Goal: Transaction & Acquisition: Book appointment/travel/reservation

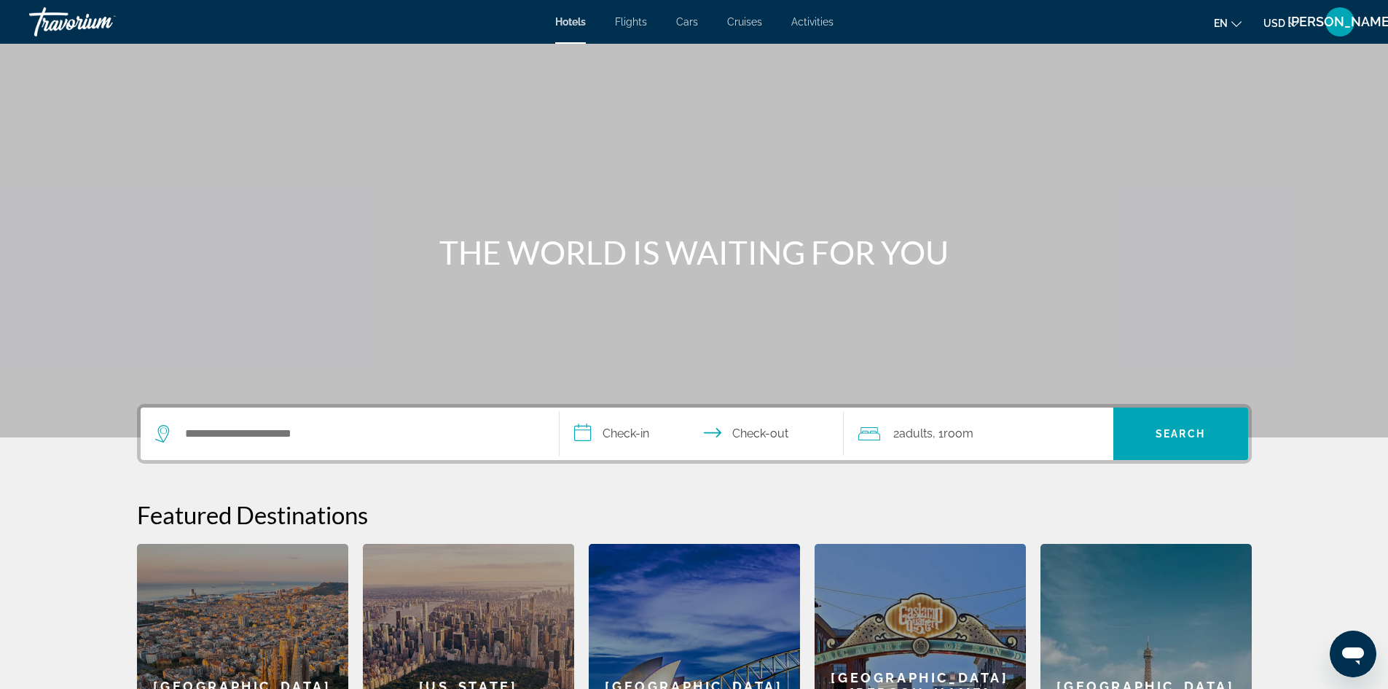
click at [1237, 24] on icon "Change language" at bounding box center [1237, 24] width 10 height 10
click at [1222, 75] on button "Español" at bounding box center [1198, 77] width 65 height 19
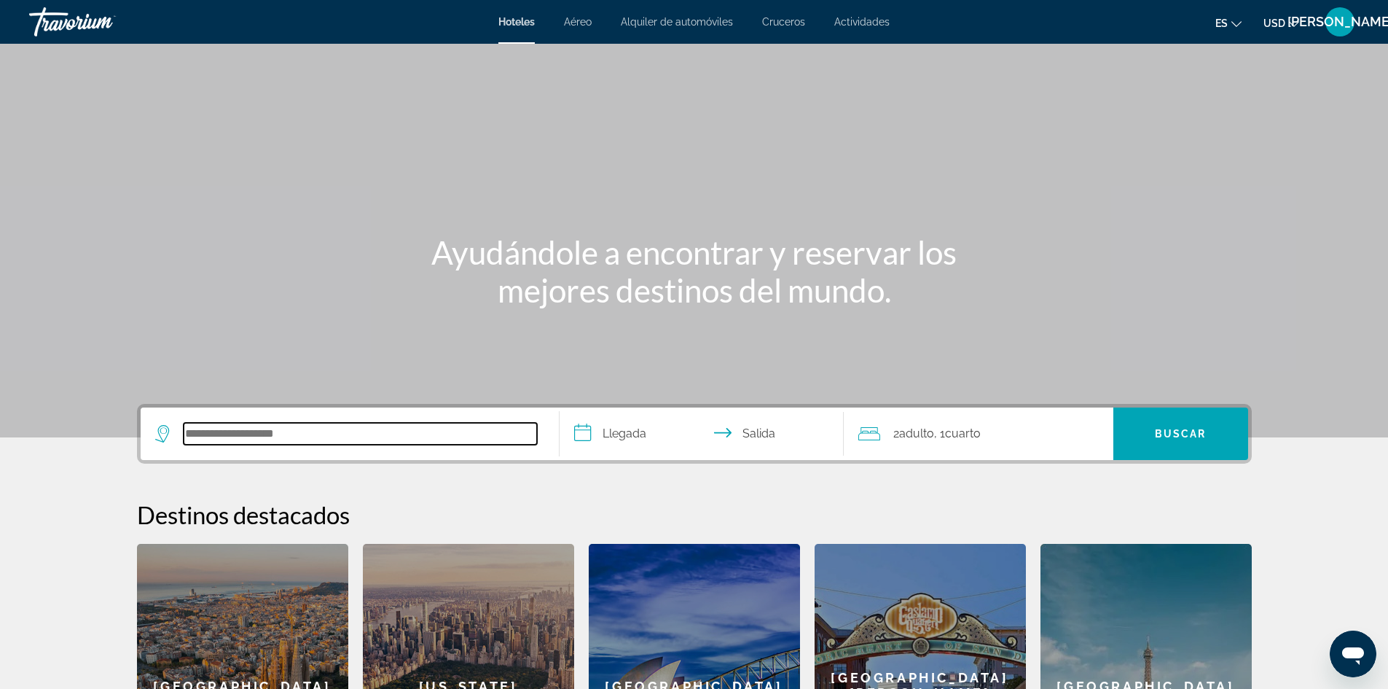
click at [370, 428] on input "Search hotel destination" at bounding box center [360, 434] width 353 height 22
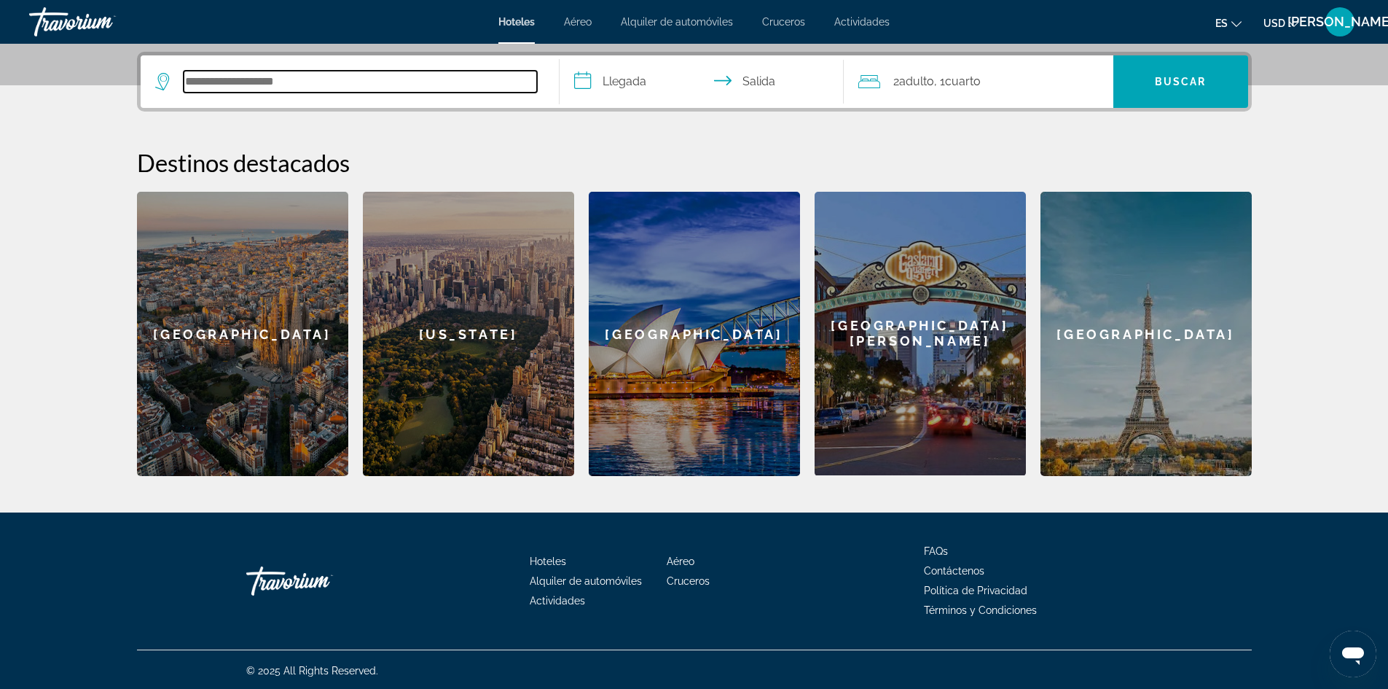
scroll to position [354, 0]
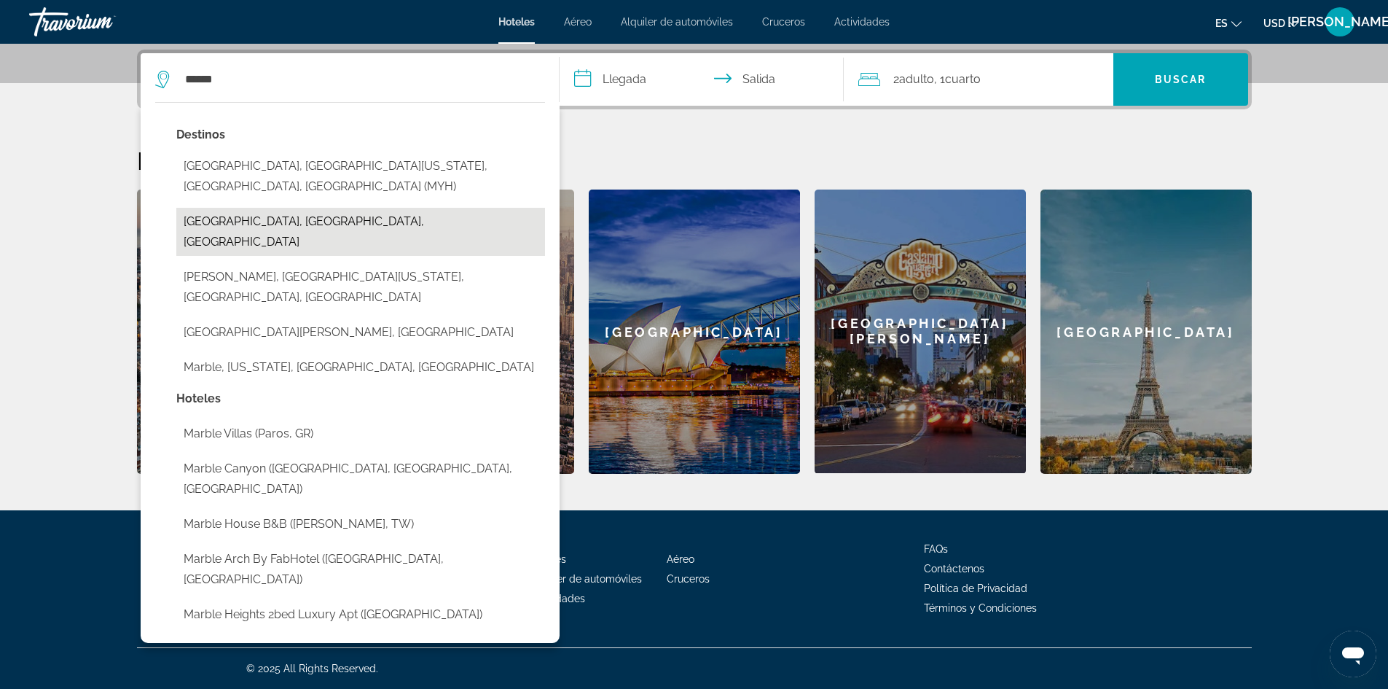
click at [317, 208] on button "[GEOGRAPHIC_DATA], [GEOGRAPHIC_DATA], [GEOGRAPHIC_DATA]" at bounding box center [360, 232] width 369 height 48
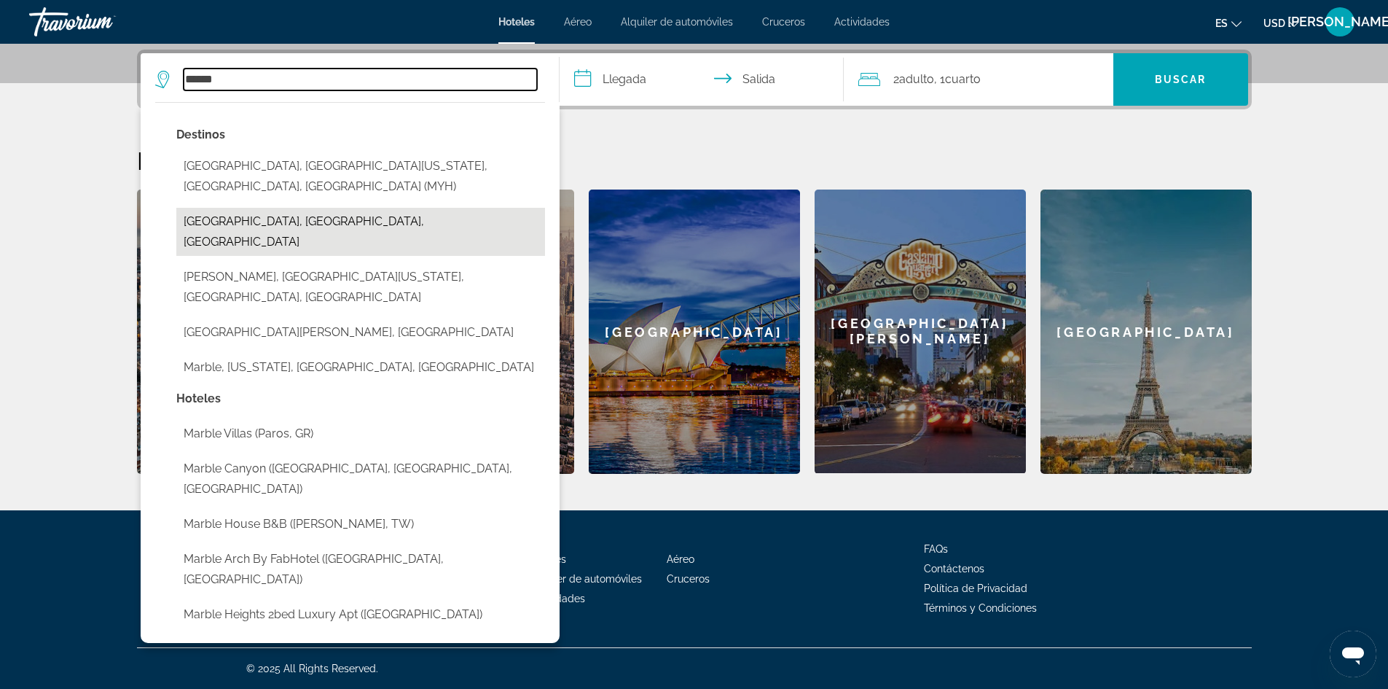
type input "**********"
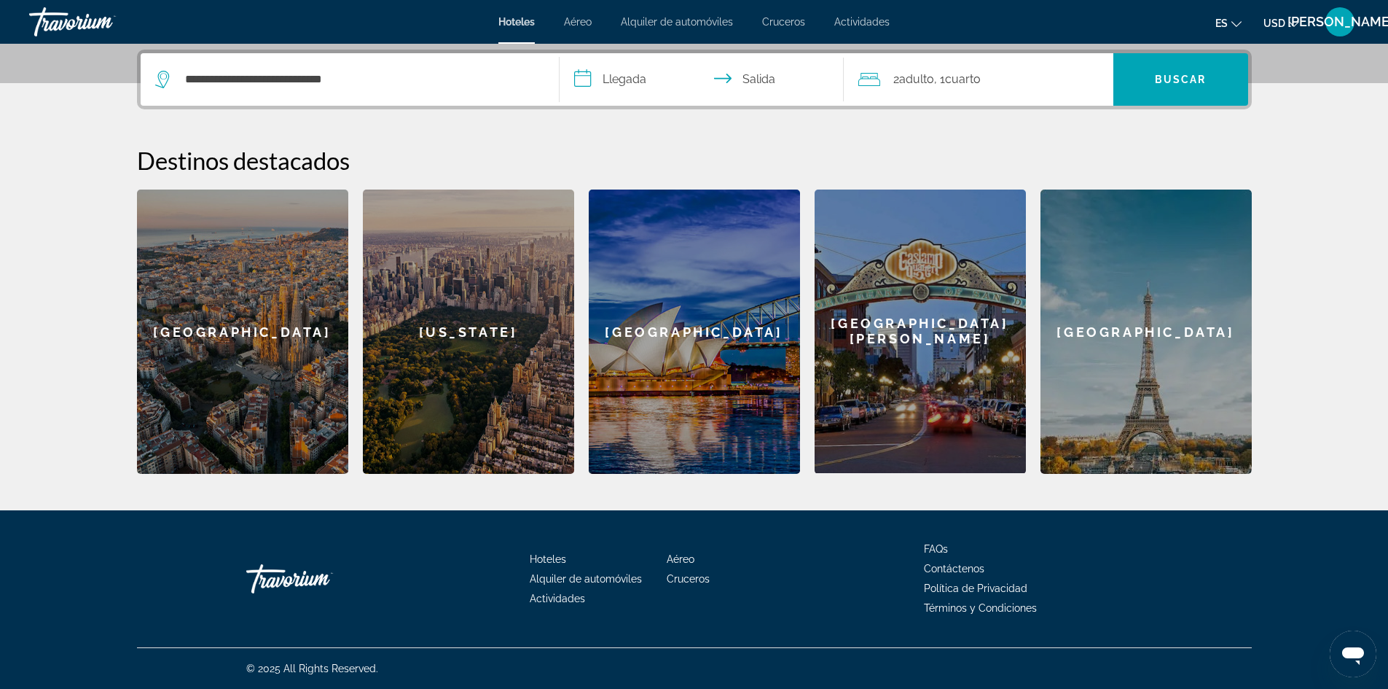
click at [628, 79] on input "**********" at bounding box center [705, 81] width 290 height 57
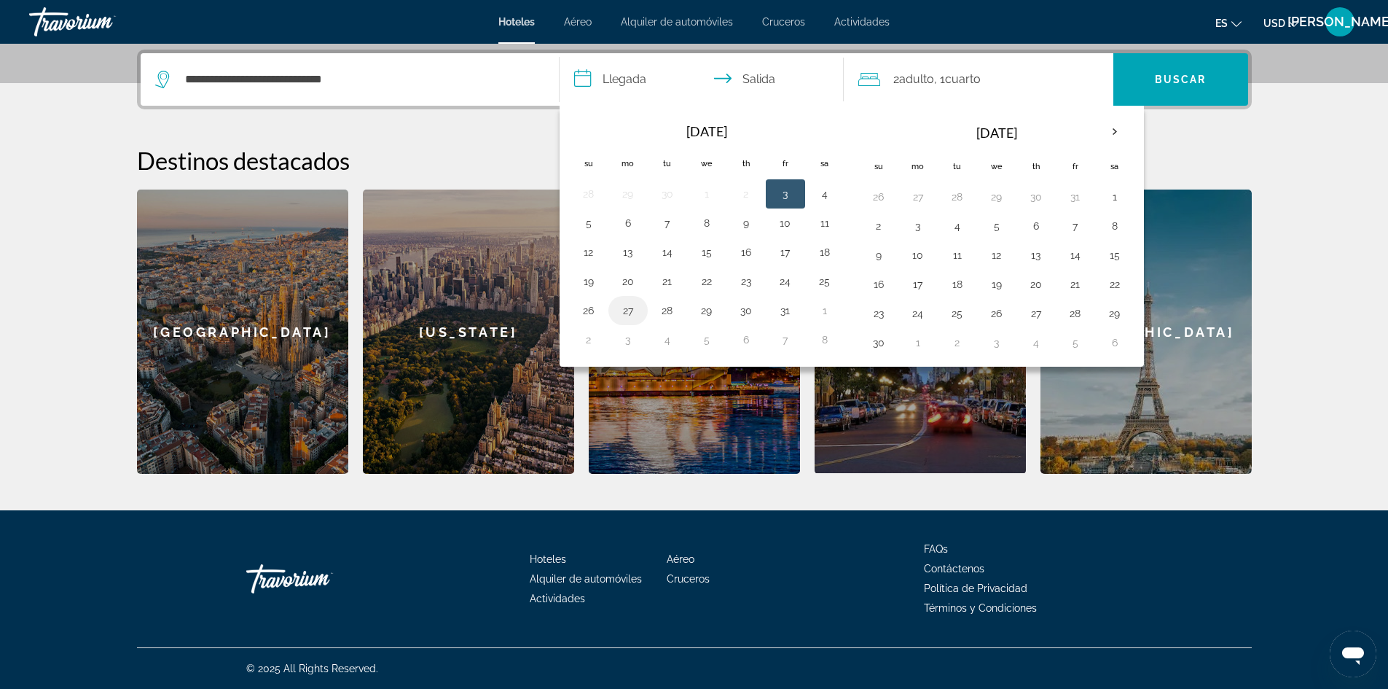
click at [631, 310] on button "27" at bounding box center [628, 310] width 23 height 20
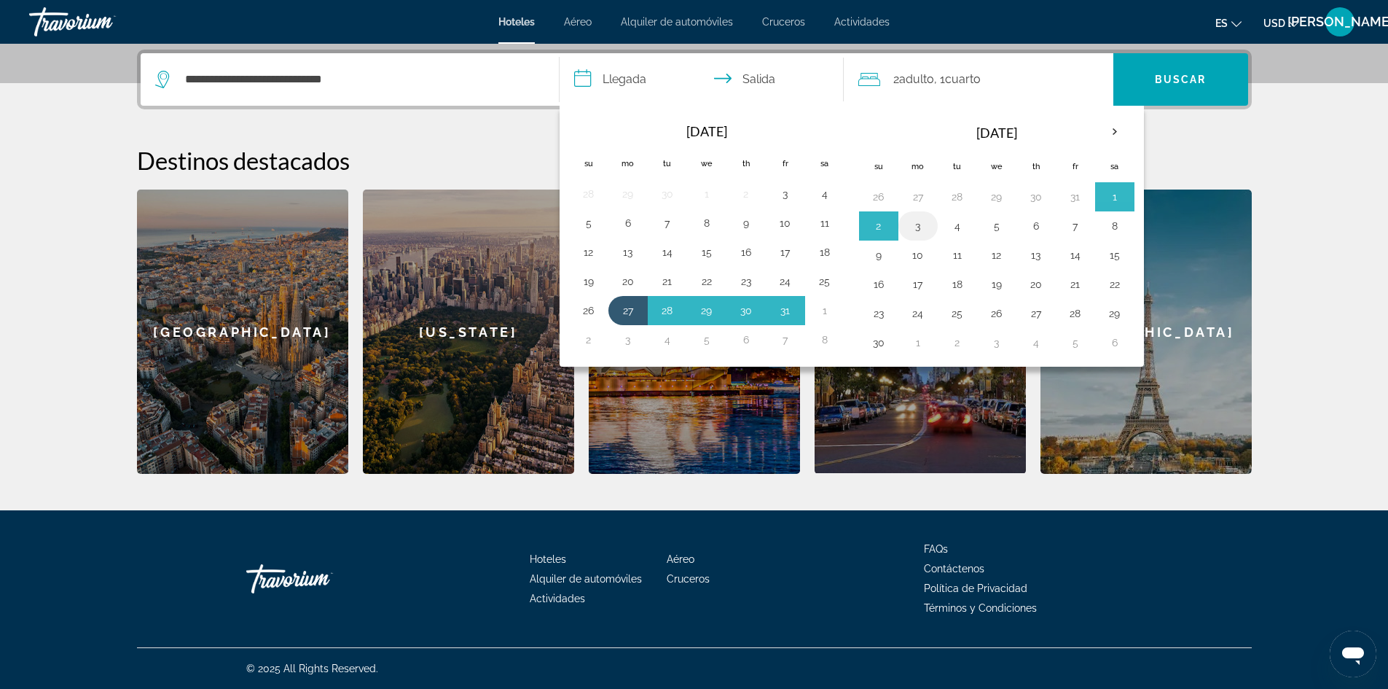
click at [920, 225] on button "3" at bounding box center [918, 226] width 23 height 20
type input "**********"
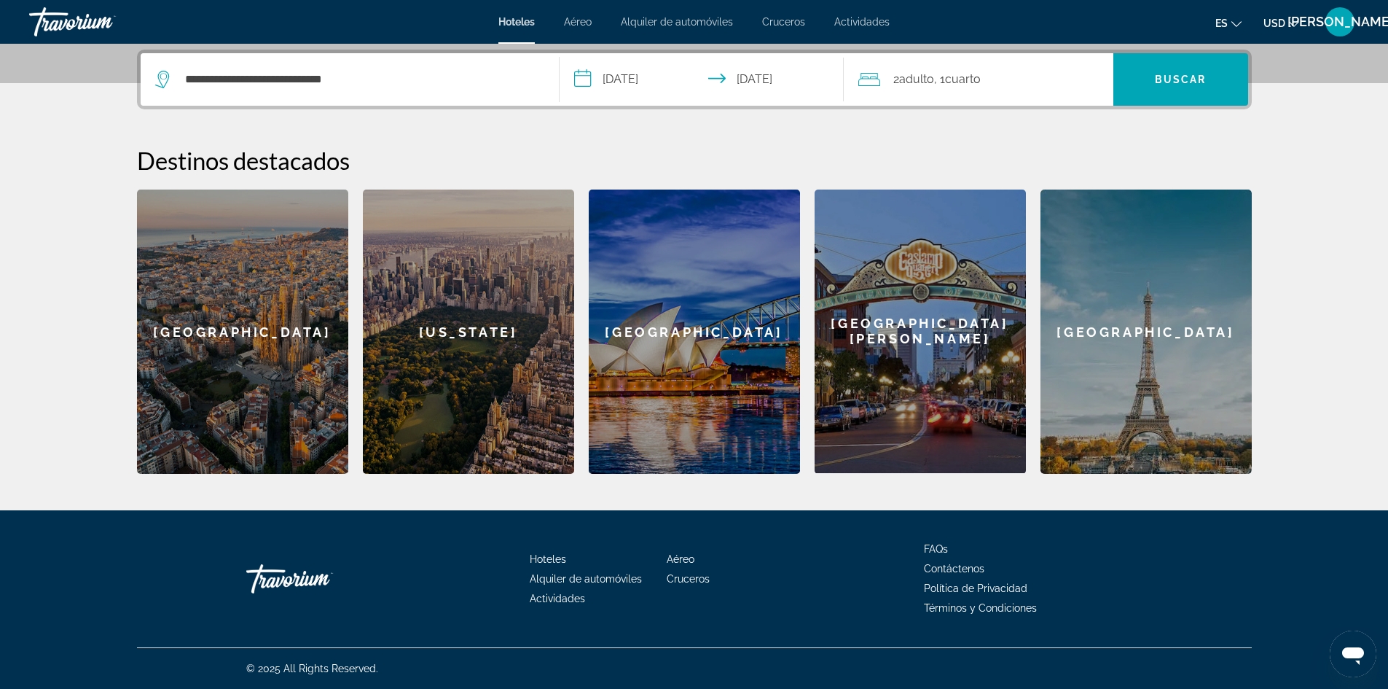
click at [995, 76] on div "2 Adulto Adulto , 1 Cuarto habitaciones" at bounding box center [986, 79] width 255 height 20
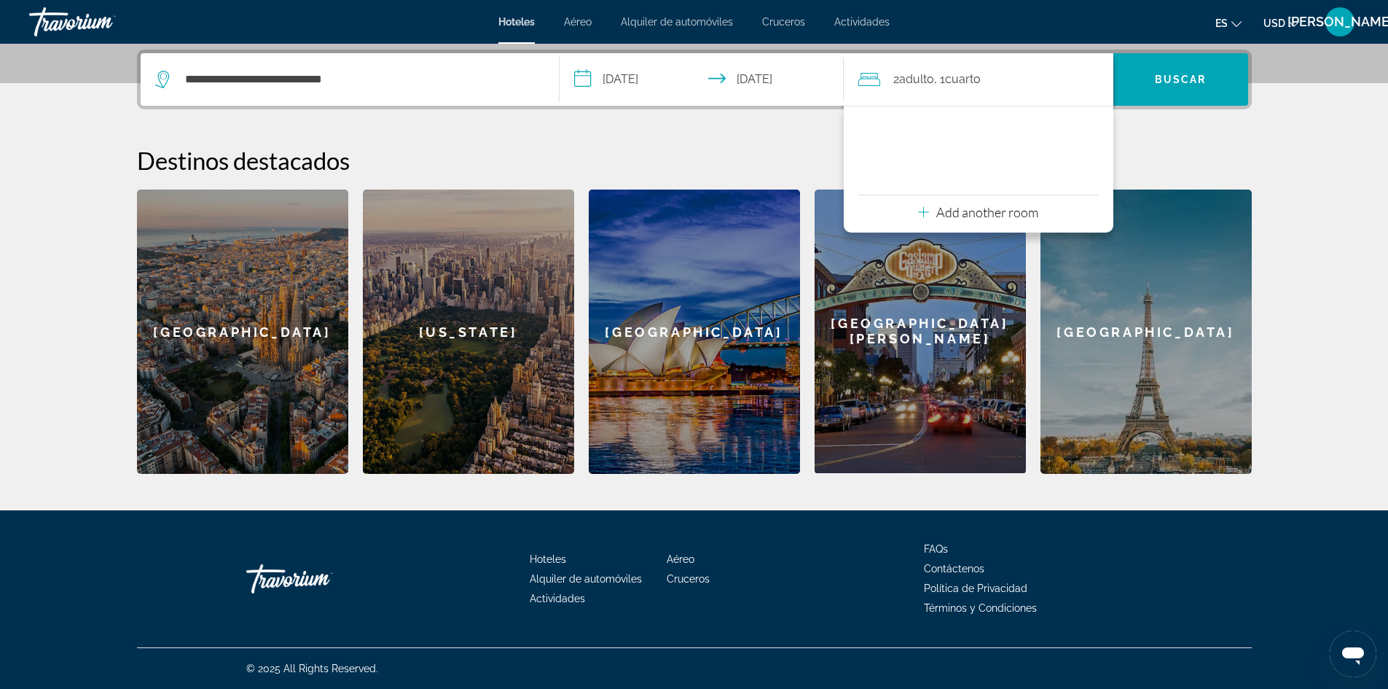
click at [948, 214] on p "Add another room" at bounding box center [988, 212] width 102 height 16
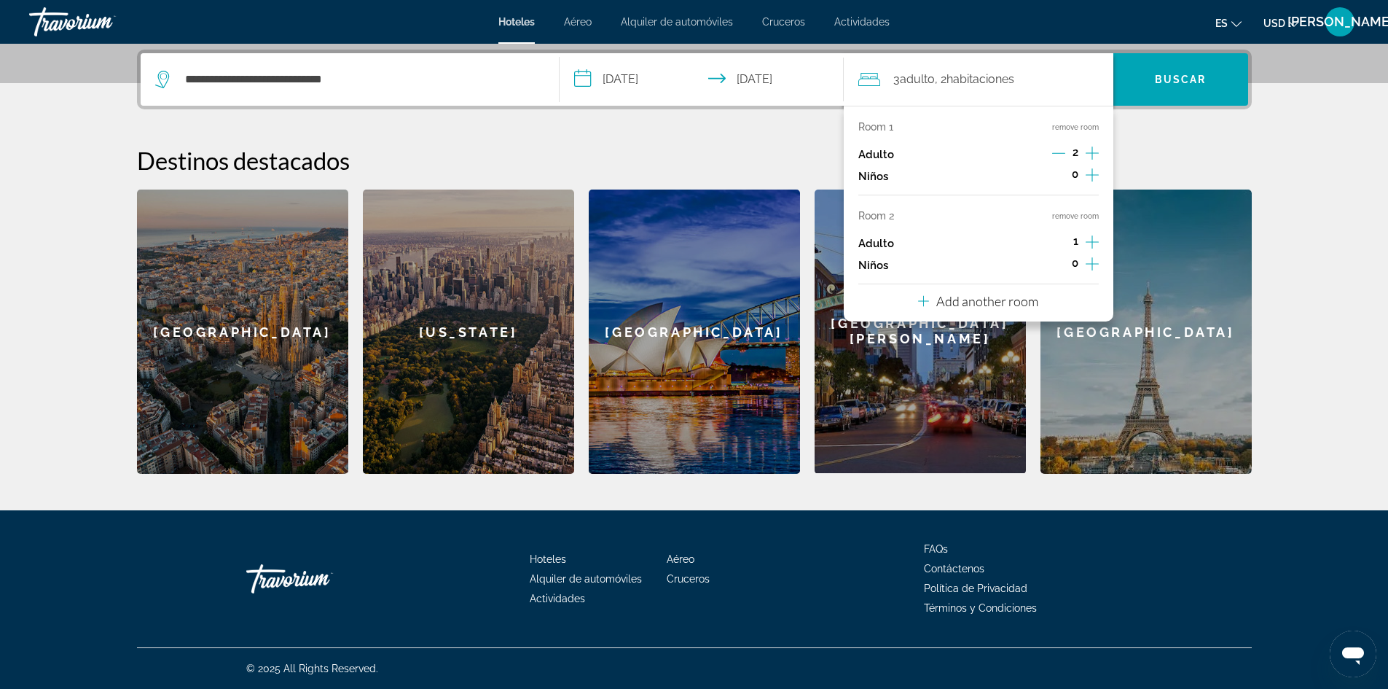
click at [1012, 301] on p "Add another room" at bounding box center [988, 301] width 102 height 16
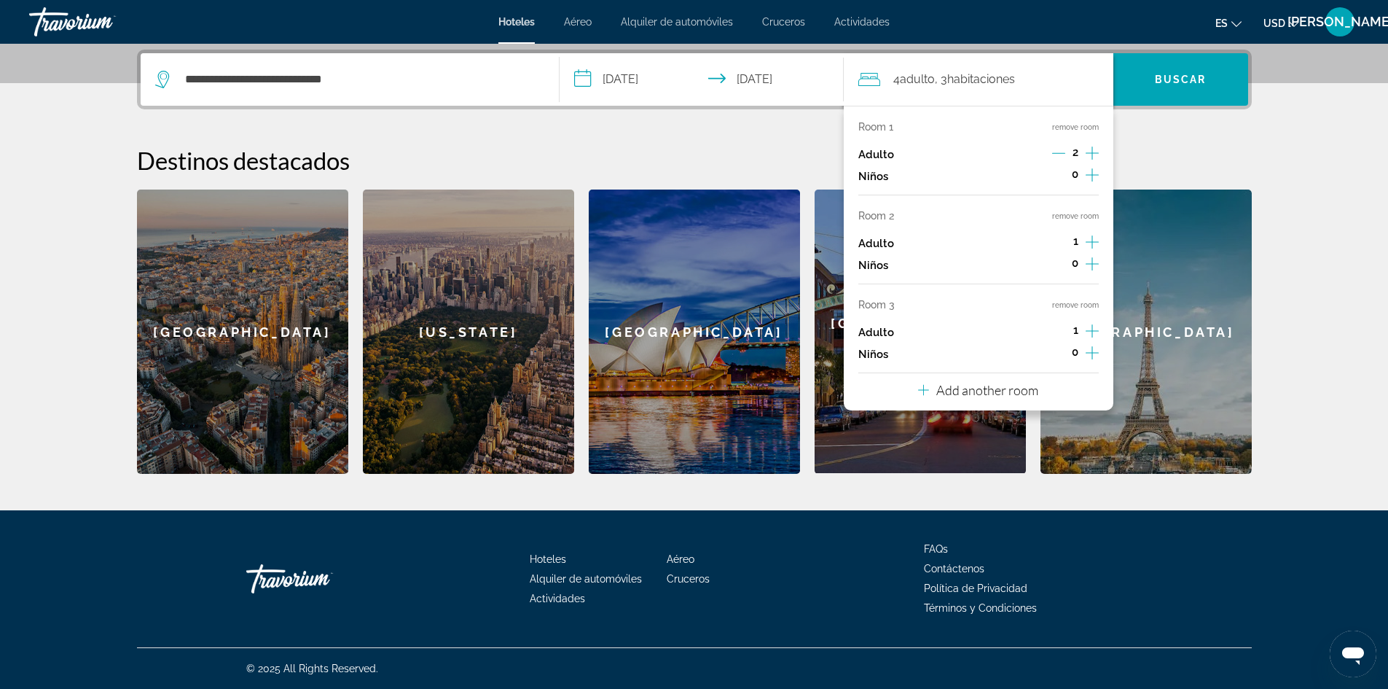
click at [1092, 238] on icon "Increment adults" at bounding box center [1092, 241] width 13 height 13
click at [1058, 243] on icon "Decrement adults" at bounding box center [1058, 241] width 13 height 13
click at [1136, 167] on h2 "Destinos destacados" at bounding box center [694, 160] width 1115 height 29
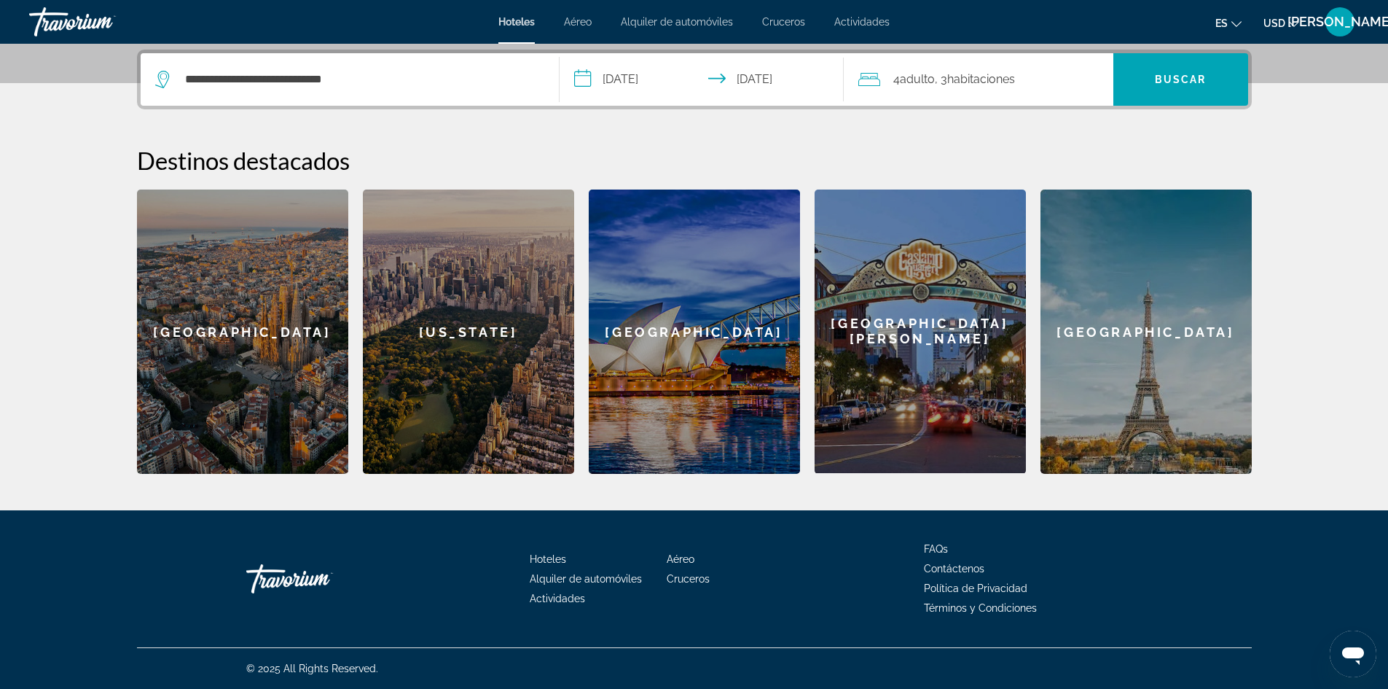
click at [946, 77] on span ", 3 Cuarto habitaciones" at bounding box center [975, 79] width 80 height 20
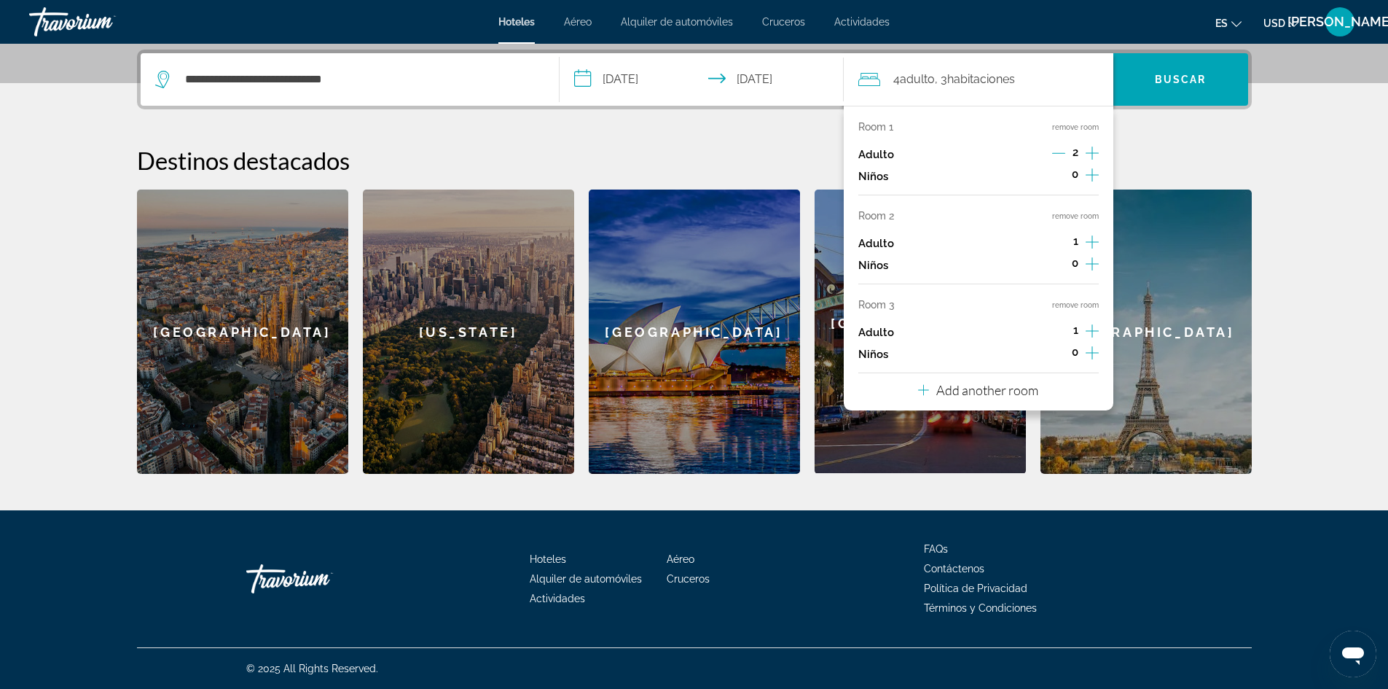
click at [1092, 330] on icon "Increment adults" at bounding box center [1092, 330] width 13 height 13
click at [1061, 333] on icon "Decrement adults" at bounding box center [1058, 330] width 13 height 13
click at [1067, 305] on button "remove room" at bounding box center [1075, 304] width 47 height 9
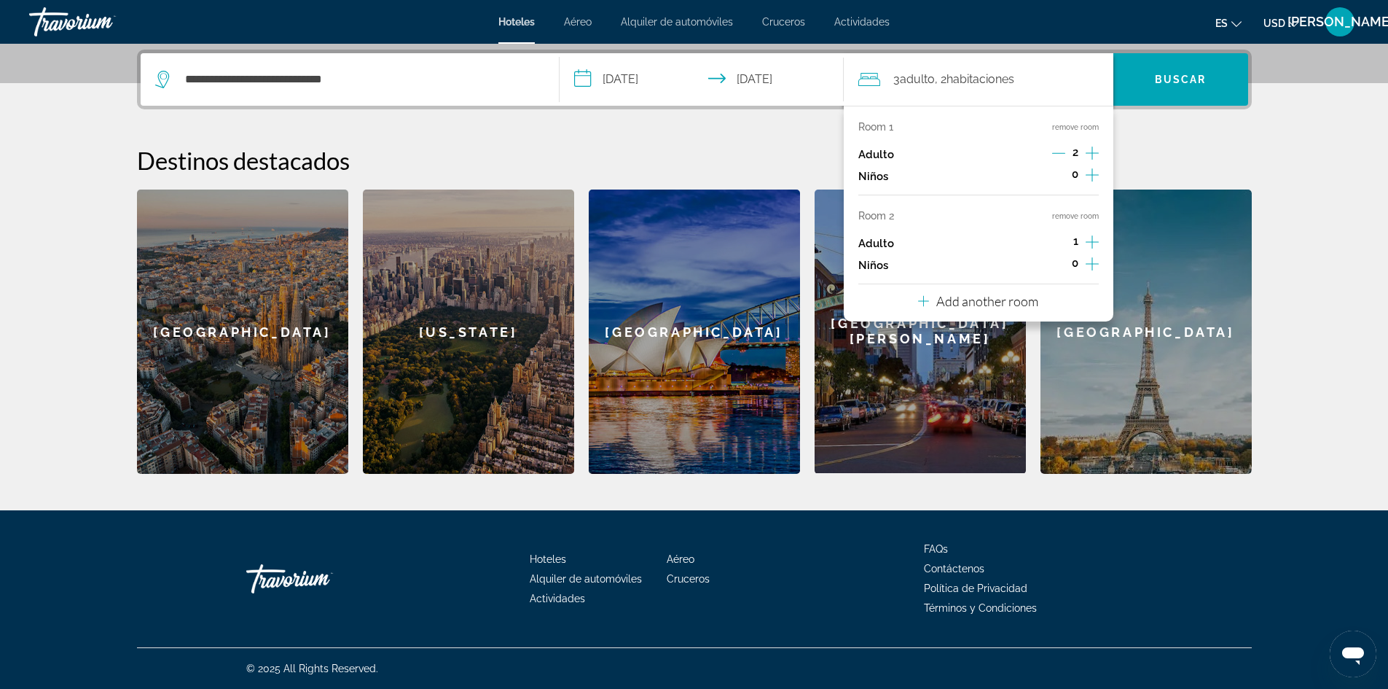
click at [1165, 156] on h2 "Destinos destacados" at bounding box center [694, 160] width 1115 height 29
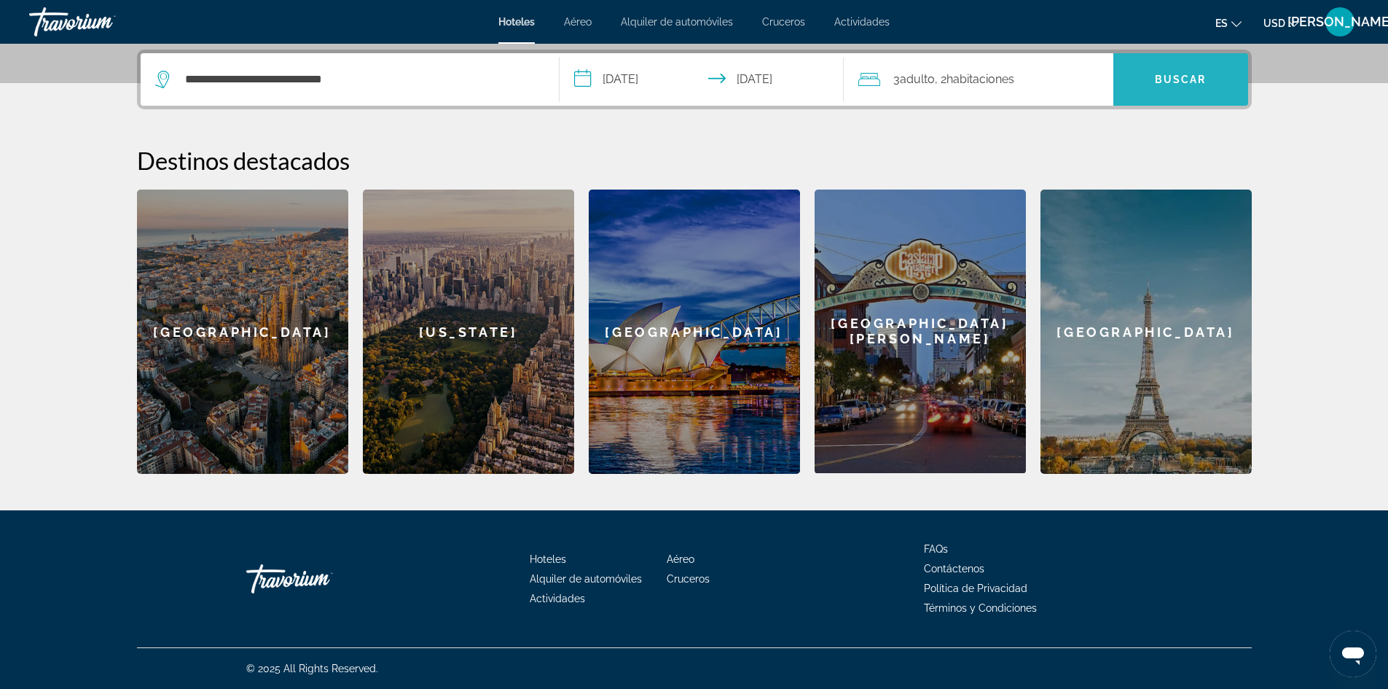
click at [1179, 86] on span "Search" at bounding box center [1181, 79] width 135 height 35
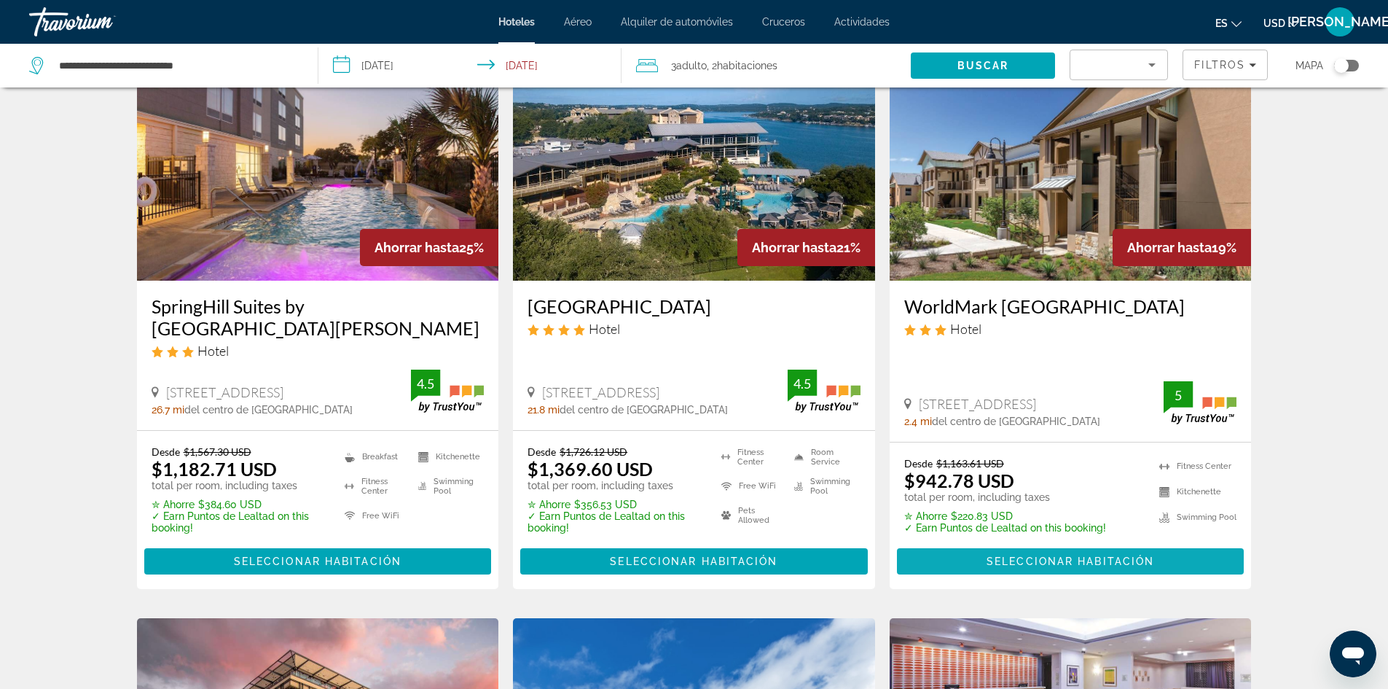
scroll to position [73, 0]
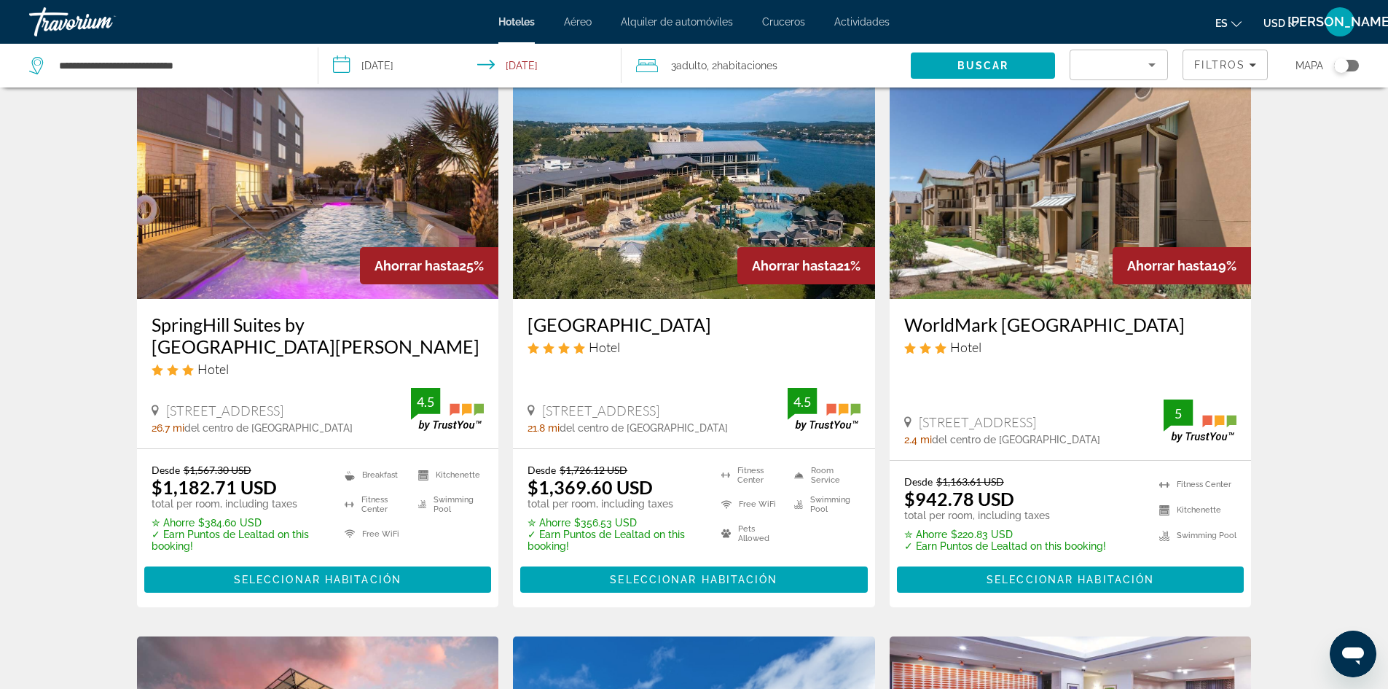
click at [1049, 243] on img "Main content" at bounding box center [1071, 182] width 362 height 233
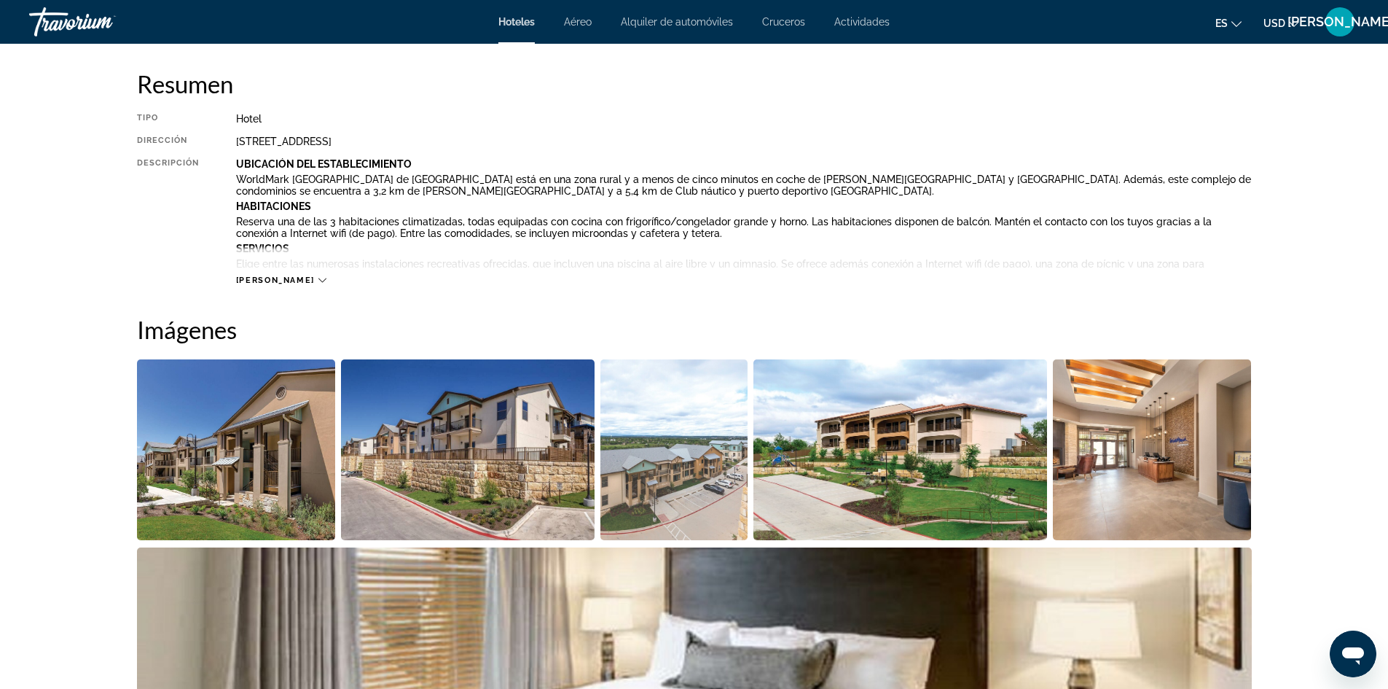
scroll to position [510, 0]
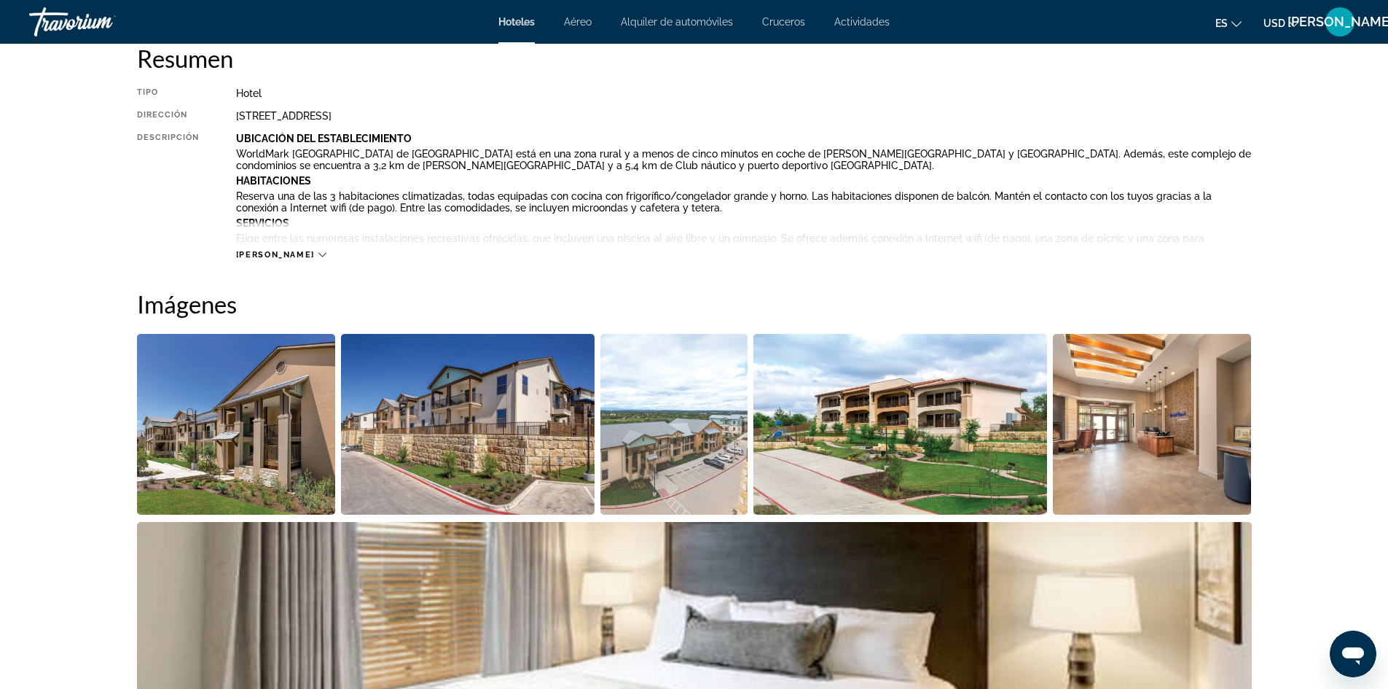
click at [319, 257] on icon "Main content" at bounding box center [323, 255] width 8 height 8
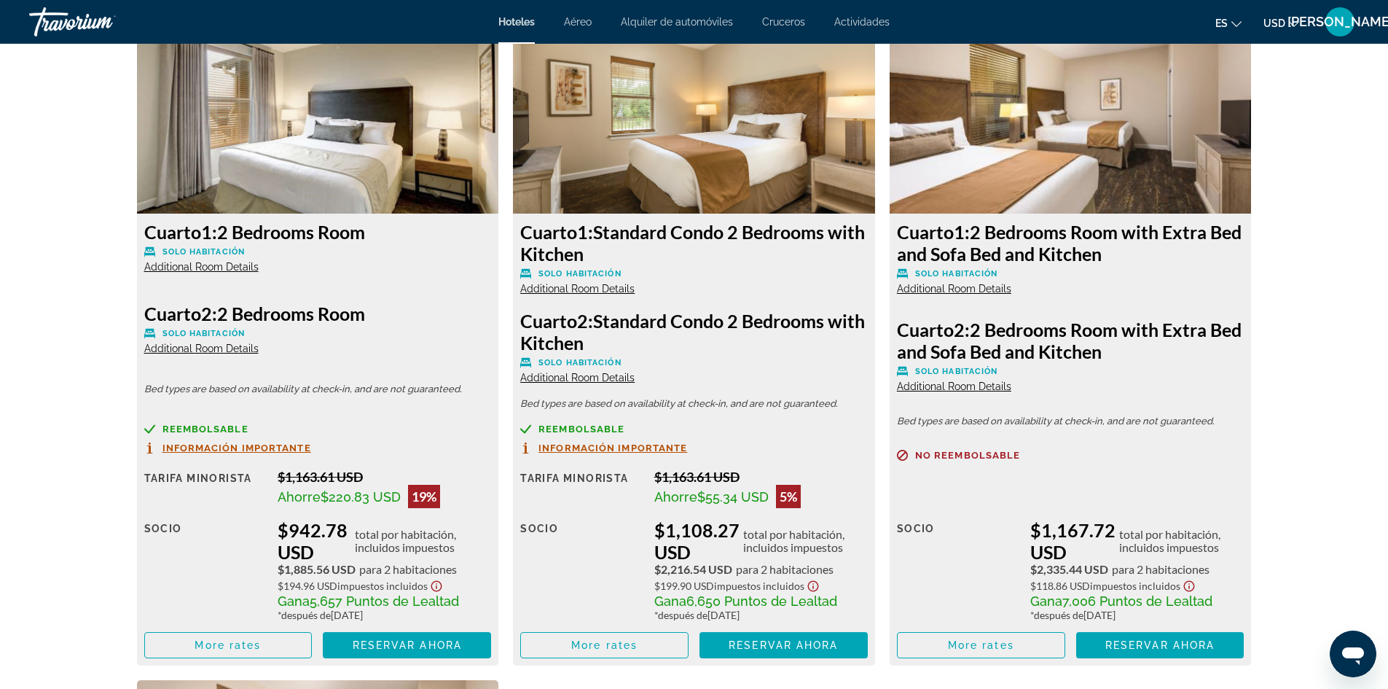
scroll to position [2114, 0]
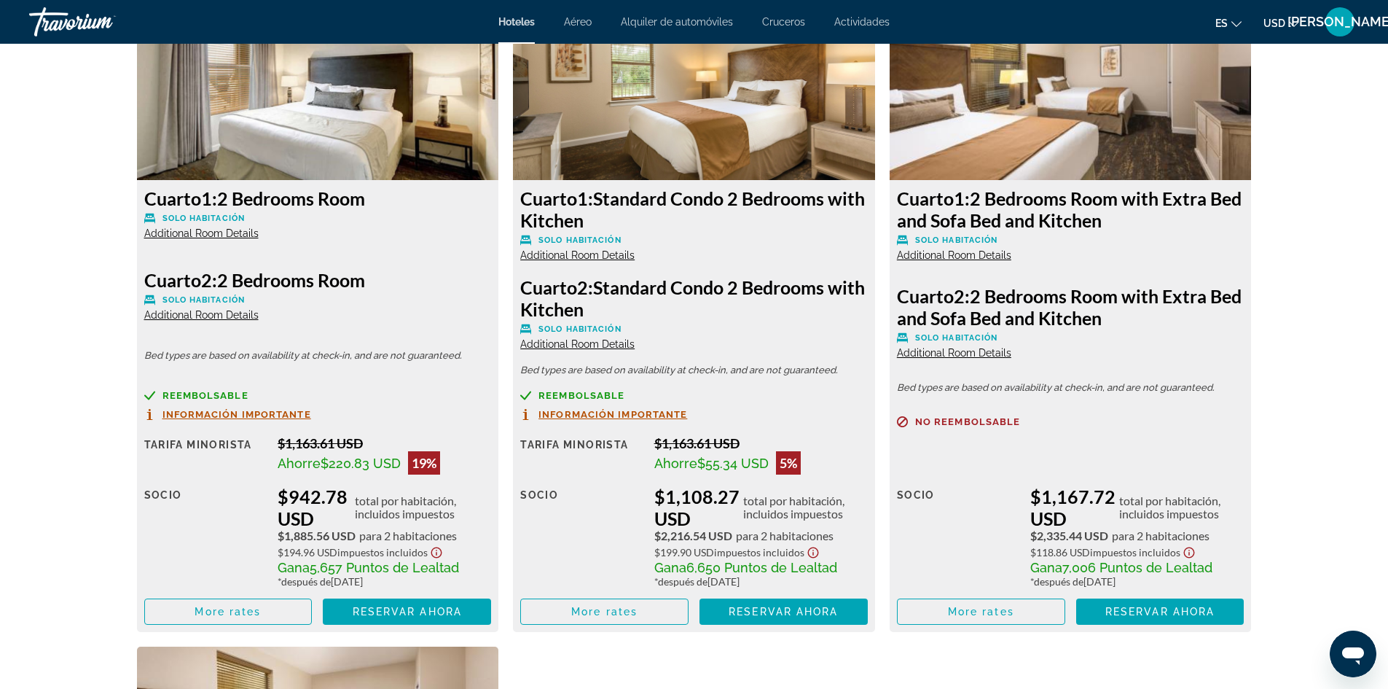
click at [646, 144] on img "Main content" at bounding box center [694, 89] width 362 height 182
click at [638, 606] on span "More rates" at bounding box center [604, 612] width 66 height 12
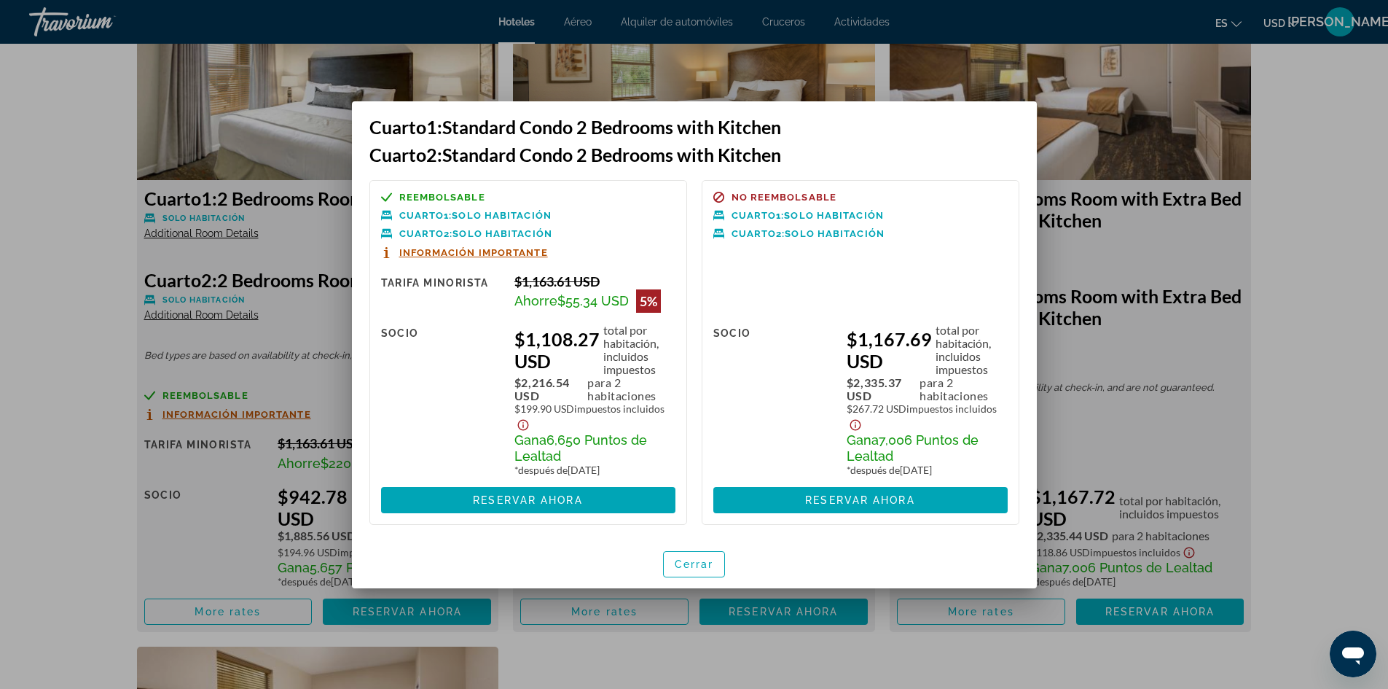
click at [887, 63] on div at bounding box center [694, 344] width 1388 height 689
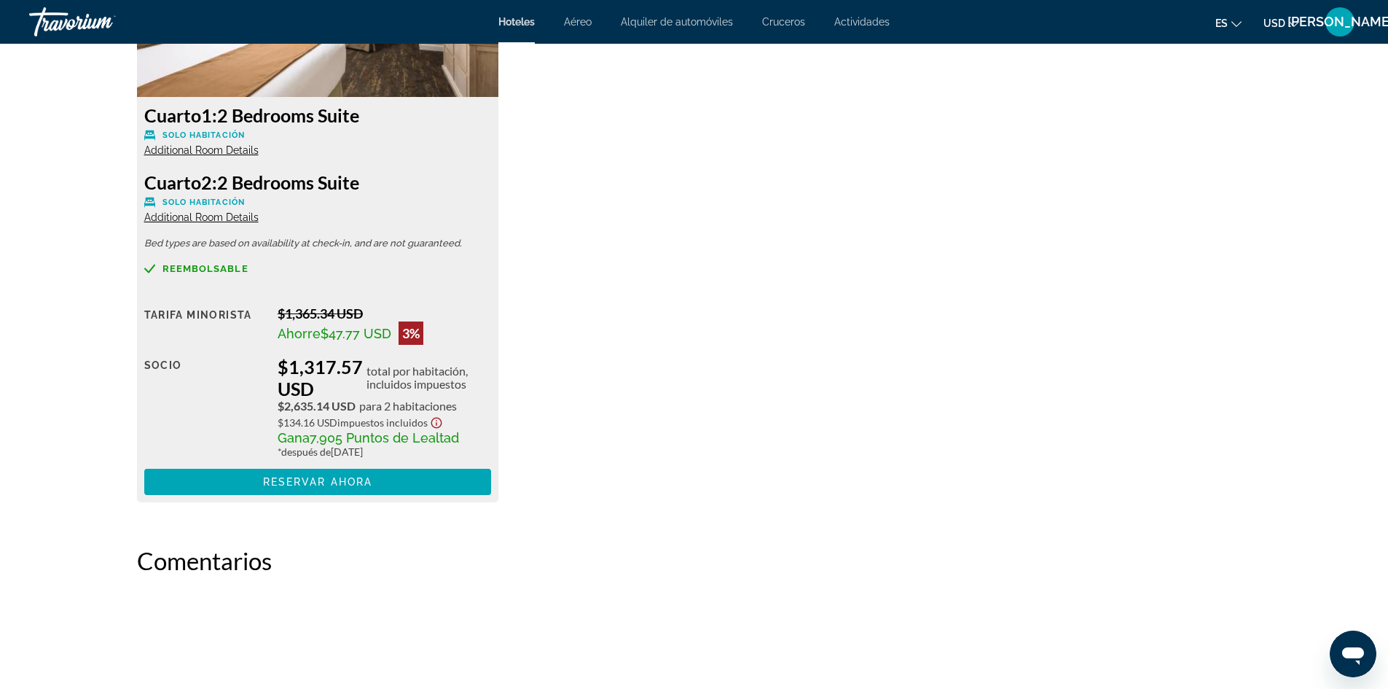
scroll to position [2697, 0]
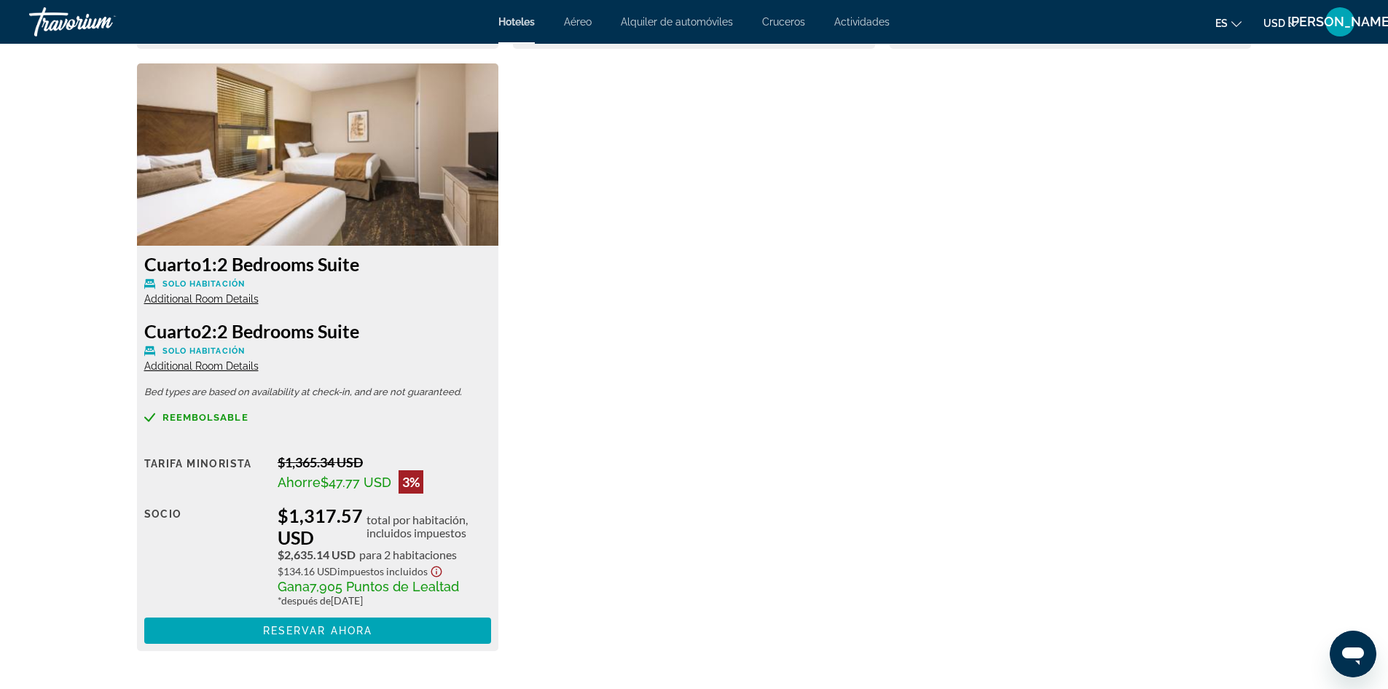
click at [340, 110] on img "Main content" at bounding box center [318, 154] width 362 height 182
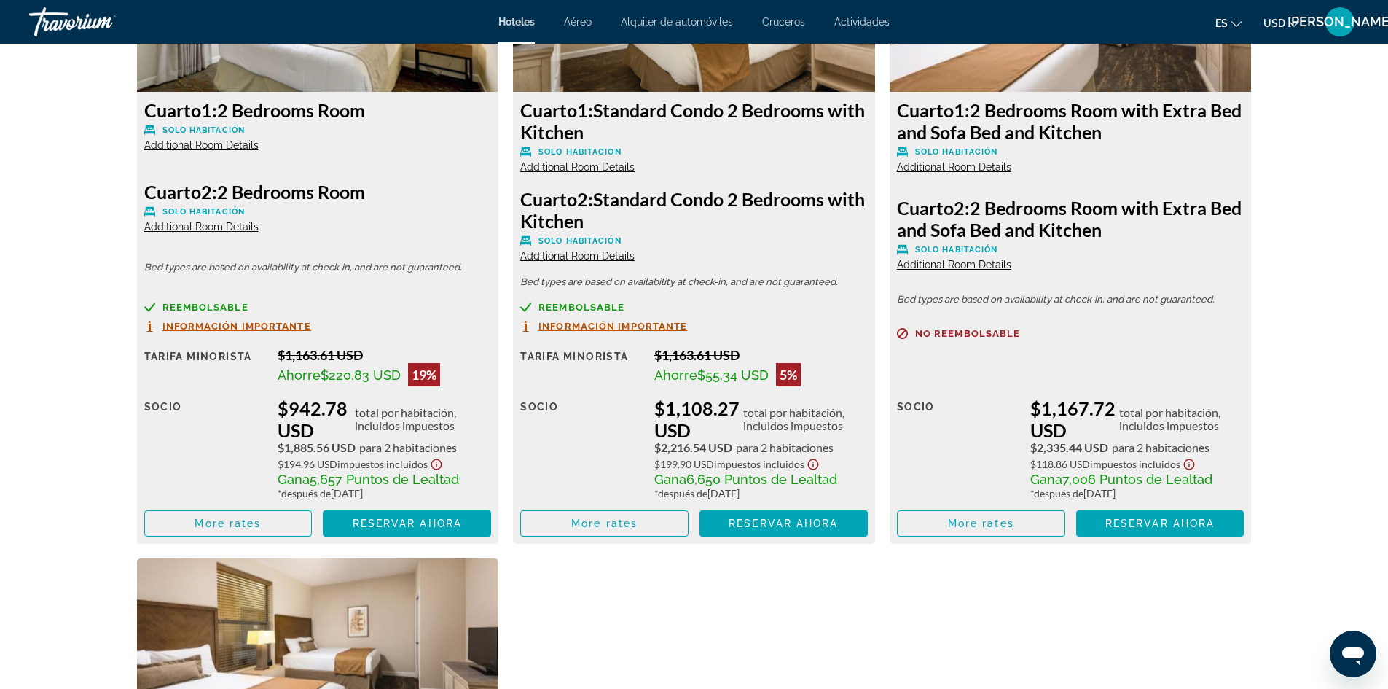
scroll to position [2114, 0]
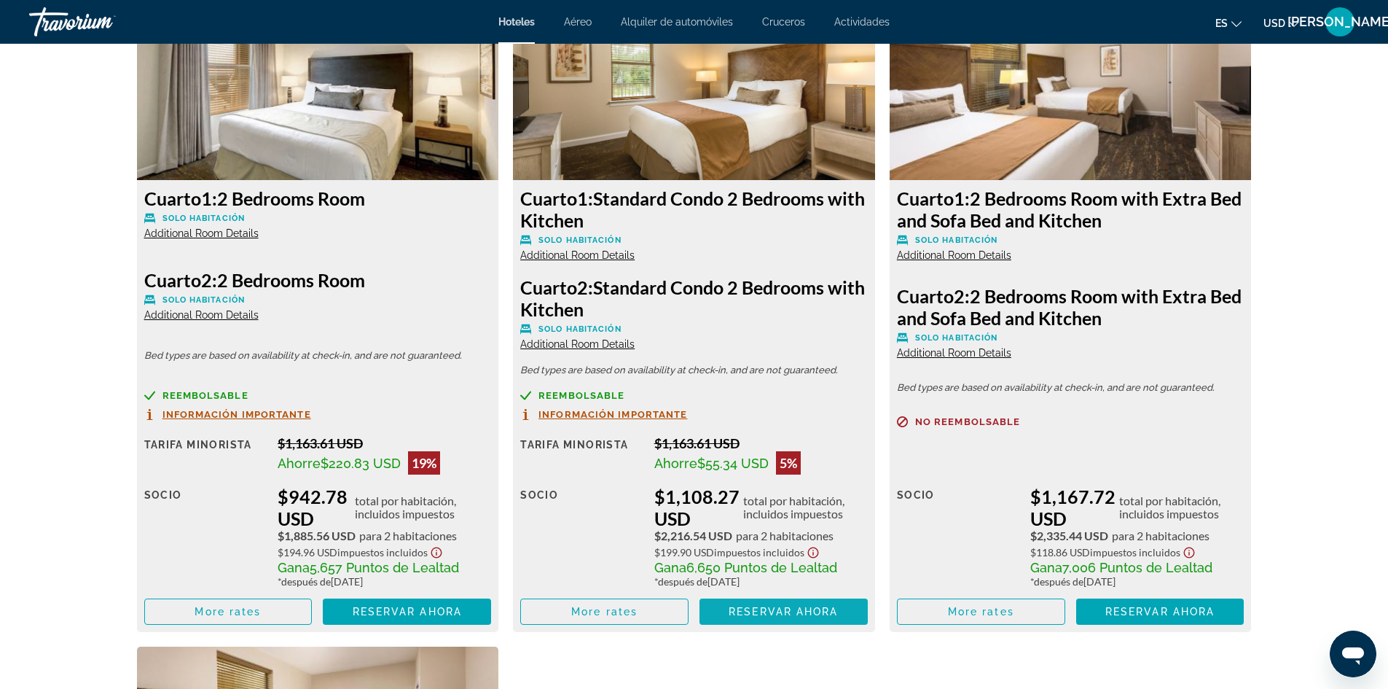
click at [789, 606] on span "Reservar ahora" at bounding box center [783, 612] width 109 height 12
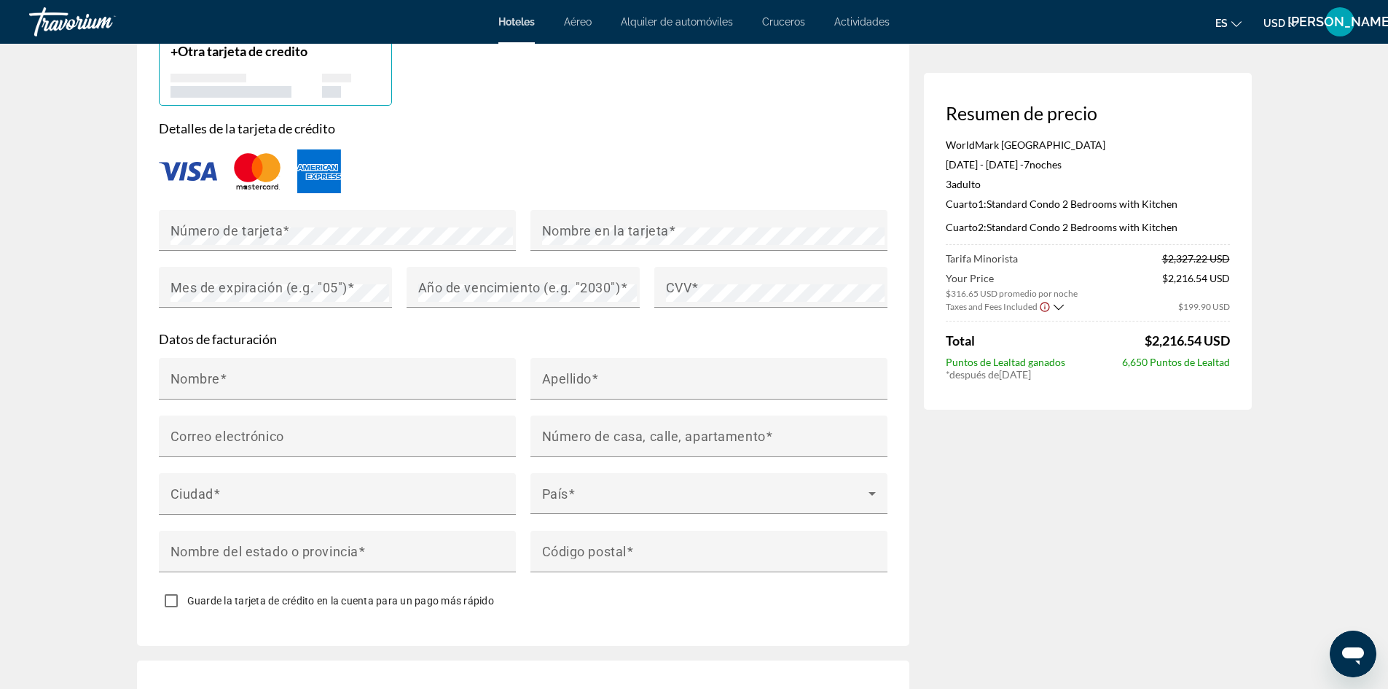
scroll to position [875, 0]
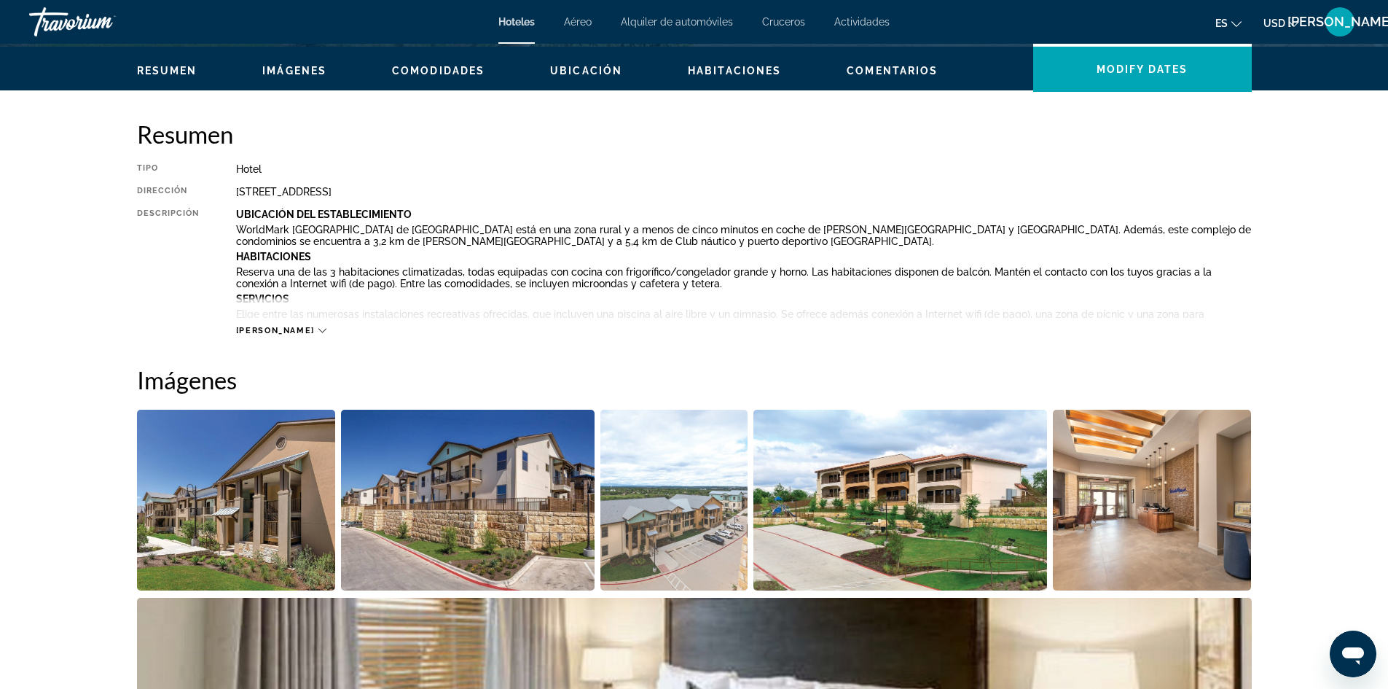
scroll to position [292, 0]
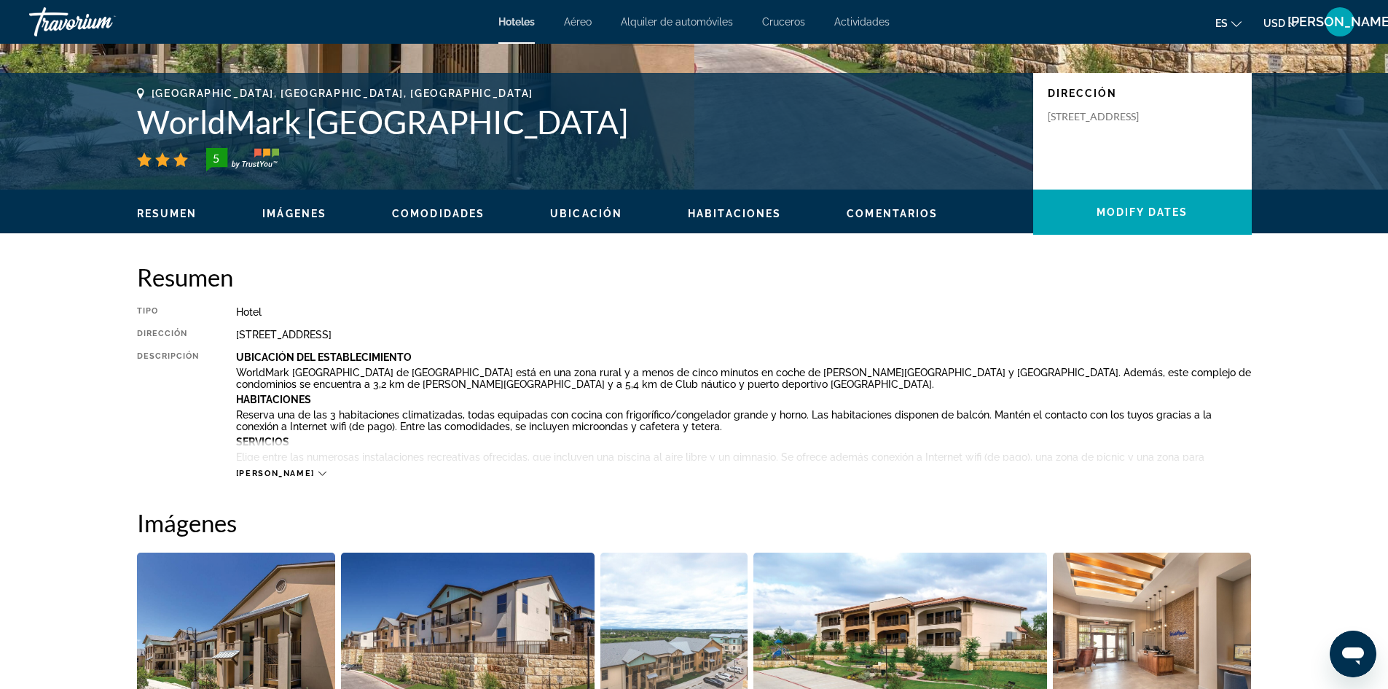
click at [738, 211] on span "Habitaciones" at bounding box center [734, 214] width 93 height 12
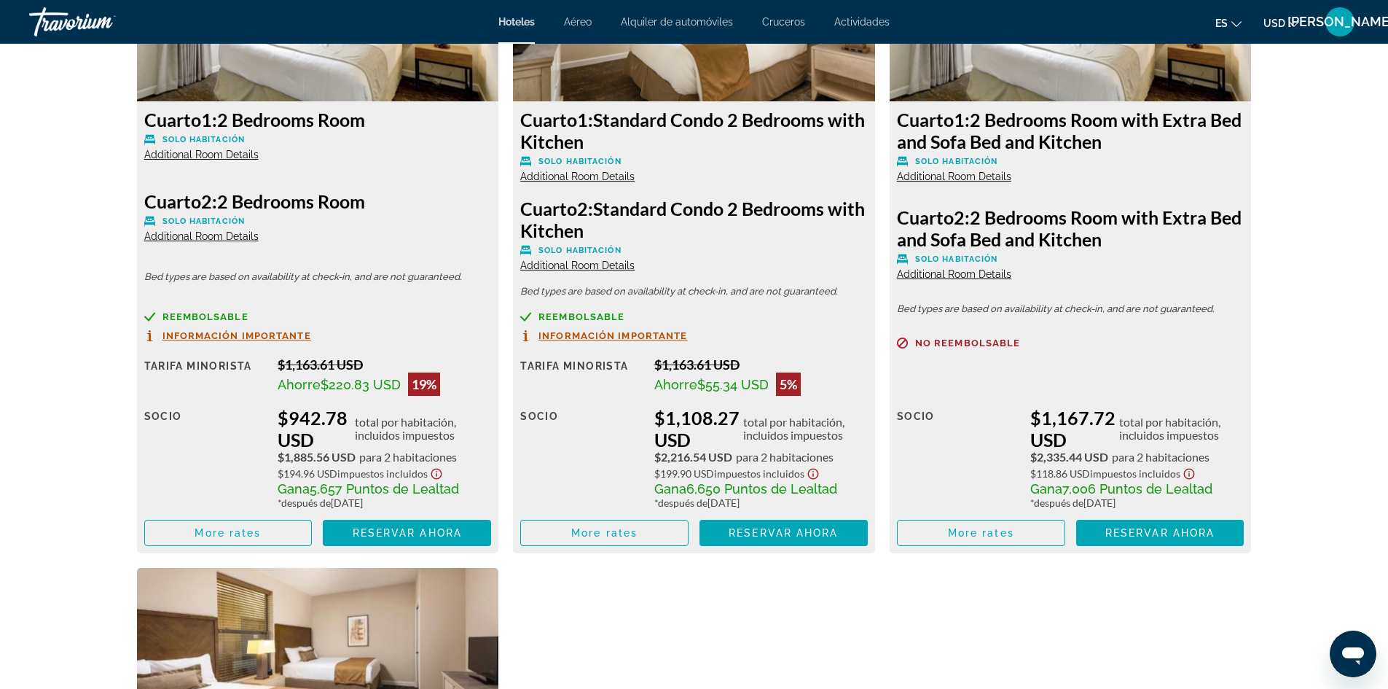
scroll to position [2136, 0]
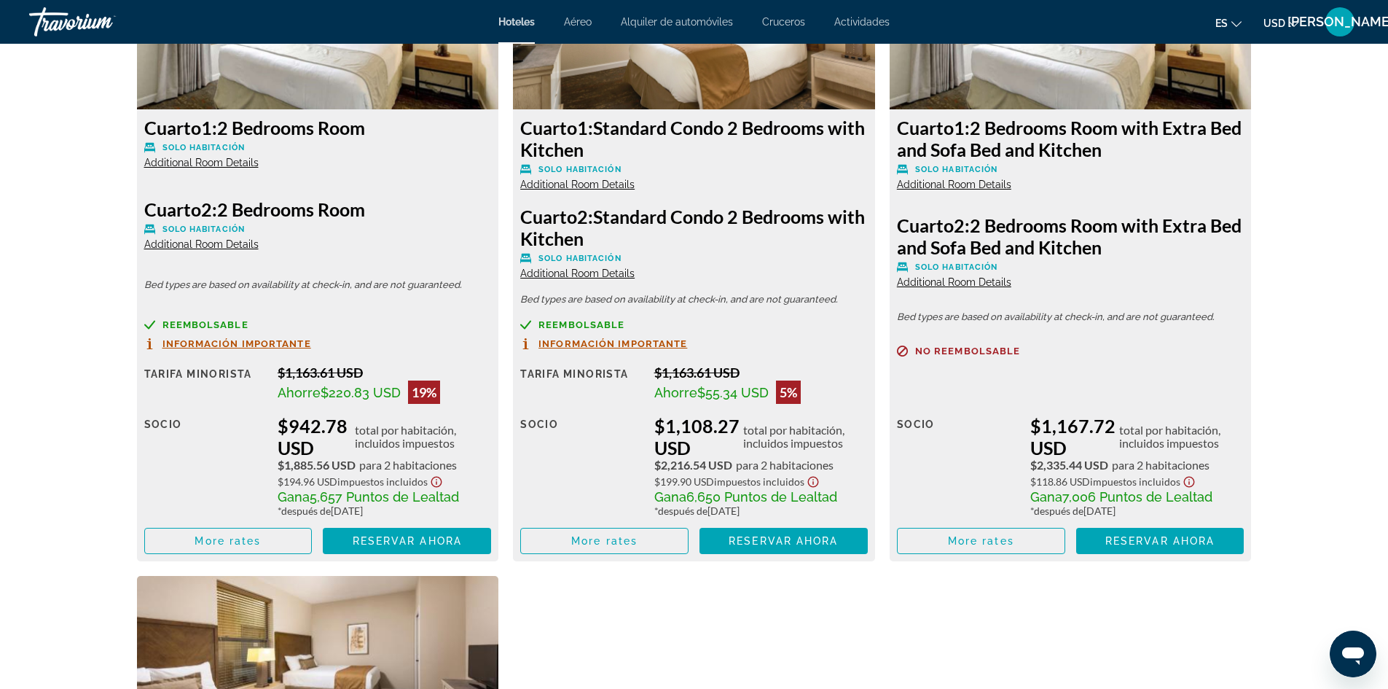
click at [571, 272] on span "Additional Room Details" at bounding box center [577, 273] width 114 height 12
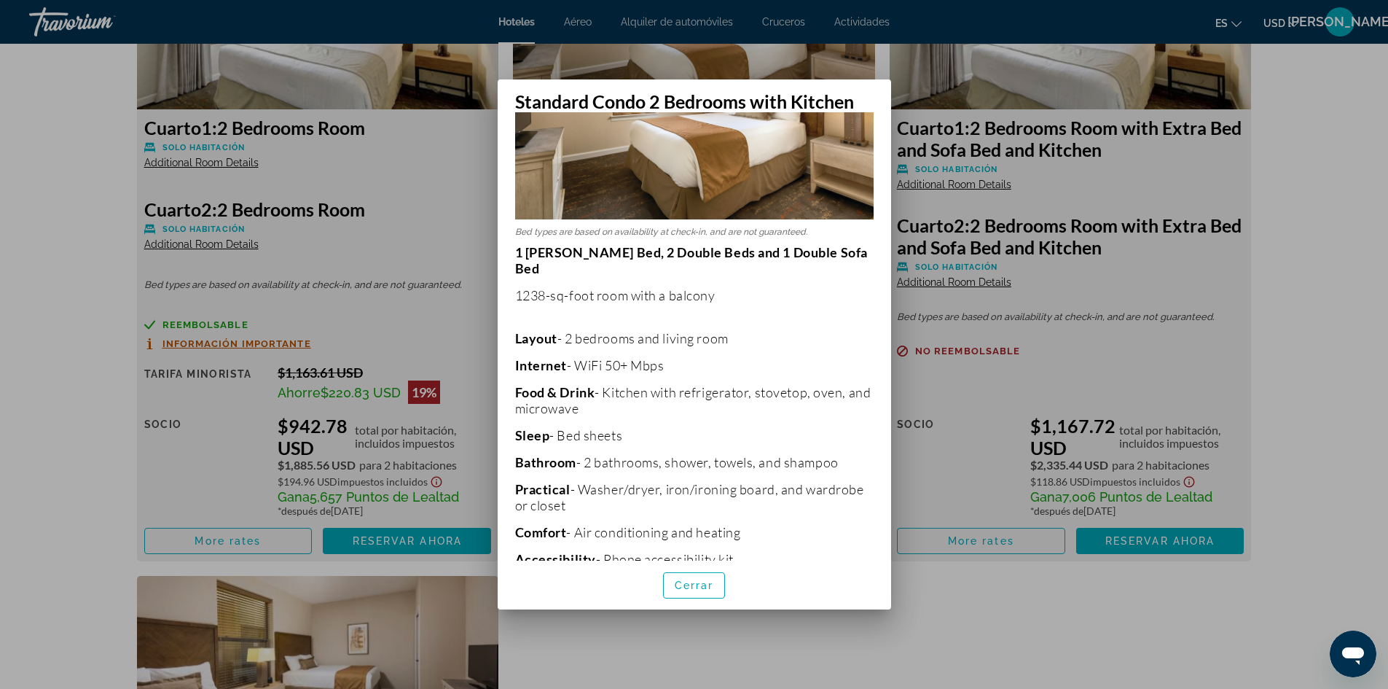
scroll to position [209, 0]
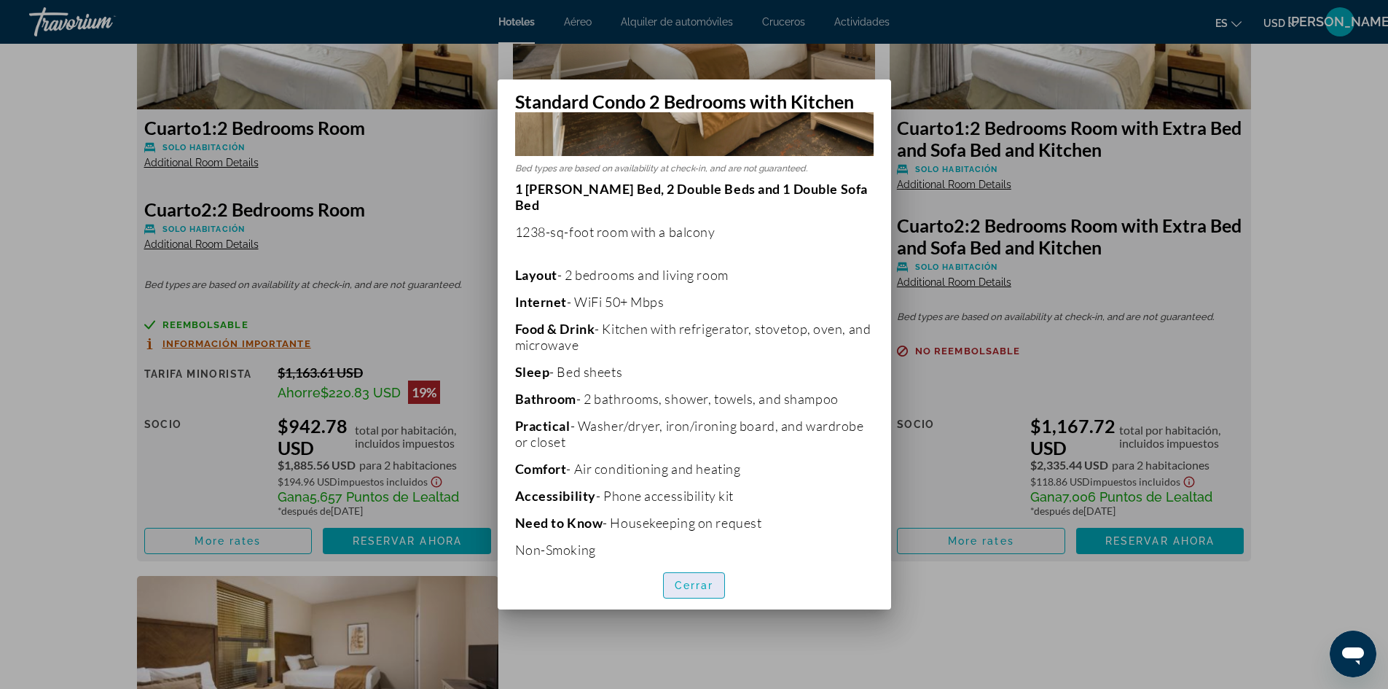
click at [684, 577] on span "button" at bounding box center [694, 585] width 61 height 35
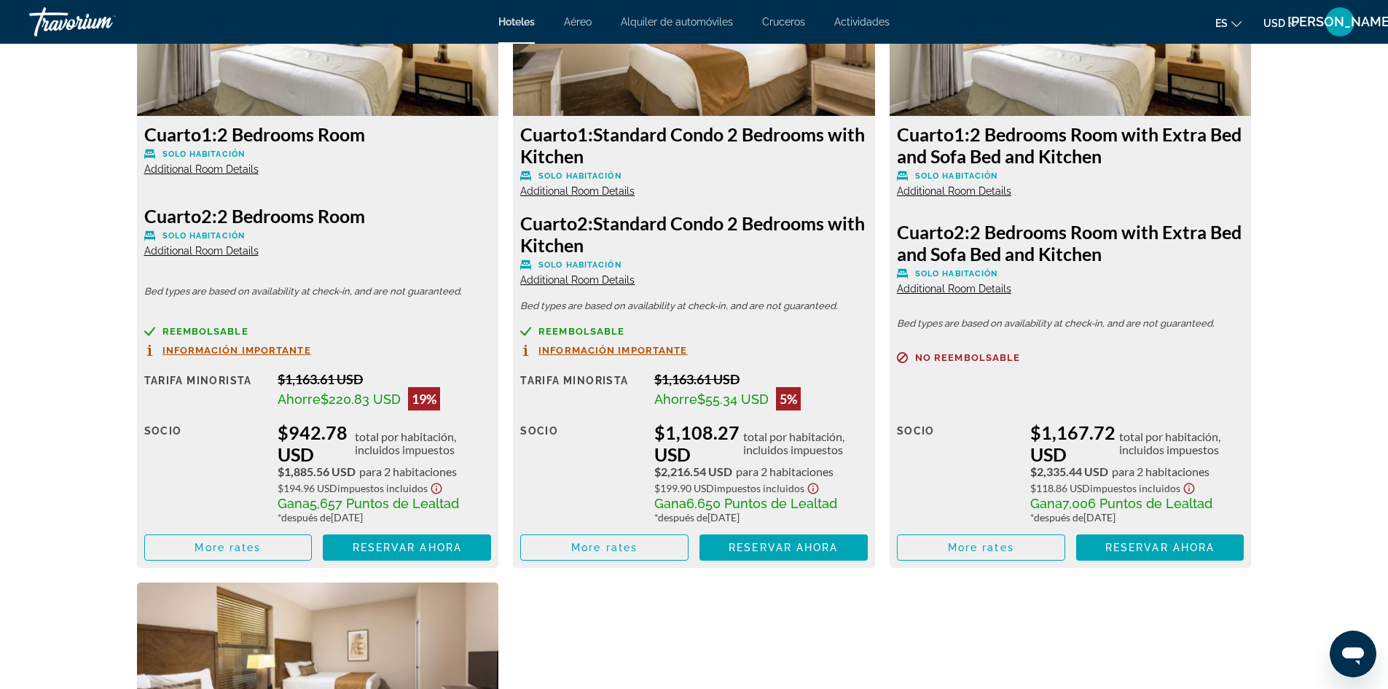
scroll to position [2136, 0]
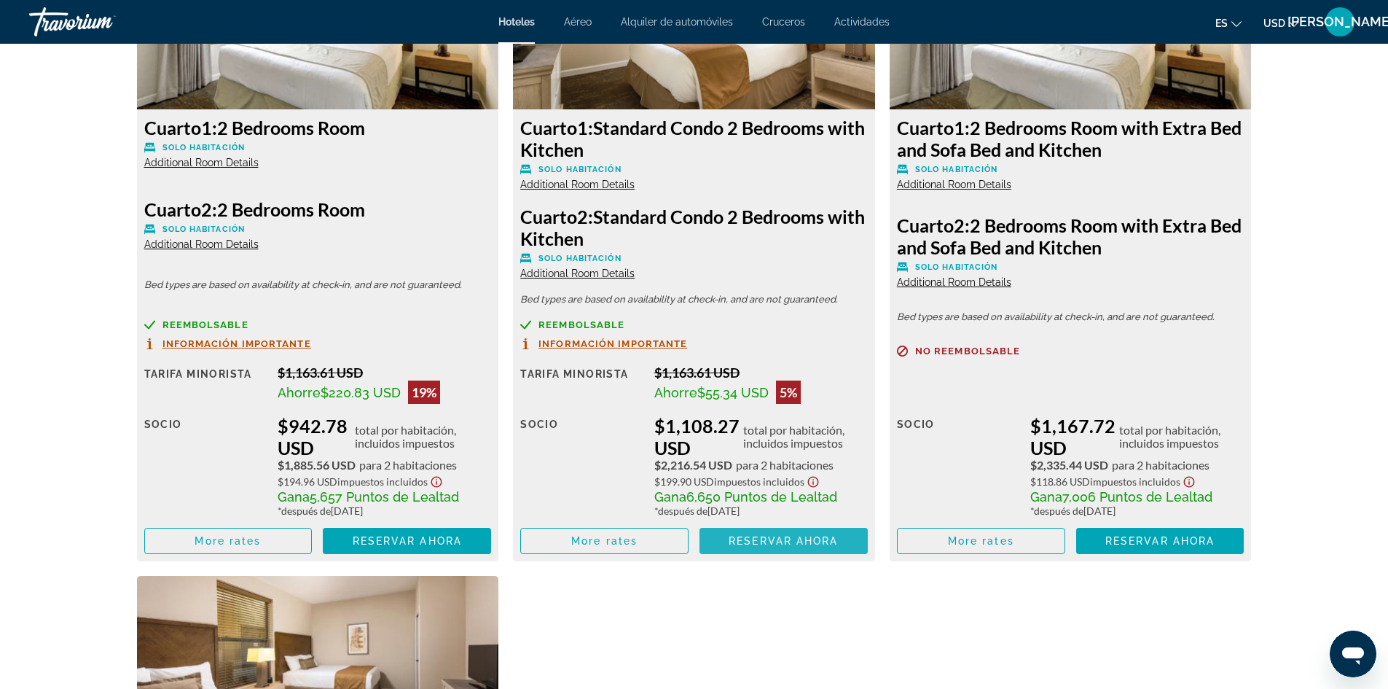
click at [763, 538] on span "Reservar ahora" at bounding box center [783, 541] width 109 height 12
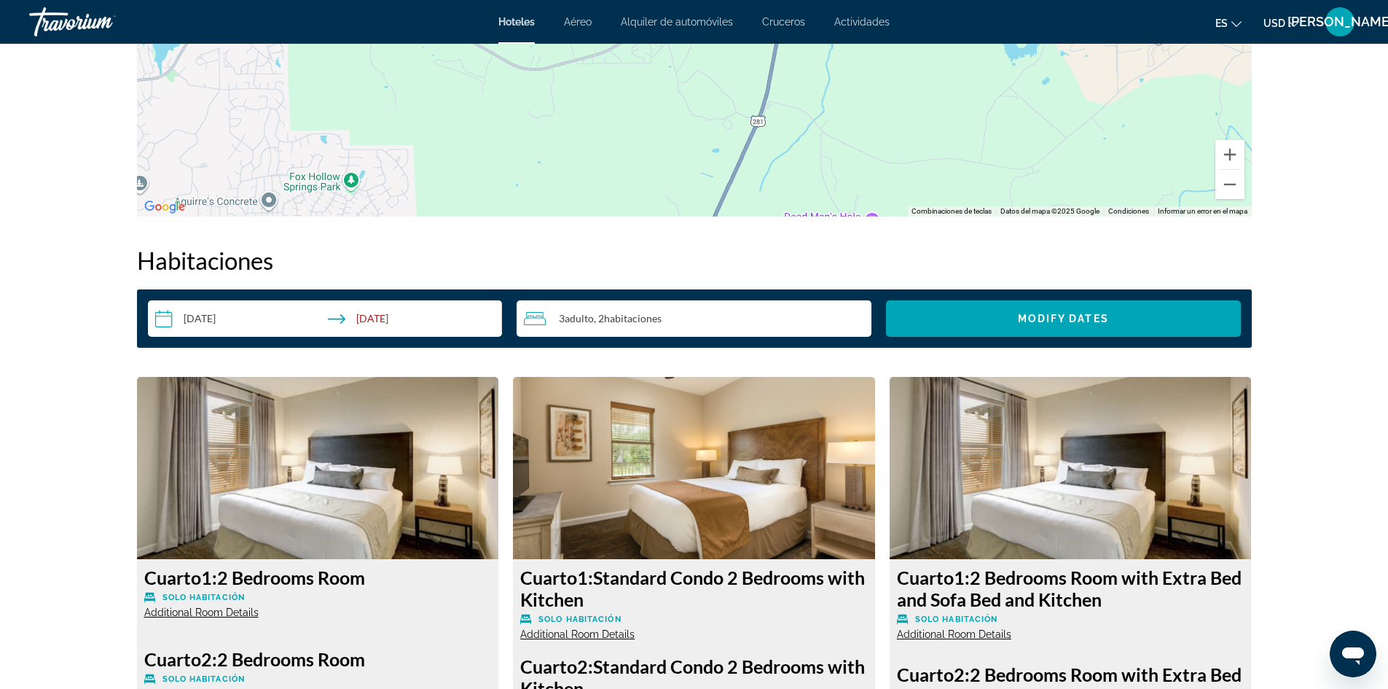
scroll to position [1676, 0]
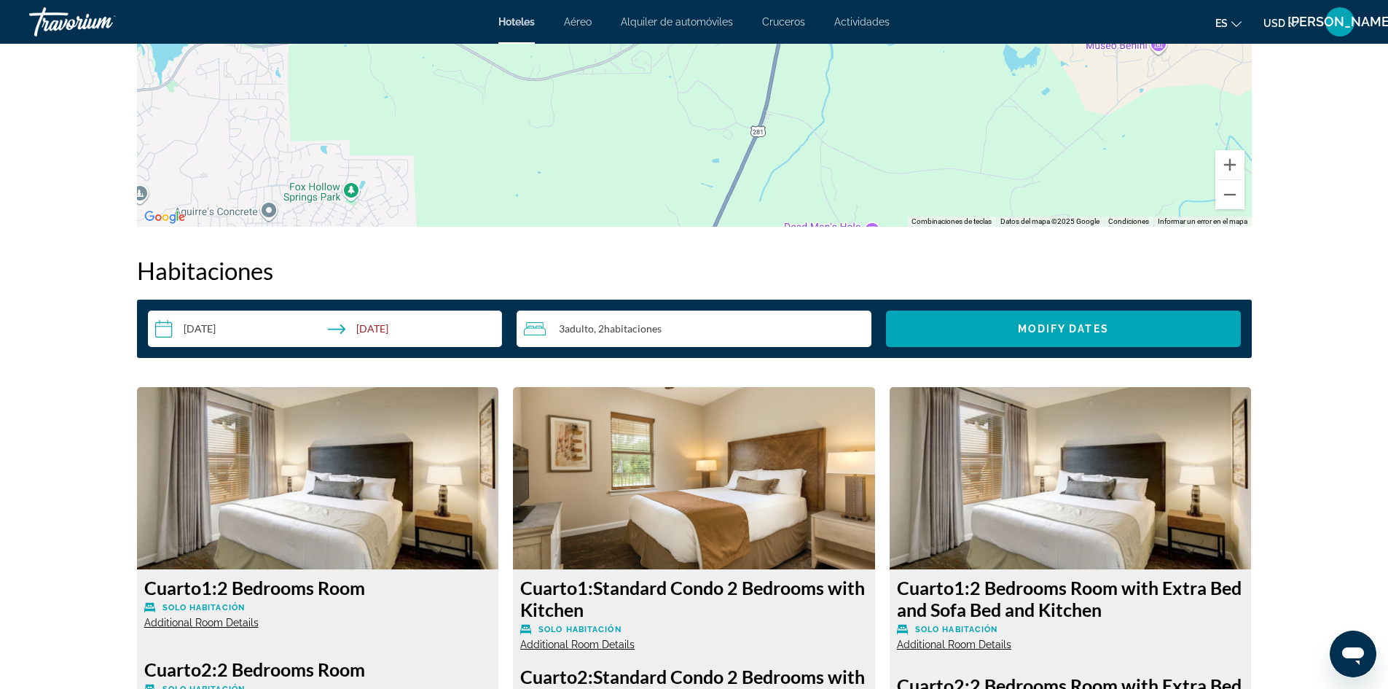
click at [655, 329] on span "habitaciones" at bounding box center [633, 328] width 58 height 12
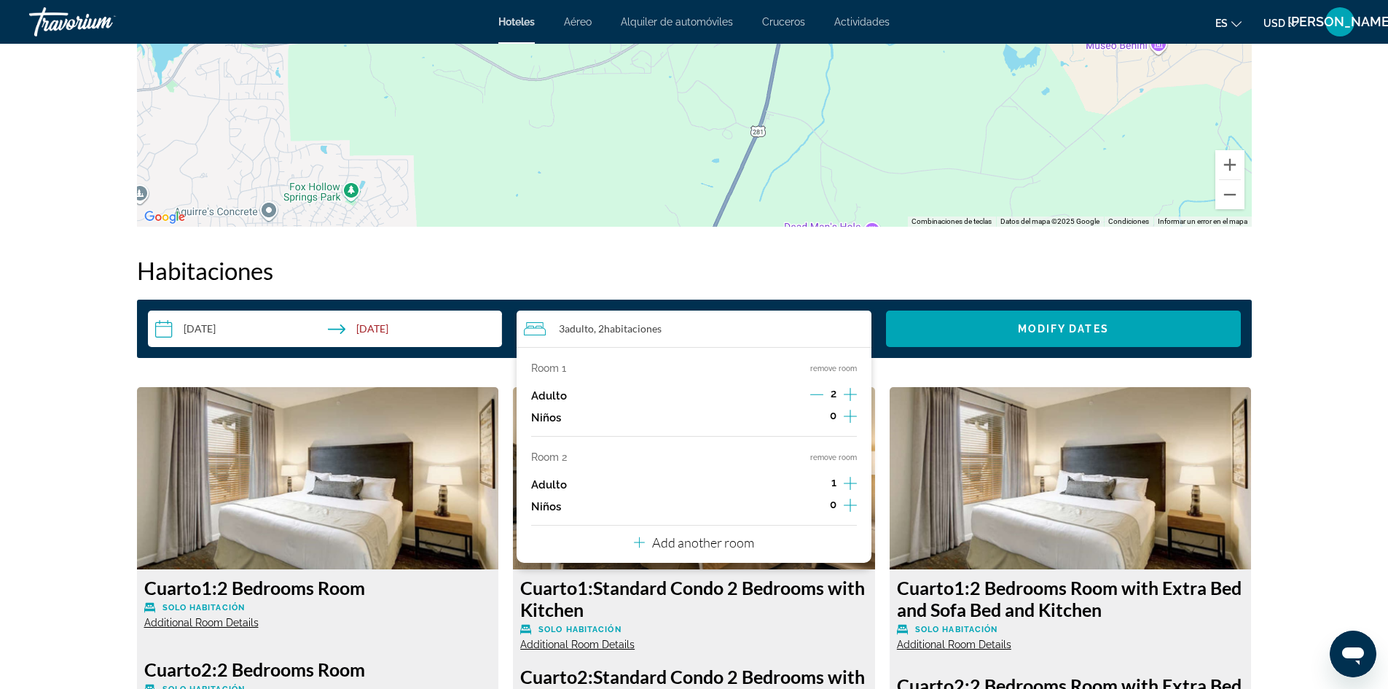
click at [840, 457] on button "remove room" at bounding box center [833, 457] width 47 height 9
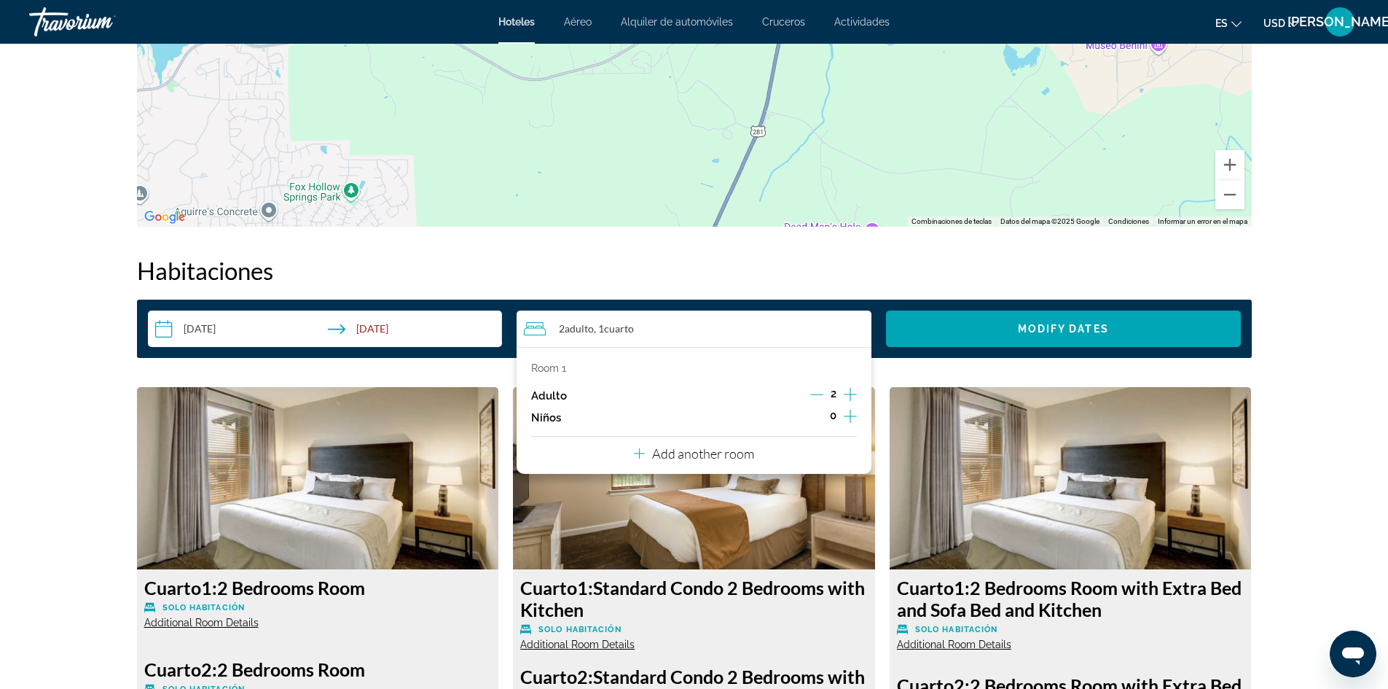
click at [848, 396] on icon "Increment adults" at bounding box center [850, 394] width 13 height 17
click at [964, 328] on span "Search widget" at bounding box center [1063, 328] width 355 height 35
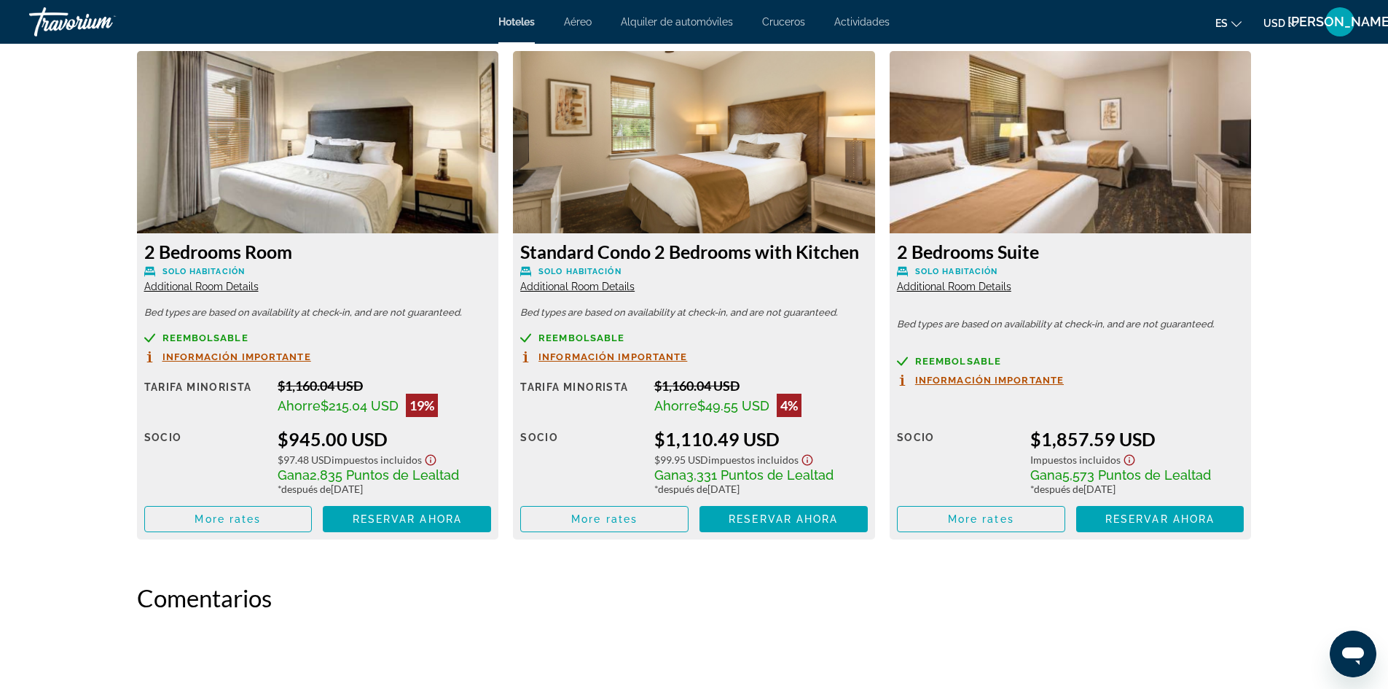
scroll to position [2044, 0]
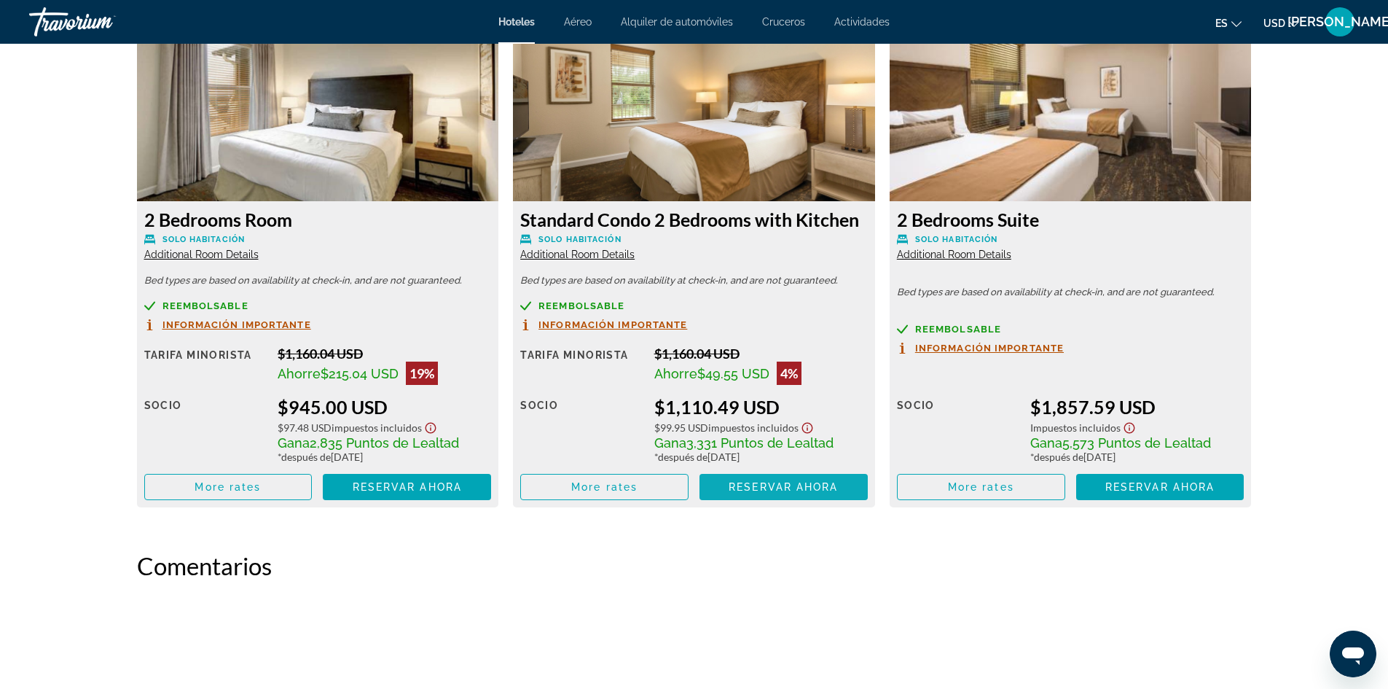
click at [774, 483] on div "Tarifa Minorista $1,160.04 USD Ahorre $49.55 USD 4% cuando canjeas Socio $1,110…" at bounding box center [694, 422] width 348 height 155
click at [776, 489] on span "Reservar ahora" at bounding box center [783, 487] width 109 height 12
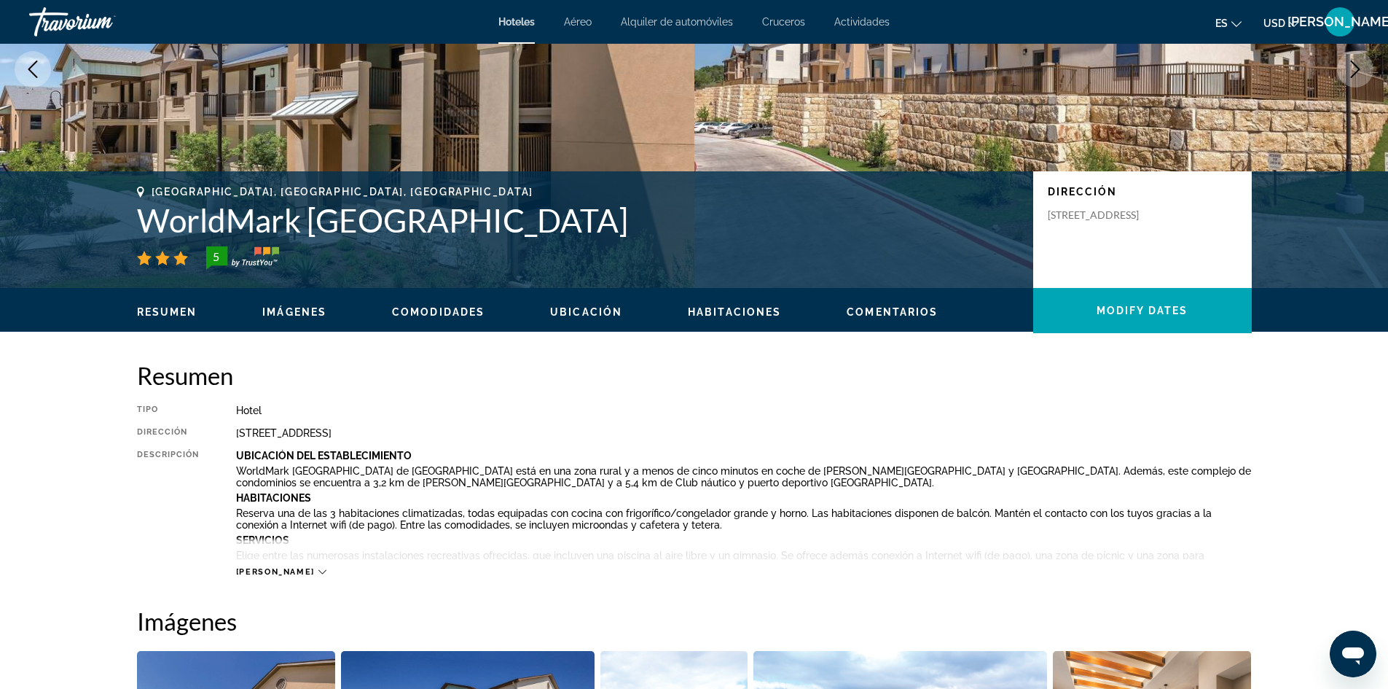
scroll to position [219, 0]
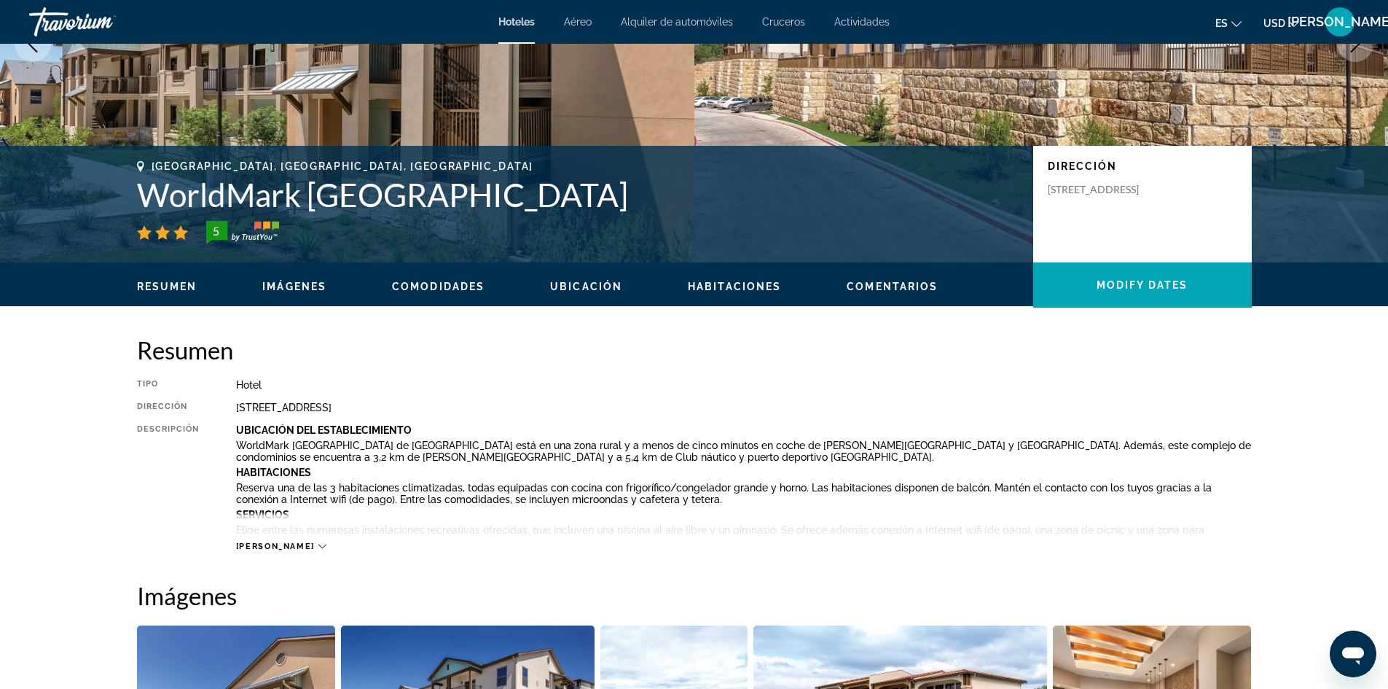
click at [456, 281] on span "Comodidades" at bounding box center [438, 287] width 93 height 12
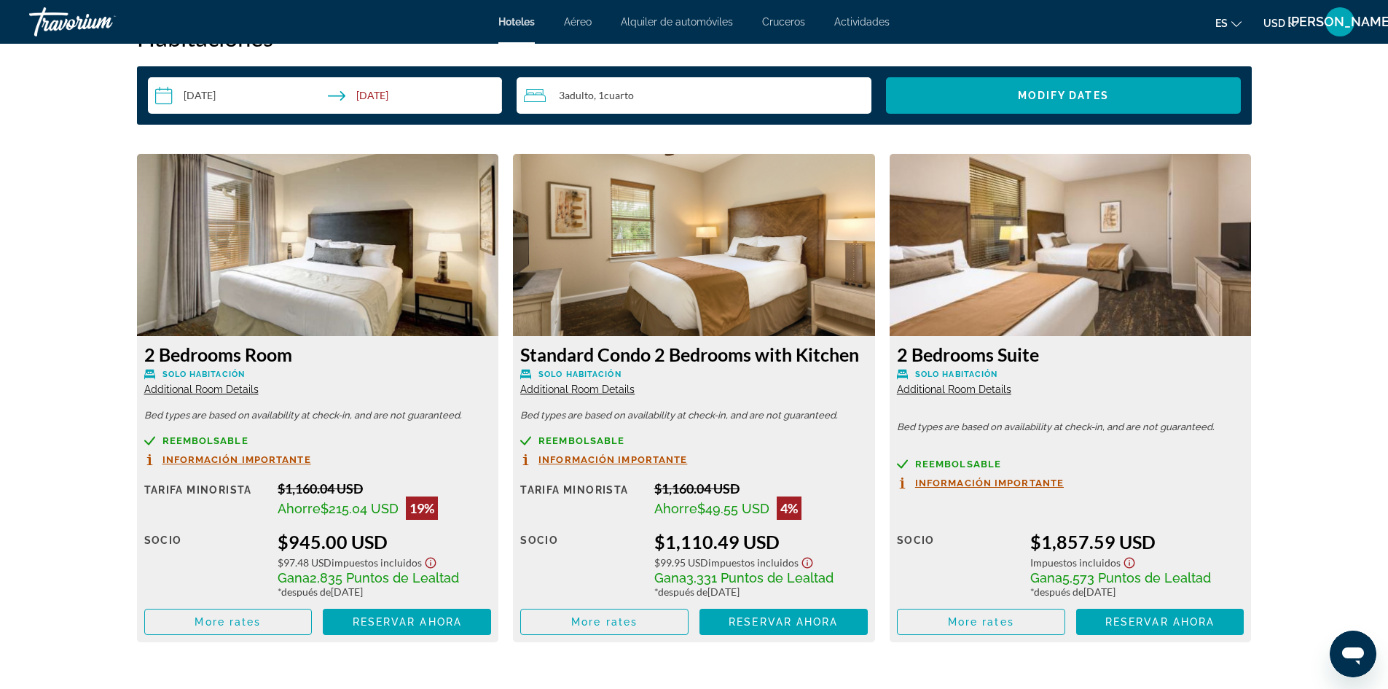
scroll to position [1895, 0]
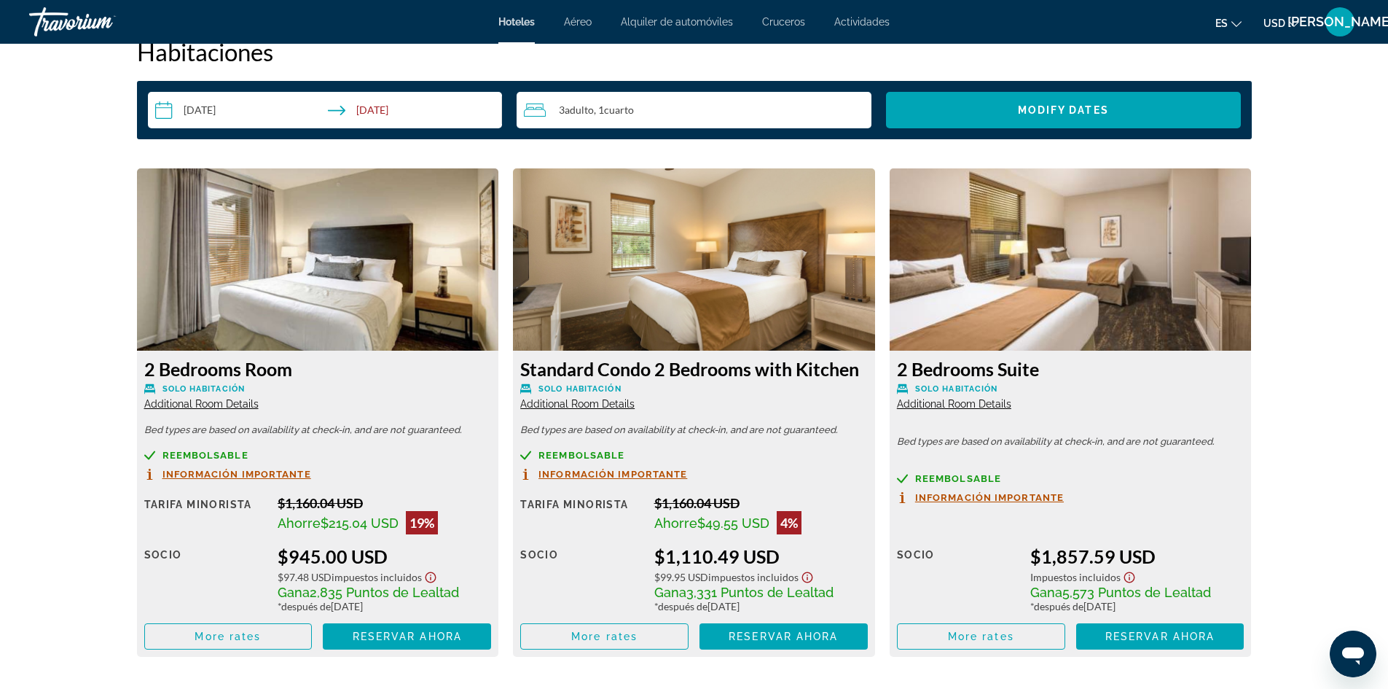
click at [653, 474] on span "Información importante" at bounding box center [613, 473] width 149 height 9
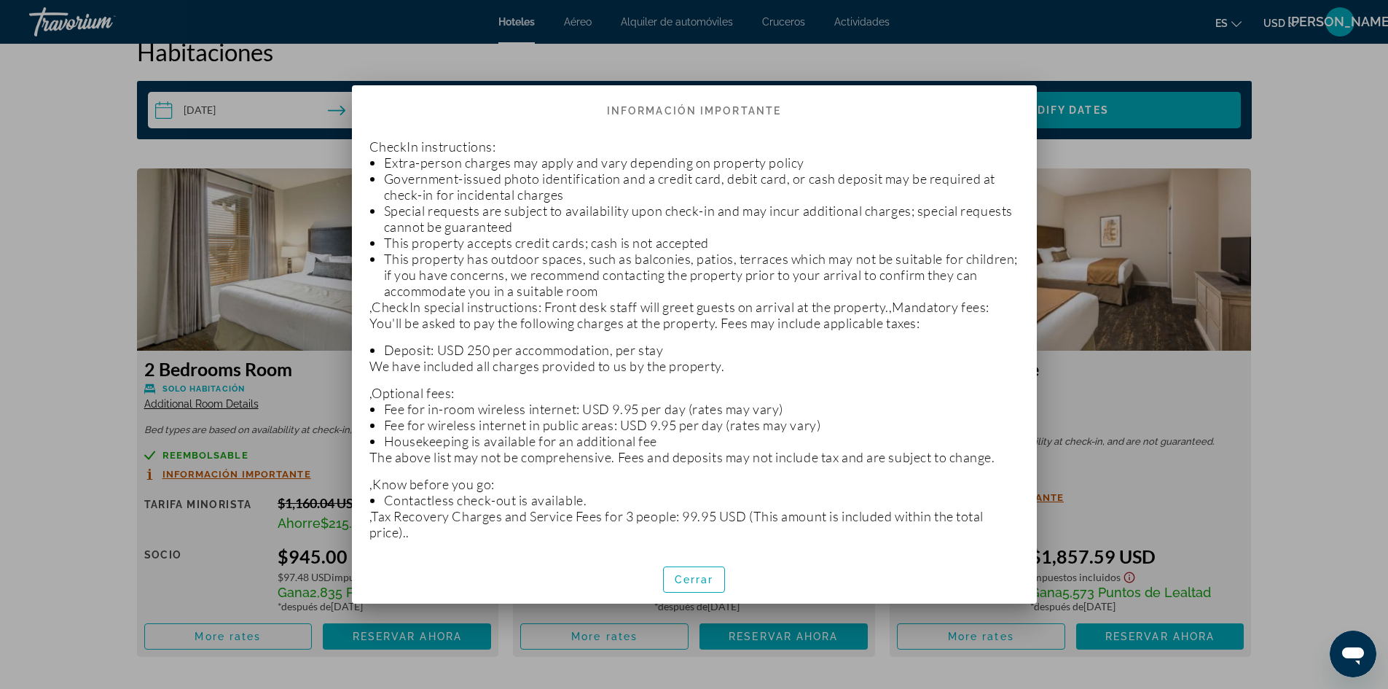
click at [457, 58] on div at bounding box center [694, 344] width 1388 height 689
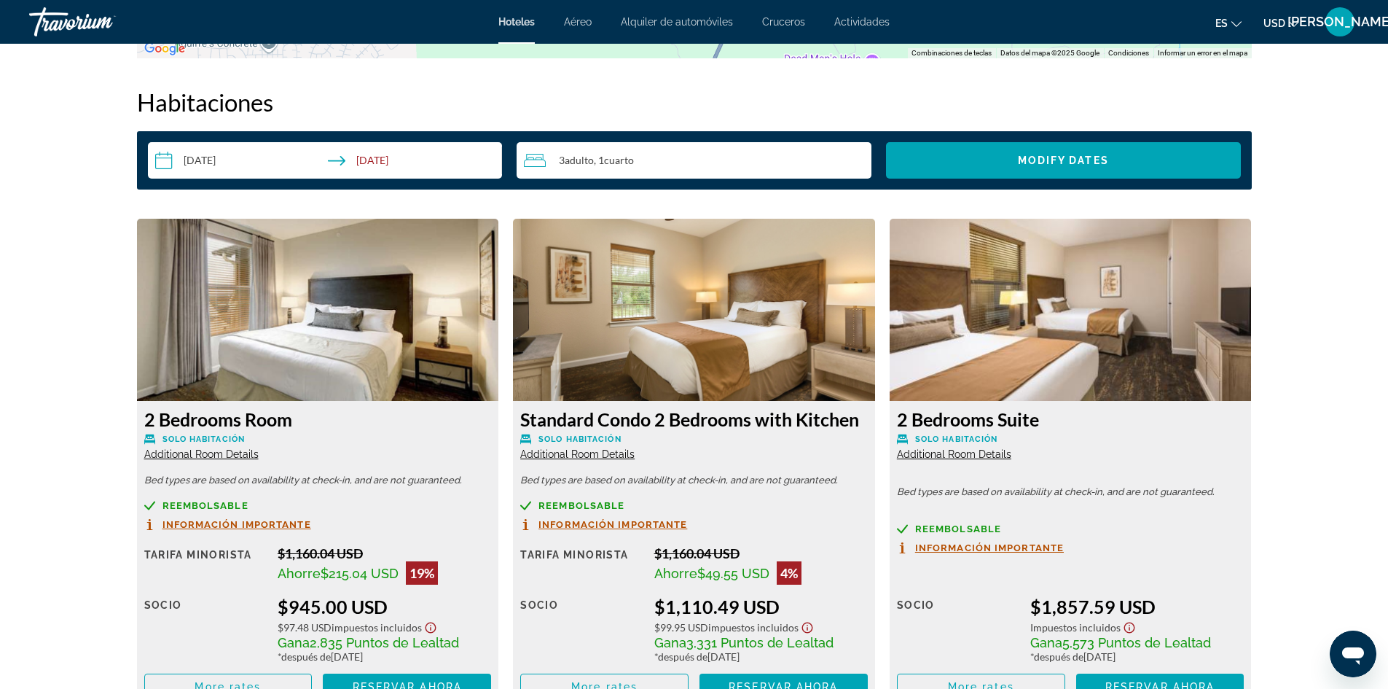
scroll to position [1822, 0]
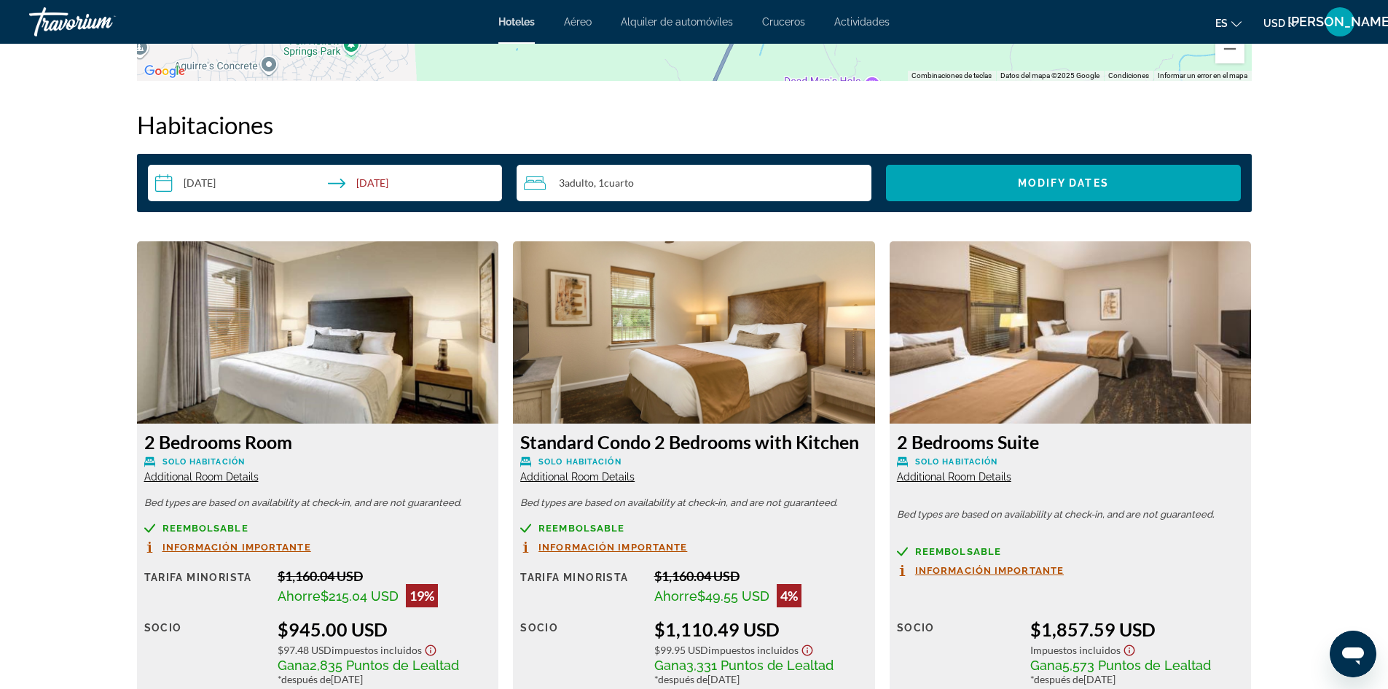
click at [214, 184] on input "**********" at bounding box center [328, 185] width 361 height 41
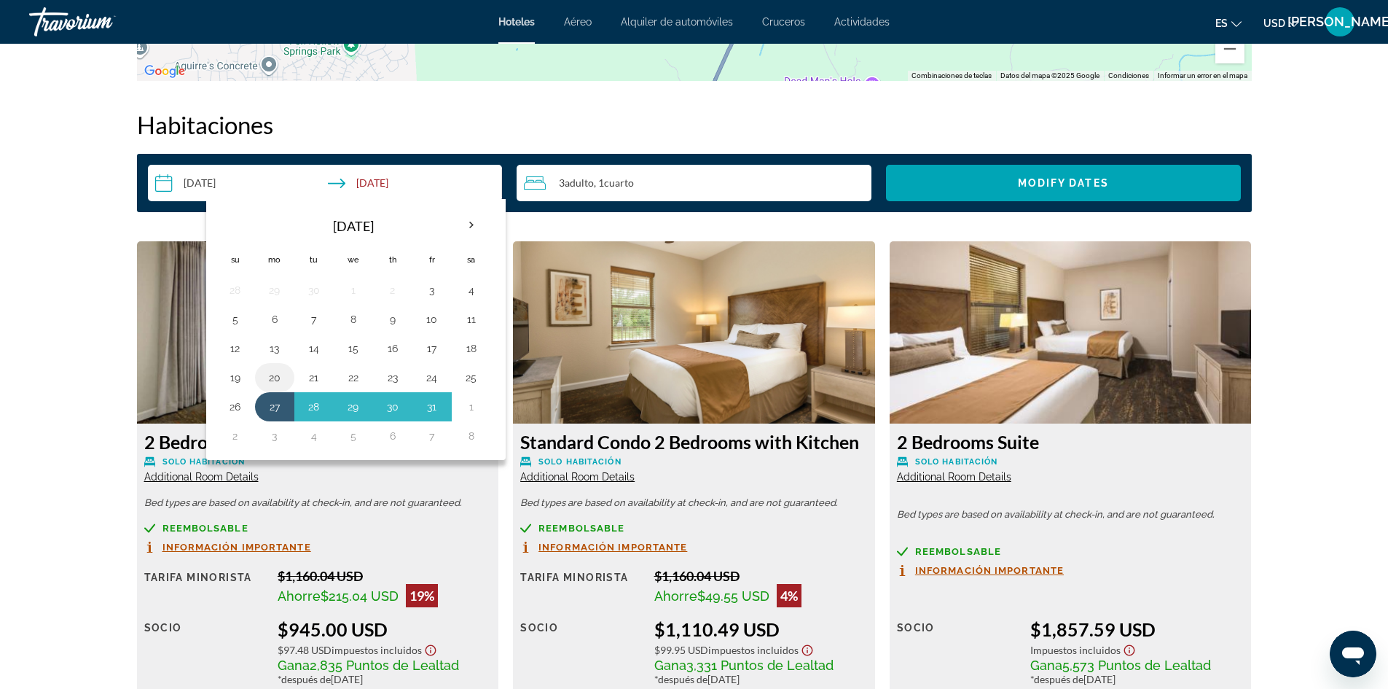
click at [278, 379] on button "20" at bounding box center [274, 377] width 23 height 20
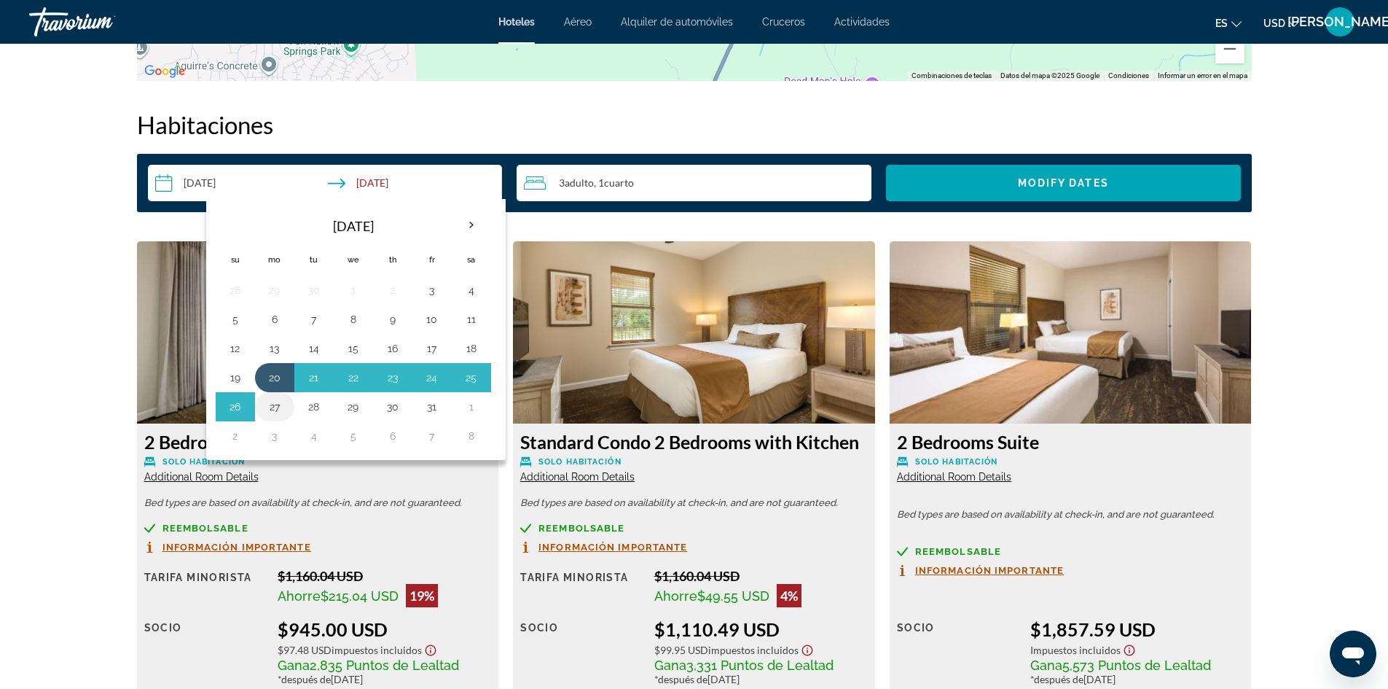
click at [265, 406] on button "27" at bounding box center [274, 406] width 23 height 20
type input "**********"
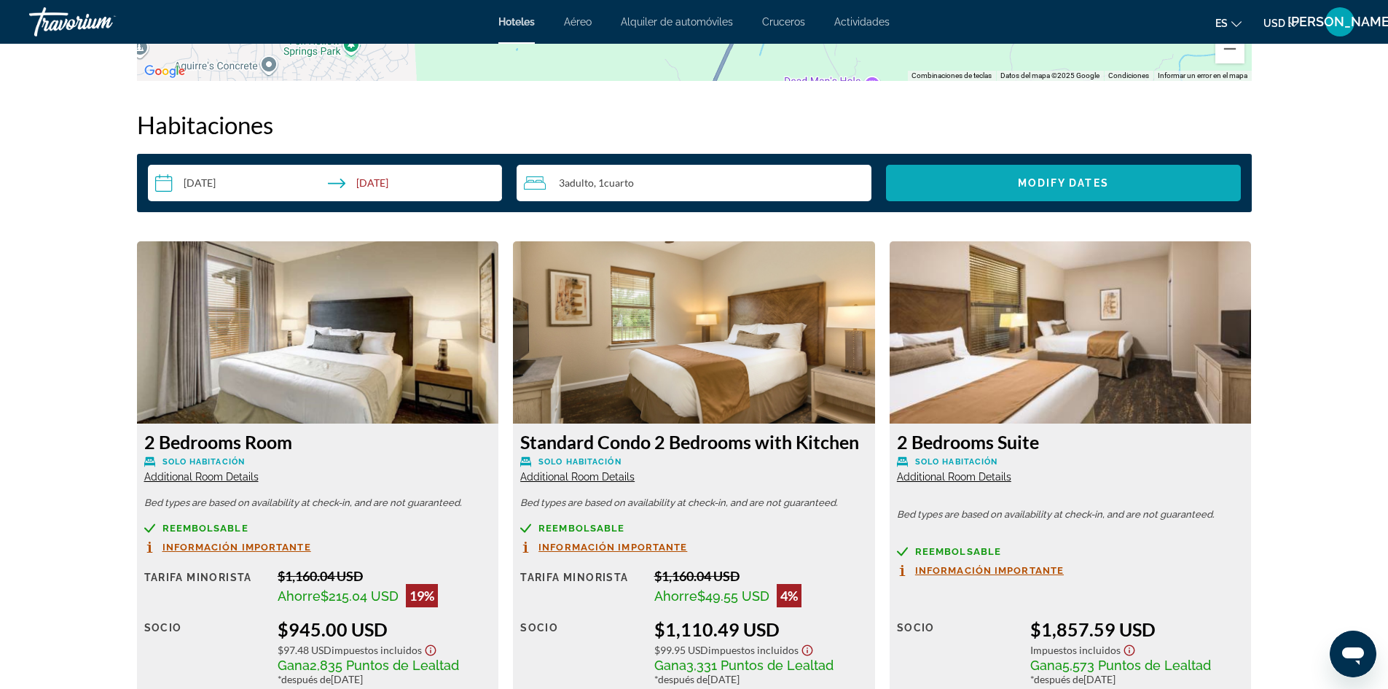
click at [1017, 176] on span "Search widget" at bounding box center [1063, 182] width 355 height 35
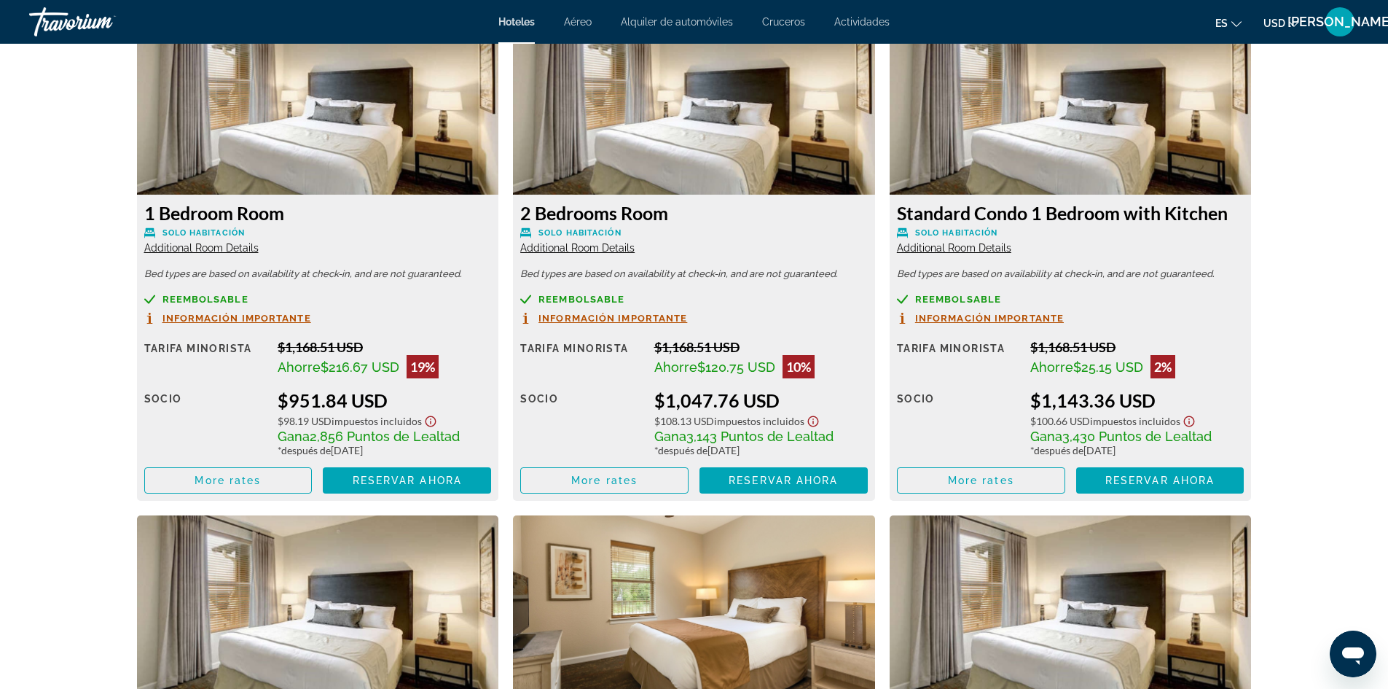
scroll to position [2063, 0]
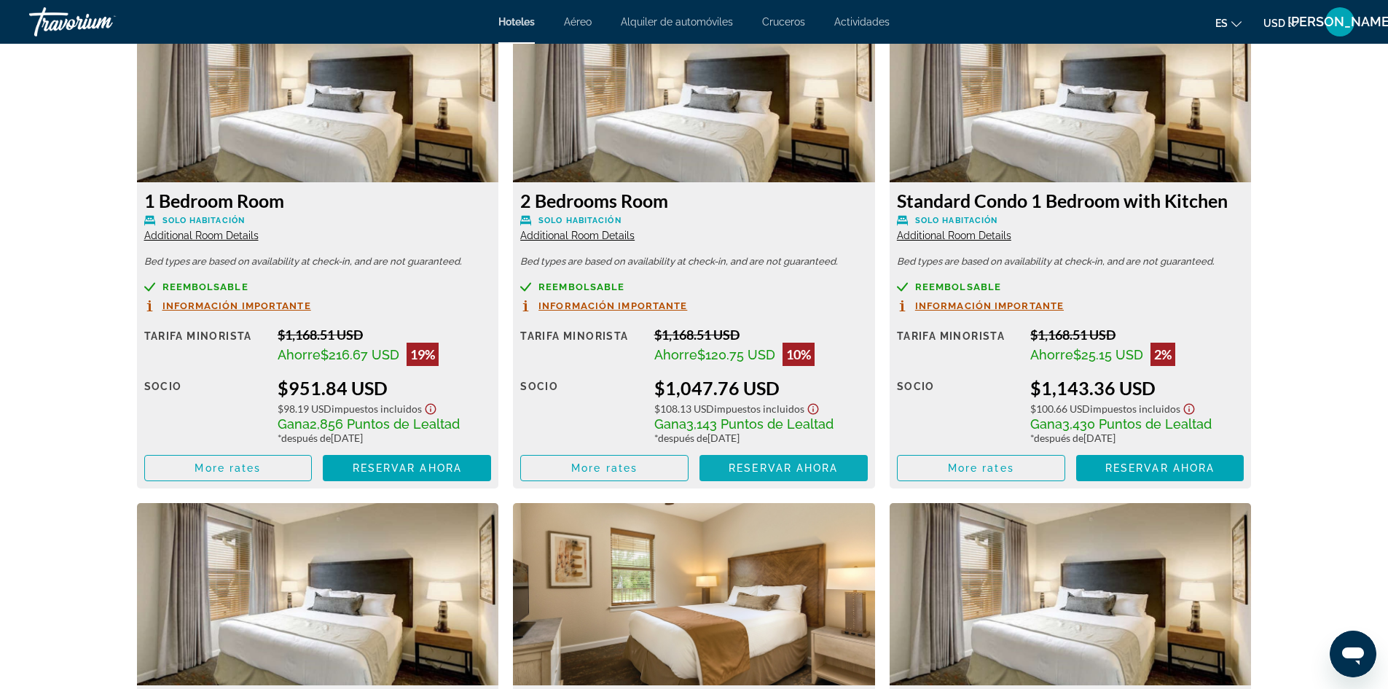
click at [751, 470] on span "Reservar ahora" at bounding box center [783, 468] width 109 height 12
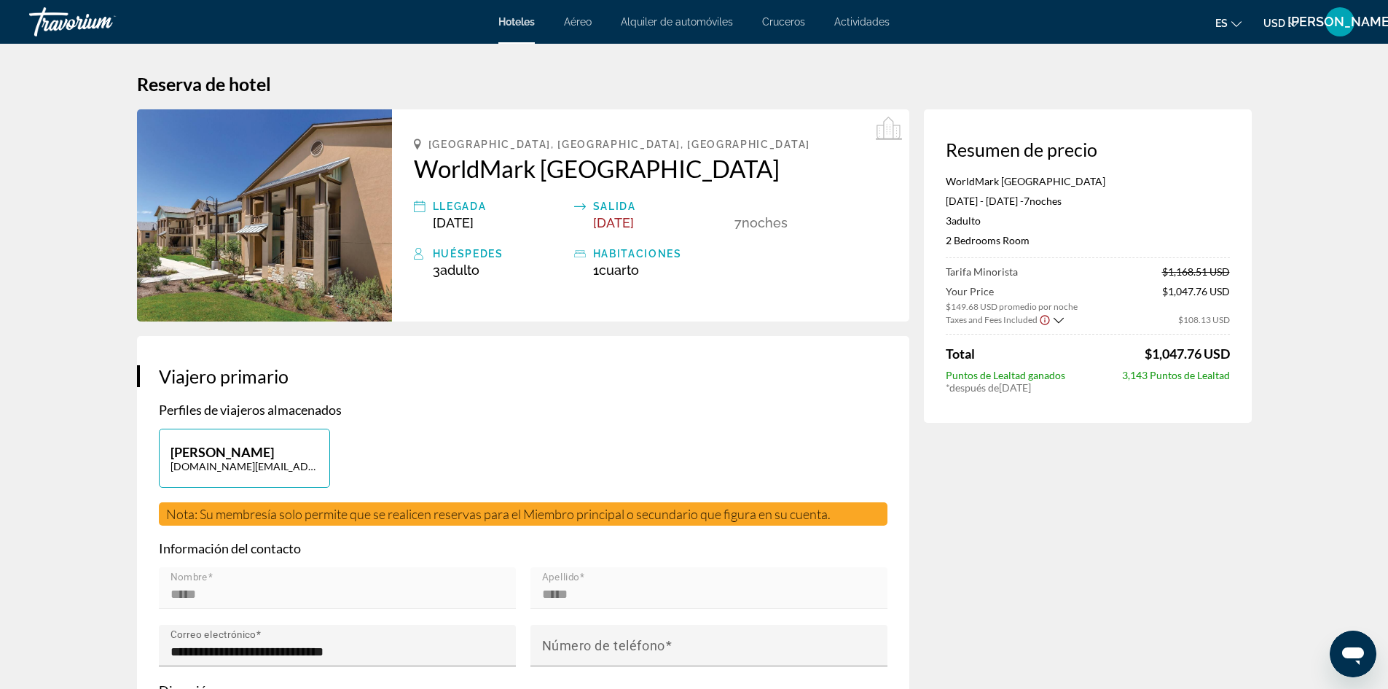
click at [645, 20] on span "Alquiler de automóviles" at bounding box center [677, 22] width 112 height 12
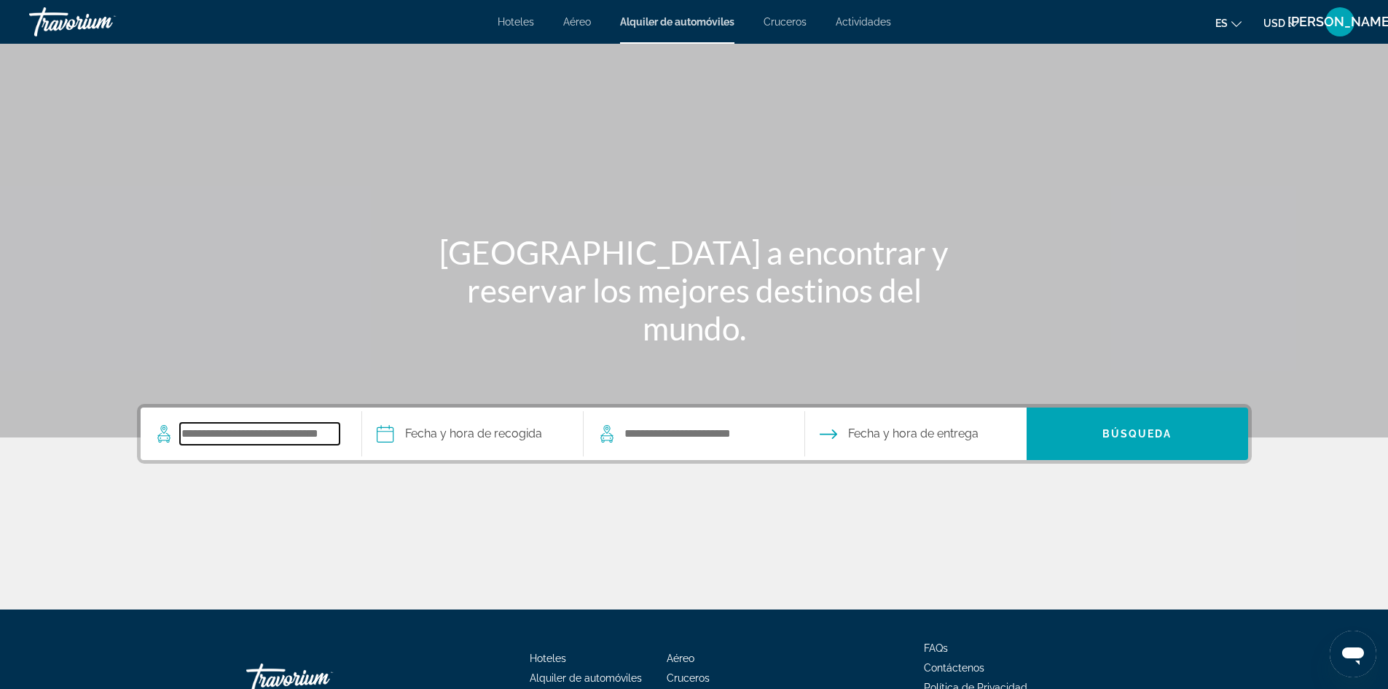
click at [316, 437] on input "Search pickup location" at bounding box center [260, 434] width 160 height 22
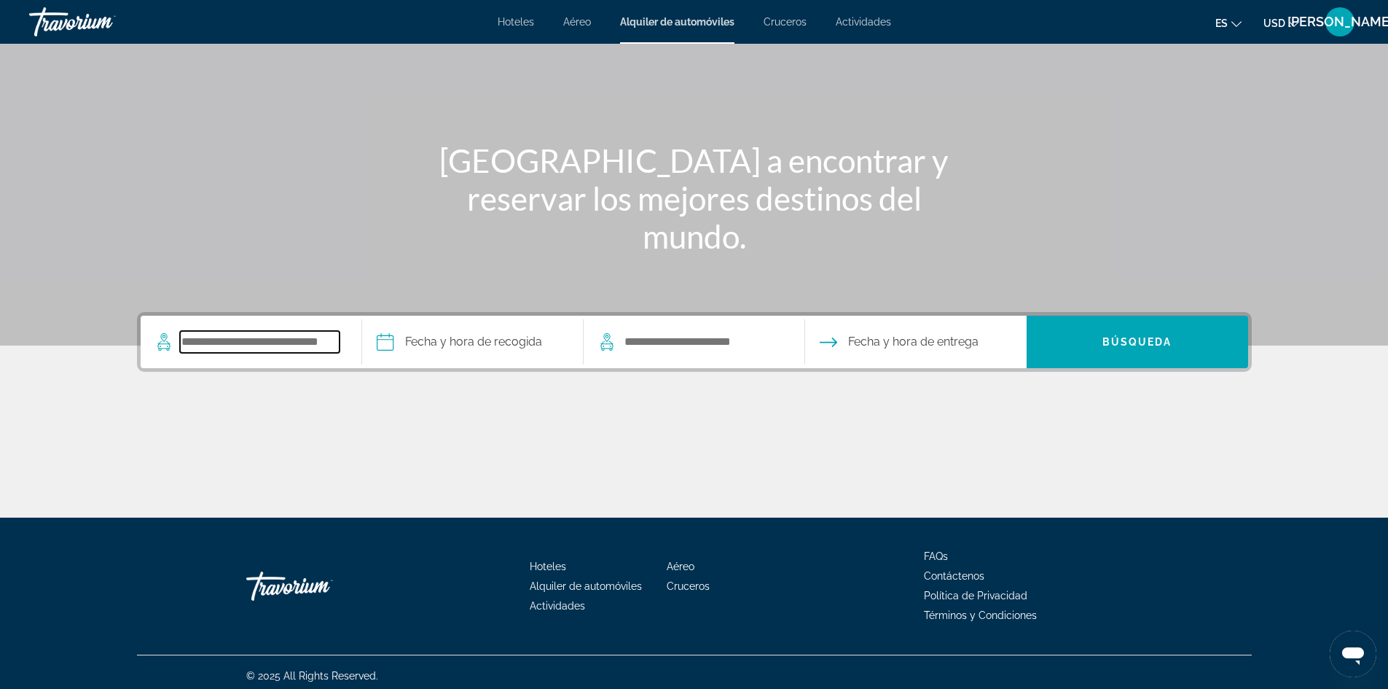
scroll to position [99, 0]
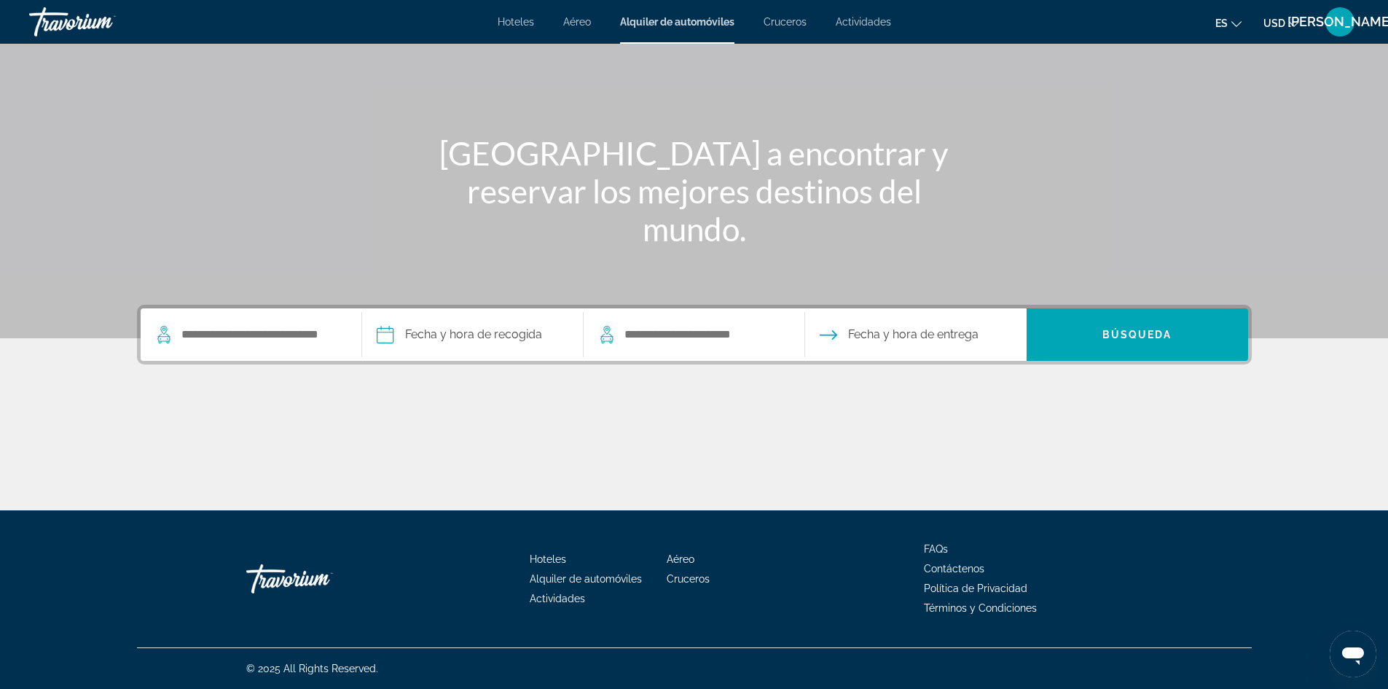
click at [465, 383] on div "Fecha y hora de recogida Navigation placeholder Oct *** *** *** *** *** *** ***…" at bounding box center [694, 408] width 1173 height 206
click at [671, 340] on input "Search dropoff location" at bounding box center [703, 335] width 160 height 22
drag, startPoint x: 625, startPoint y: 334, endPoint x: 732, endPoint y: 340, distance: 108.1
click at [732, 340] on input "Search dropoff location" at bounding box center [703, 335] width 160 height 22
drag, startPoint x: 764, startPoint y: 335, endPoint x: 630, endPoint y: 328, distance: 133.6
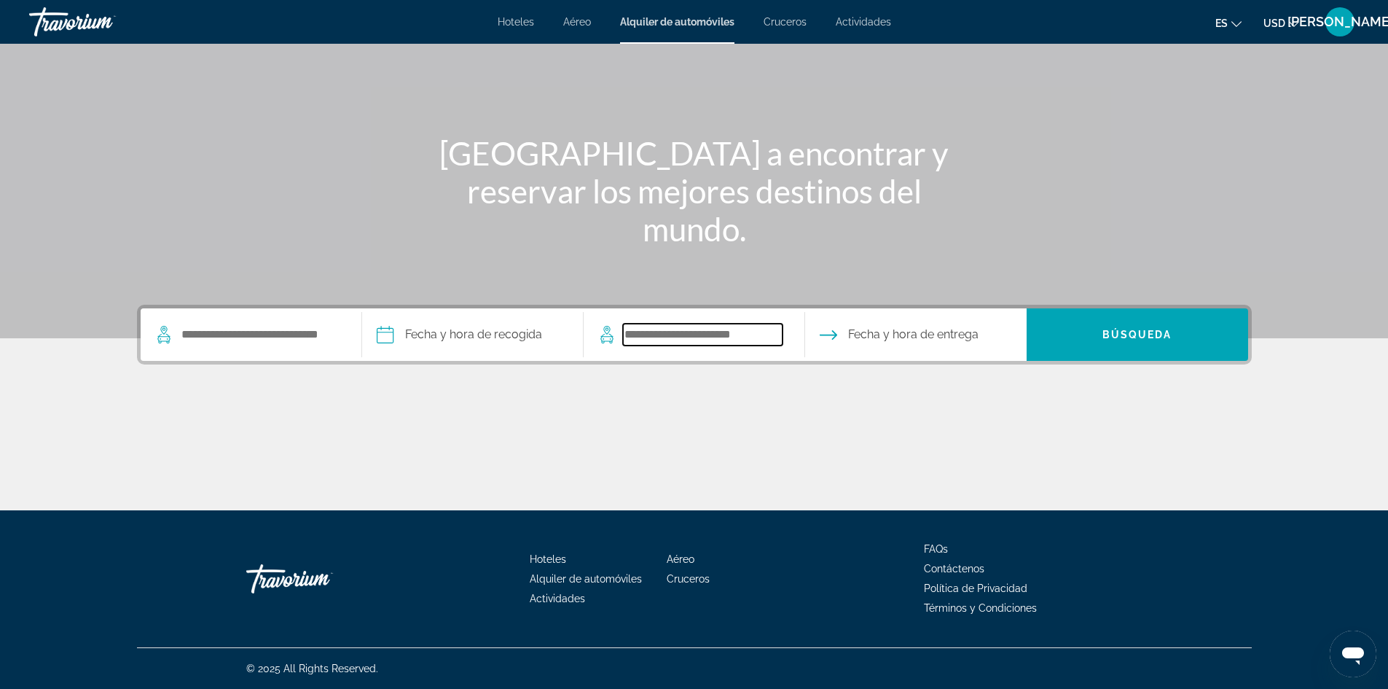
click at [630, 328] on input "Search dropoff location" at bounding box center [703, 335] width 160 height 22
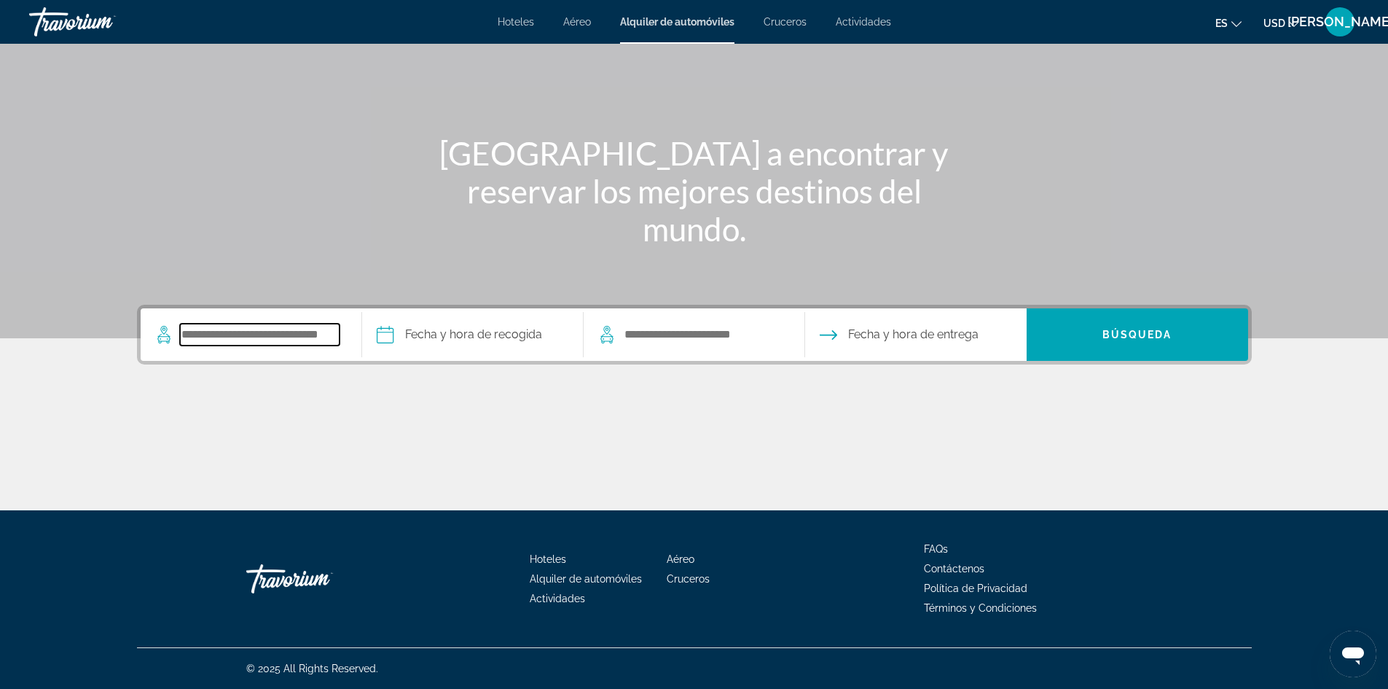
click at [265, 332] on input "Search pickup location" at bounding box center [260, 335] width 160 height 22
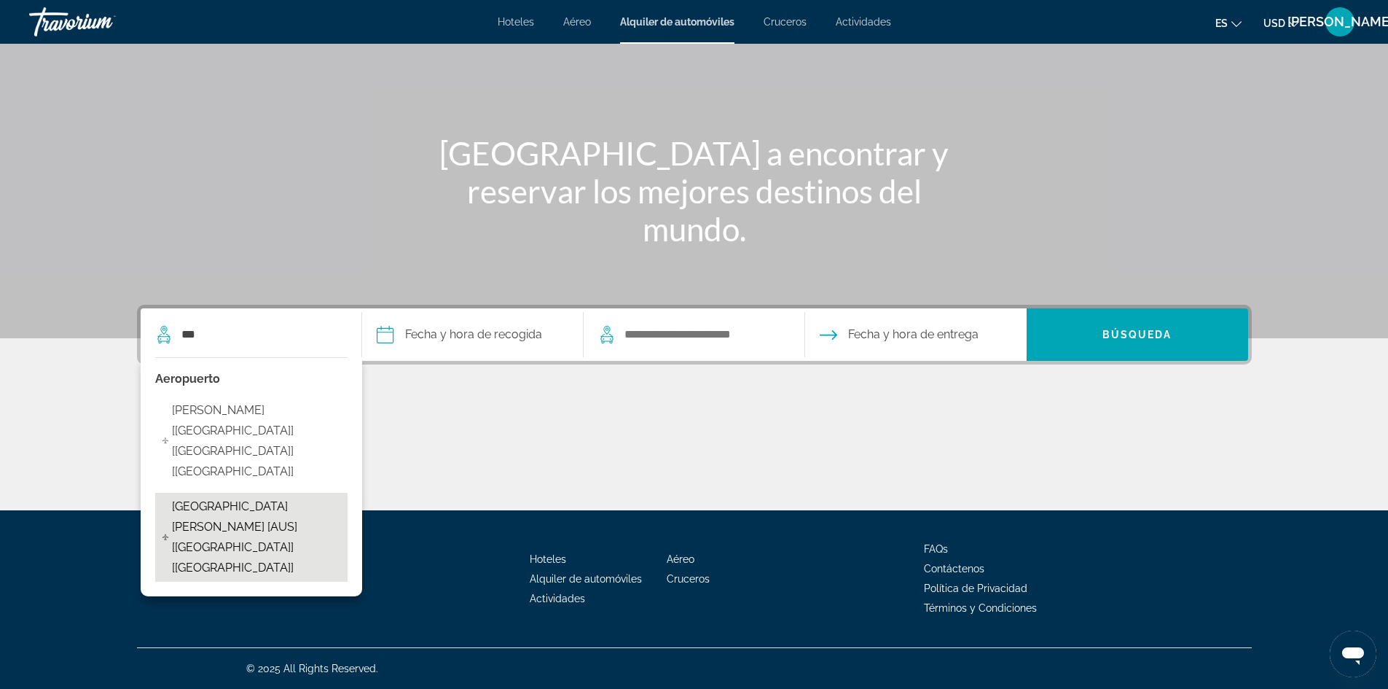
click at [242, 496] on span "[GEOGRAPHIC_DATA][PERSON_NAME] [AUS] [[GEOGRAPHIC_DATA]] [[GEOGRAPHIC_DATA]]" at bounding box center [256, 537] width 168 height 82
type input "**********"
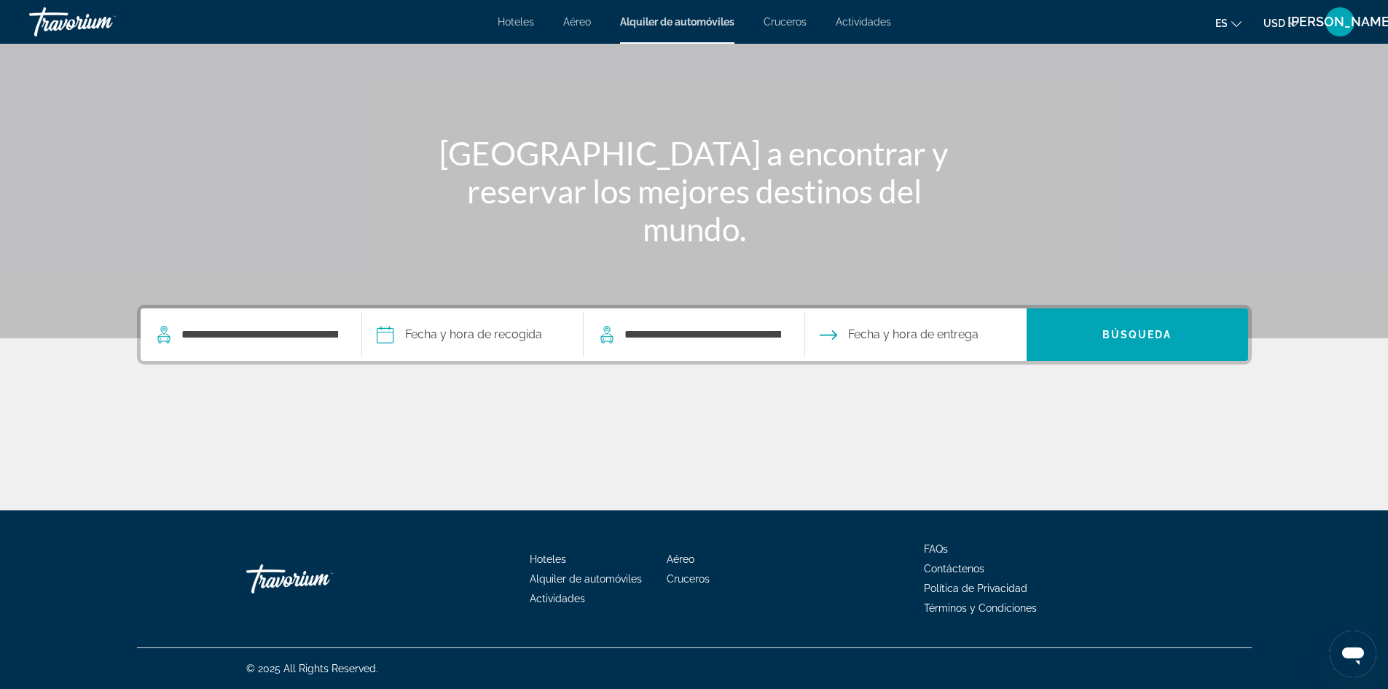
click at [438, 340] on input "Pickup date" at bounding box center [472, 336] width 227 height 57
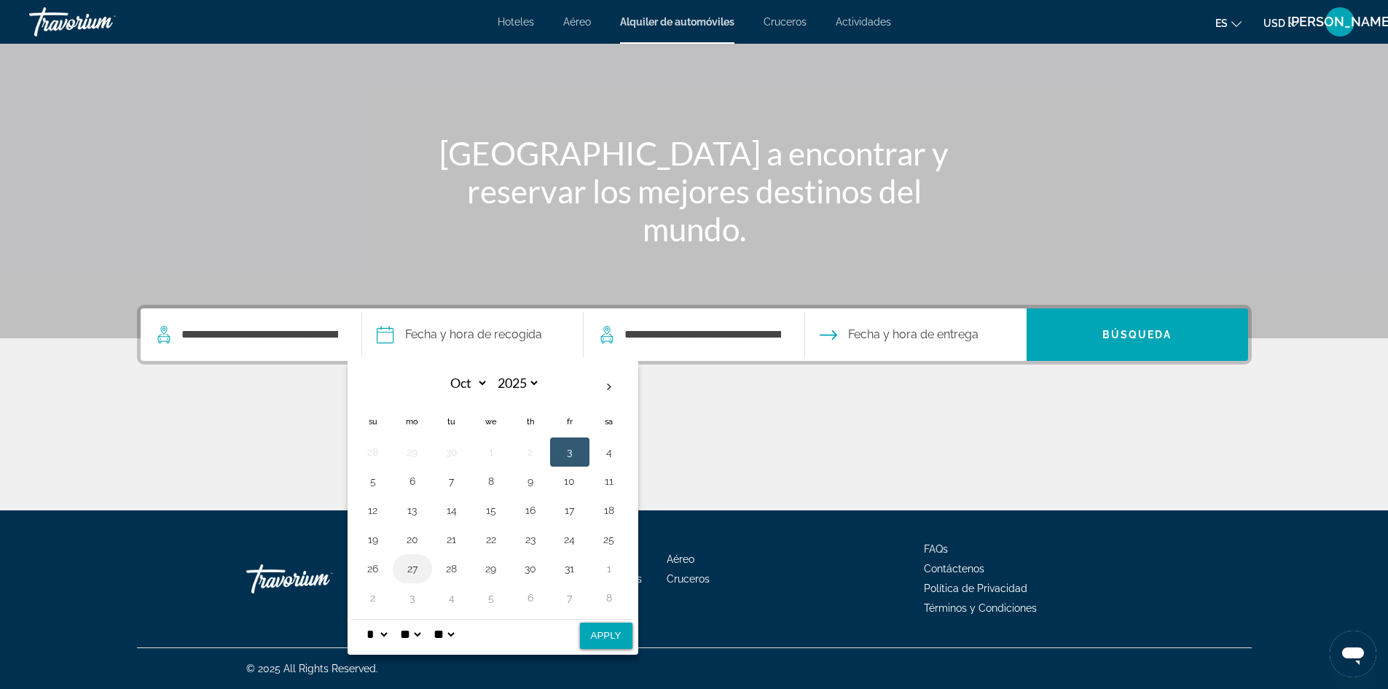
click at [410, 566] on button "27" at bounding box center [412, 568] width 23 height 20
click at [457, 639] on select "** **" at bounding box center [444, 634] width 26 height 29
click at [457, 633] on select "** **" at bounding box center [444, 634] width 26 height 29
click at [457, 637] on select "** **" at bounding box center [444, 634] width 26 height 29
select select "**"
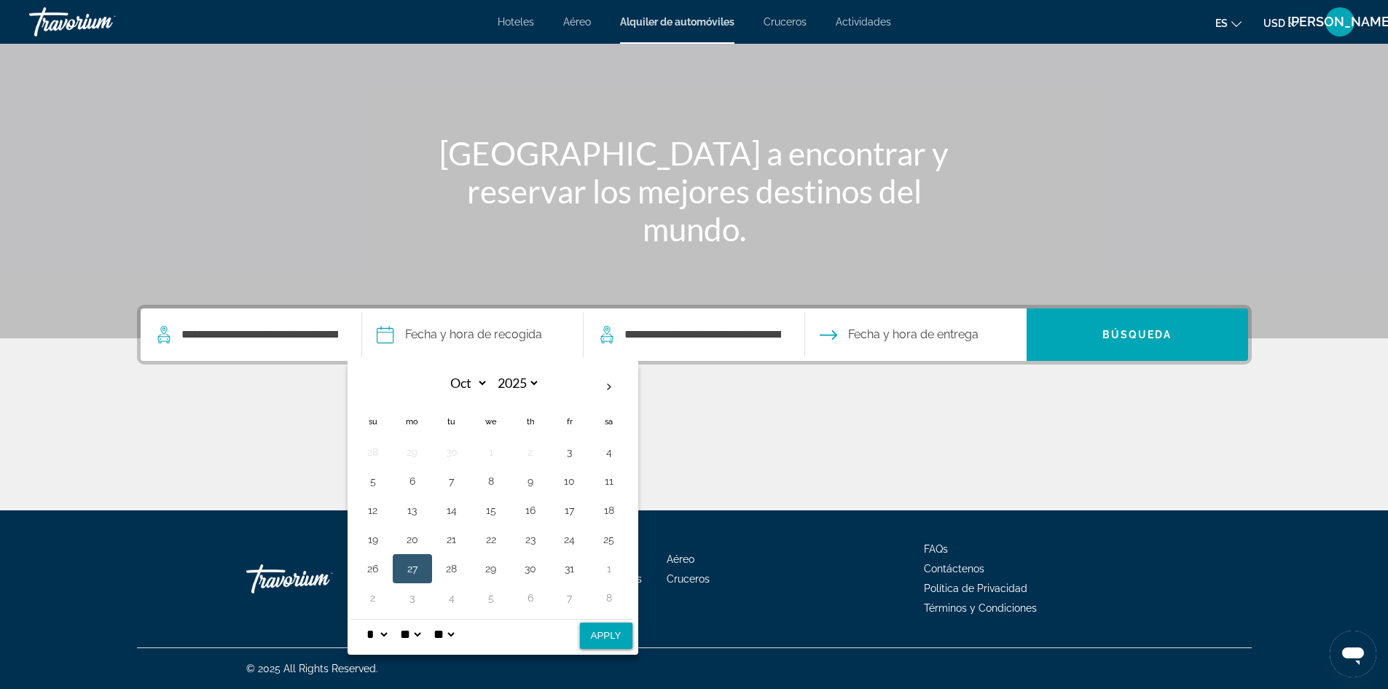
click at [440, 620] on select "** **" at bounding box center [444, 634] width 26 height 29
click at [386, 635] on select "* * * * * * * * * ** ** **" at bounding box center [377, 634] width 26 height 29
select select "*"
click at [364, 620] on select "* * * * * * * * * ** ** **" at bounding box center [377, 634] width 26 height 29
click at [600, 644] on button "Apply" at bounding box center [606, 635] width 52 height 26
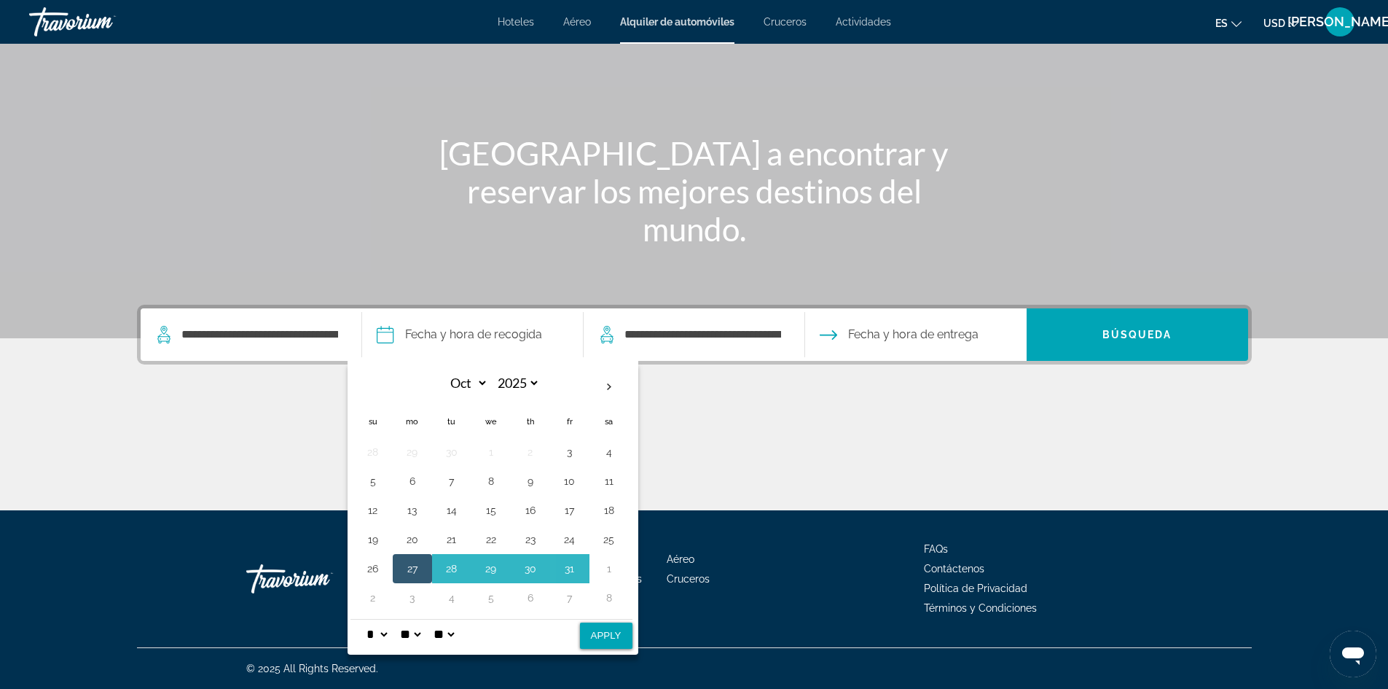
type input "**********"
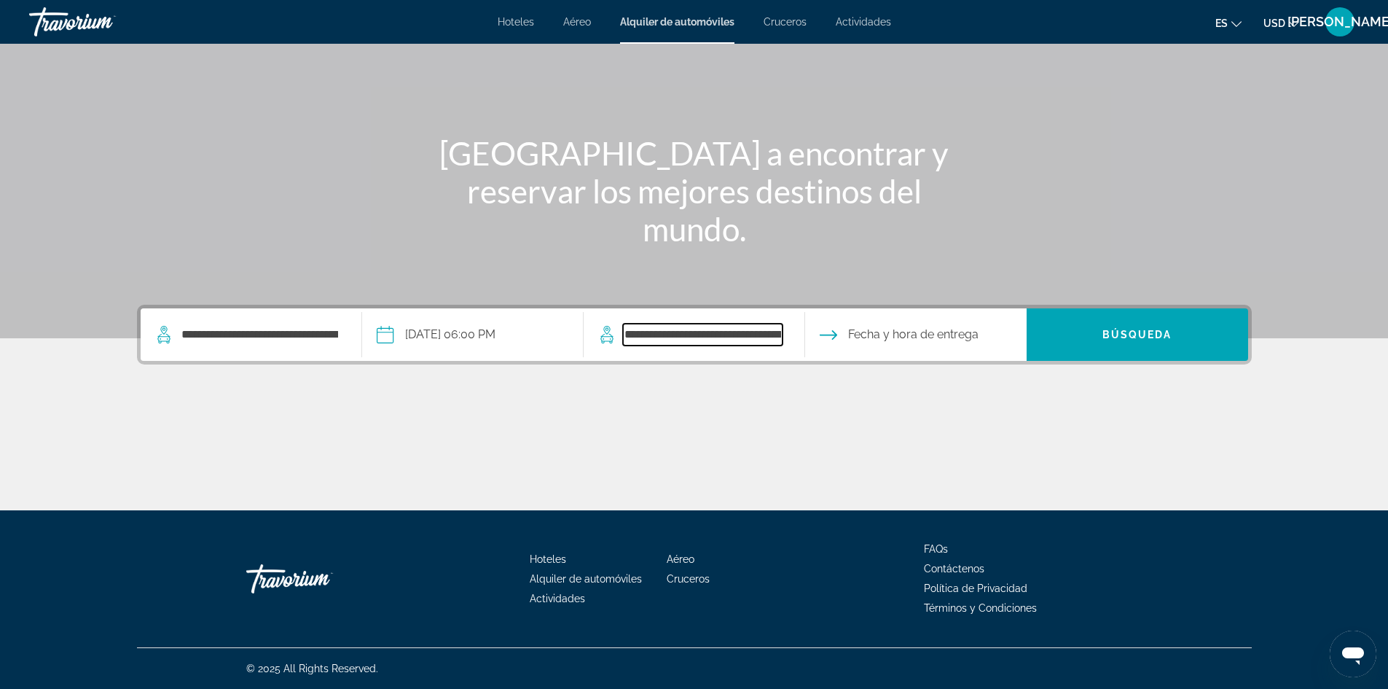
click at [675, 339] on input "**********" at bounding box center [703, 335] width 160 height 22
click at [856, 336] on input "Drop-off date" at bounding box center [915, 336] width 227 height 57
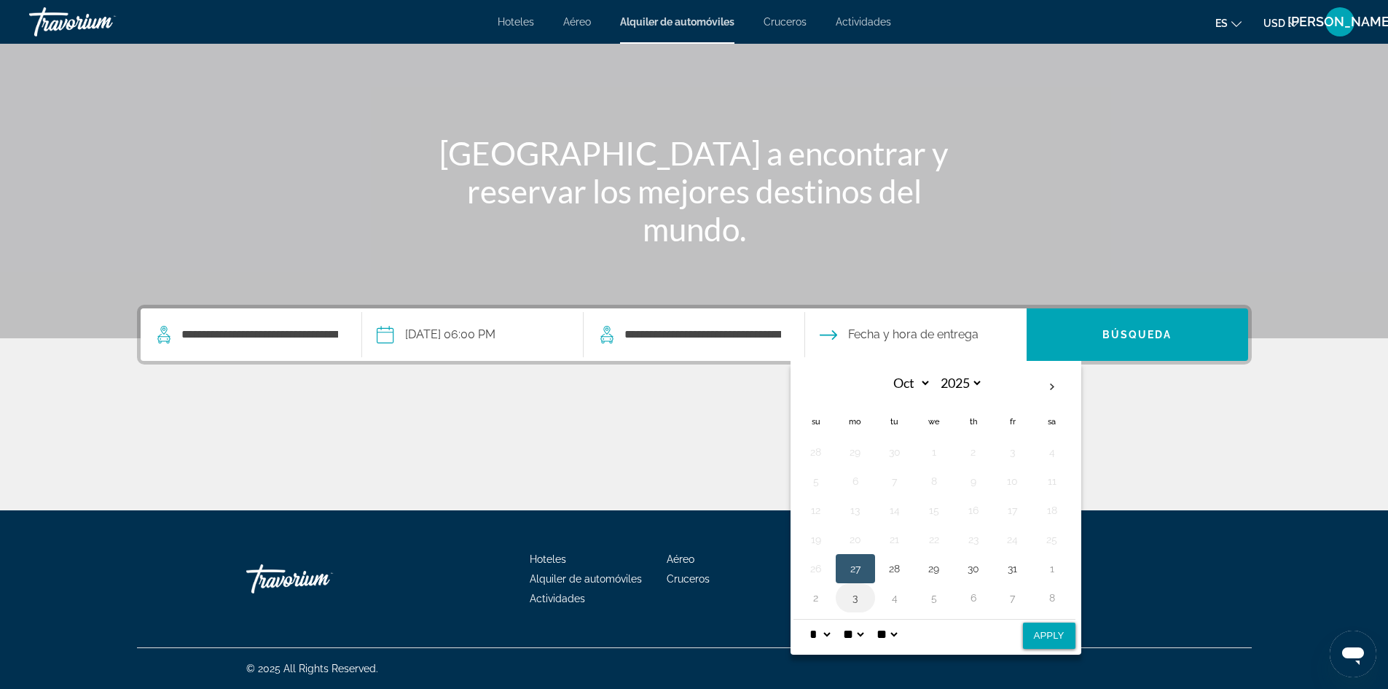
click at [854, 605] on button "3" at bounding box center [855, 597] width 23 height 20
select select "**"
click at [900, 639] on select "** **" at bounding box center [887, 634] width 26 height 29
select select "**"
click at [883, 620] on select "** **" at bounding box center [887, 634] width 26 height 29
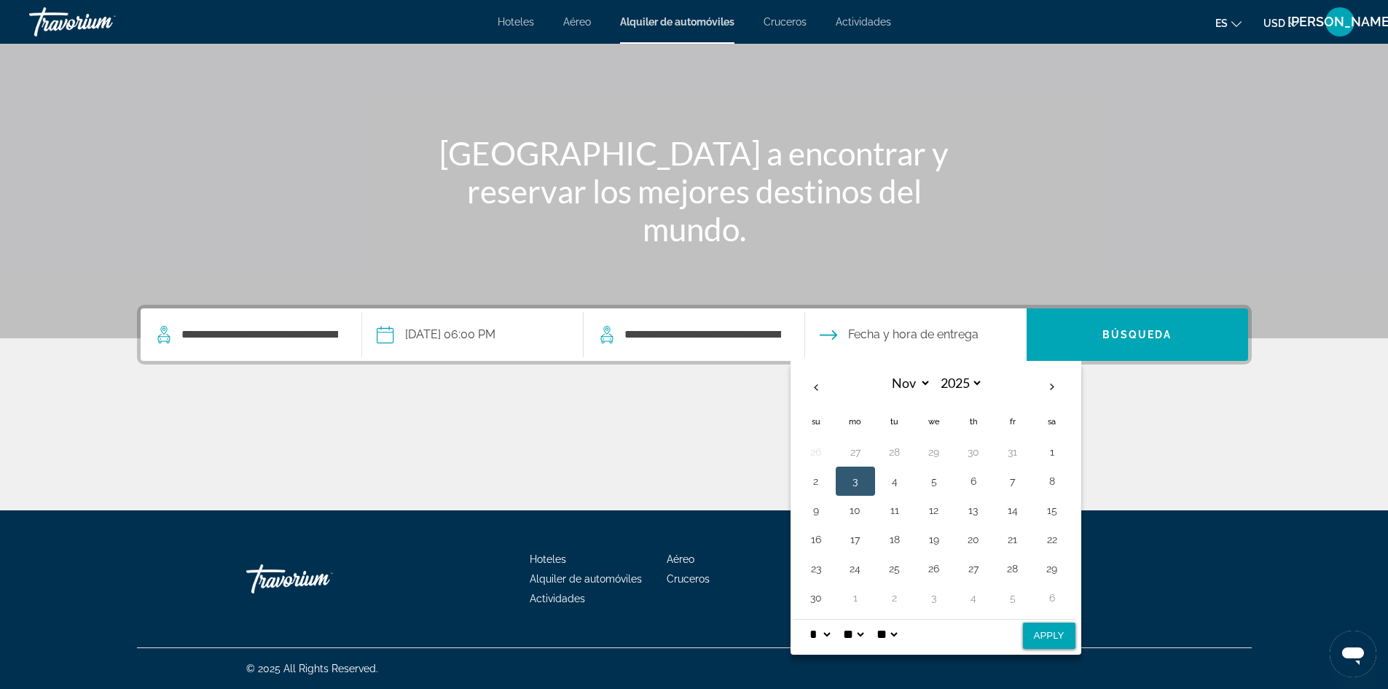
click at [853, 474] on button "3" at bounding box center [855, 481] width 23 height 20
click at [830, 629] on select "* * * * * * * * * ** ** **" at bounding box center [820, 634] width 26 height 29
click at [807, 620] on select "* * * * * * * * * ** ** **" at bounding box center [820, 634] width 26 height 29
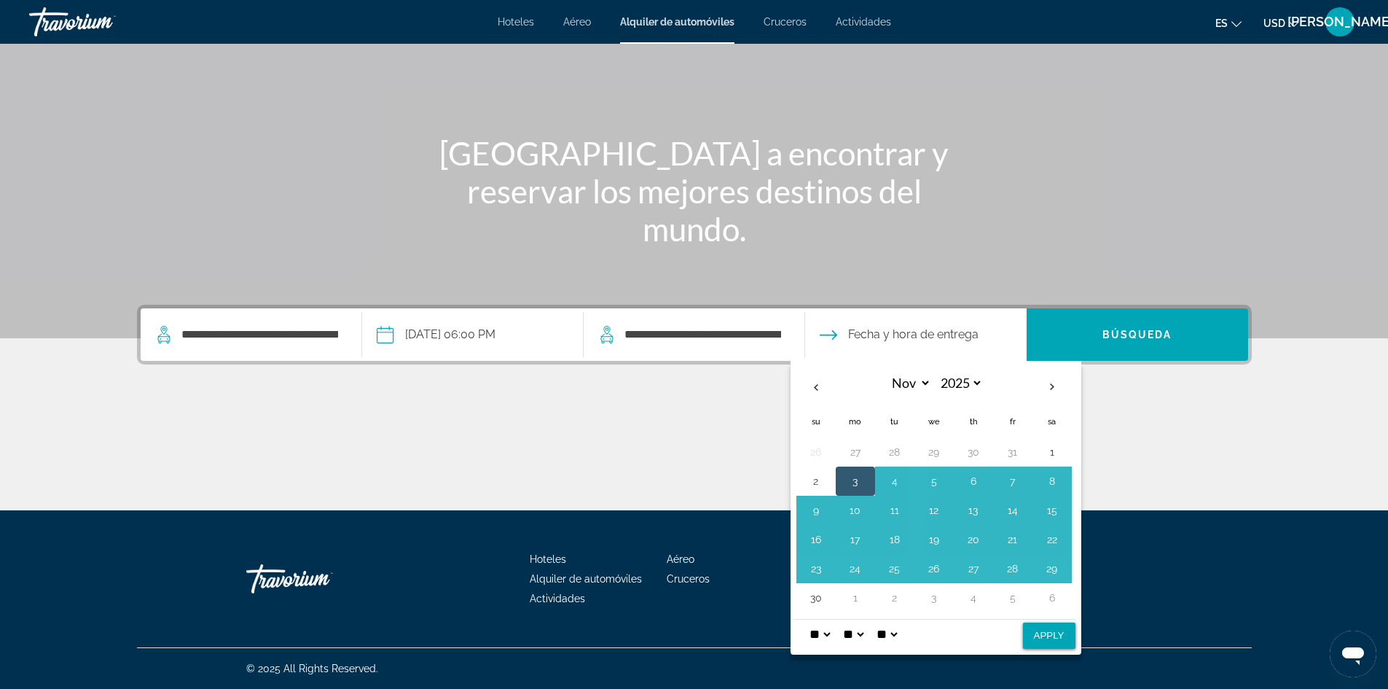
click at [827, 633] on select "* * * * * * * * * ** ** **" at bounding box center [820, 634] width 26 height 29
select select "**"
click at [807, 620] on select "* * * * * * * * * ** ** **" at bounding box center [820, 634] width 26 height 29
click at [1056, 640] on button "Apply" at bounding box center [1049, 635] width 52 height 26
type input "**********"
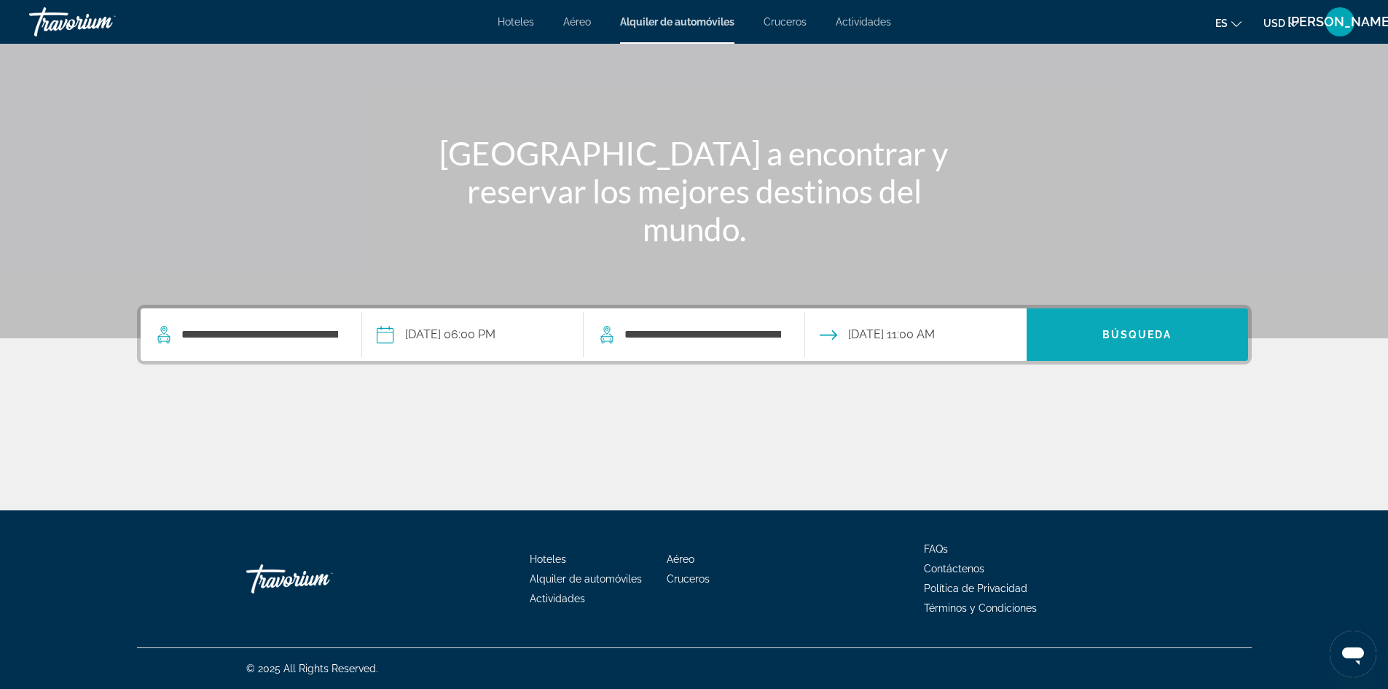
click at [1111, 337] on span "Búsqueda" at bounding box center [1138, 335] width 70 height 12
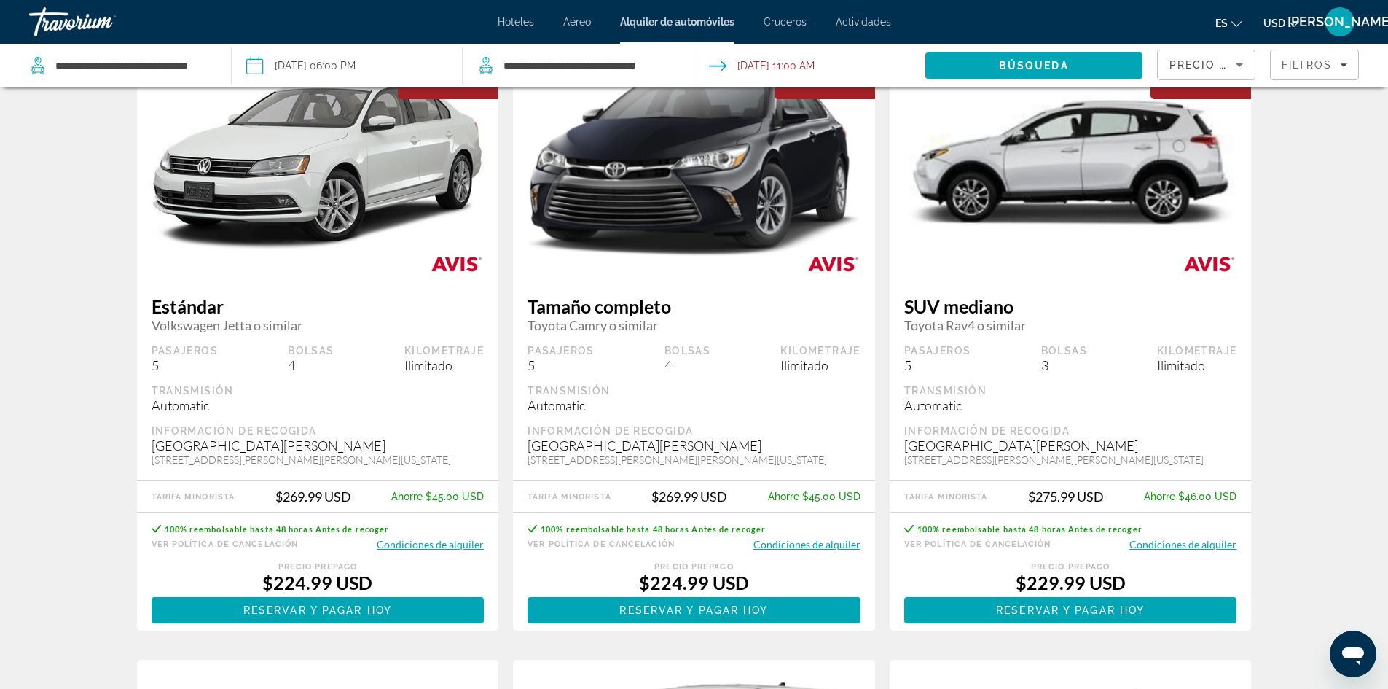
scroll to position [729, 0]
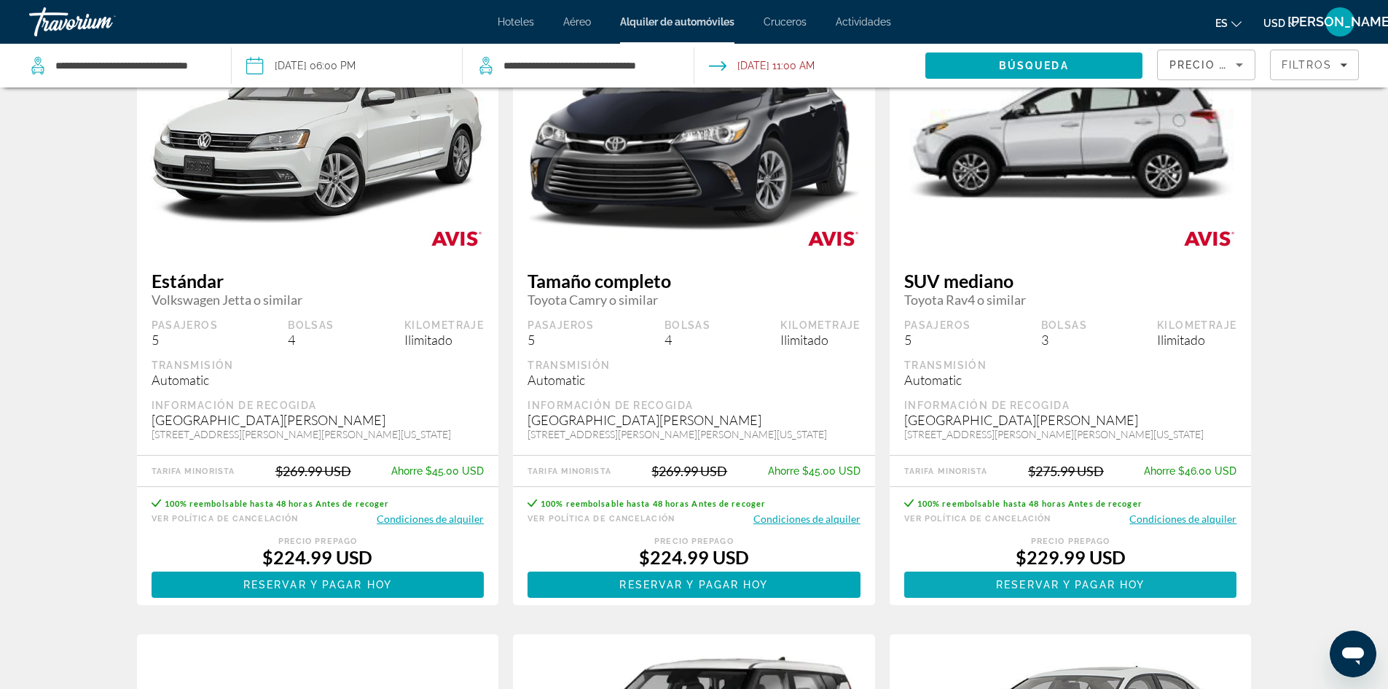
click at [1056, 590] on span "Reservar y pagar hoy" at bounding box center [1070, 585] width 149 height 12
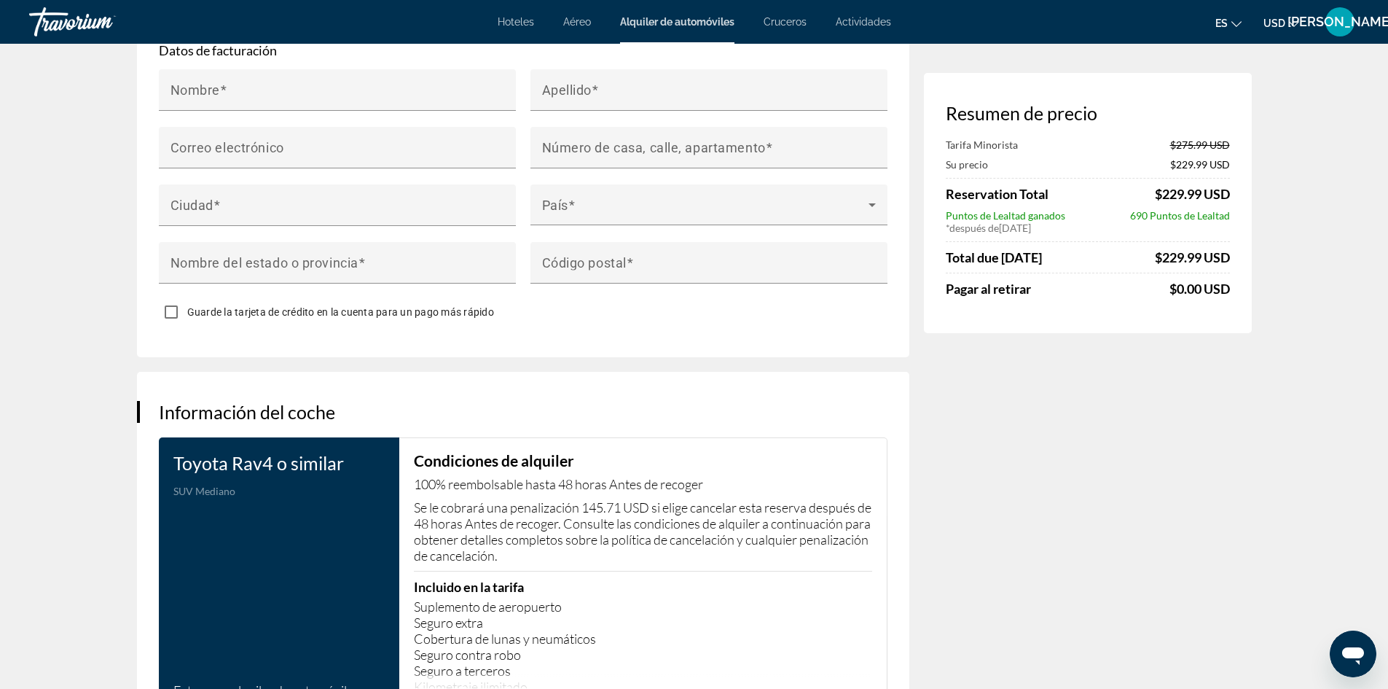
scroll to position [1895, 0]
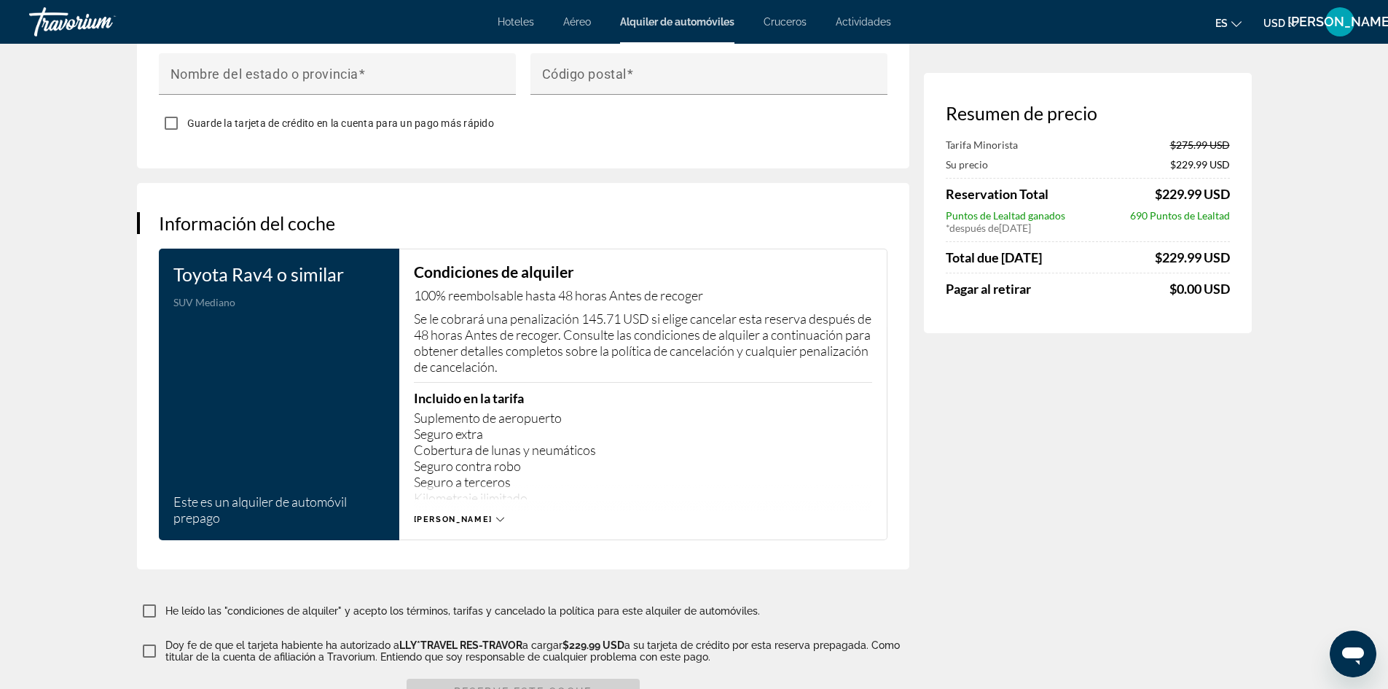
click at [496, 515] on icon "Main content" at bounding box center [500, 519] width 8 height 8
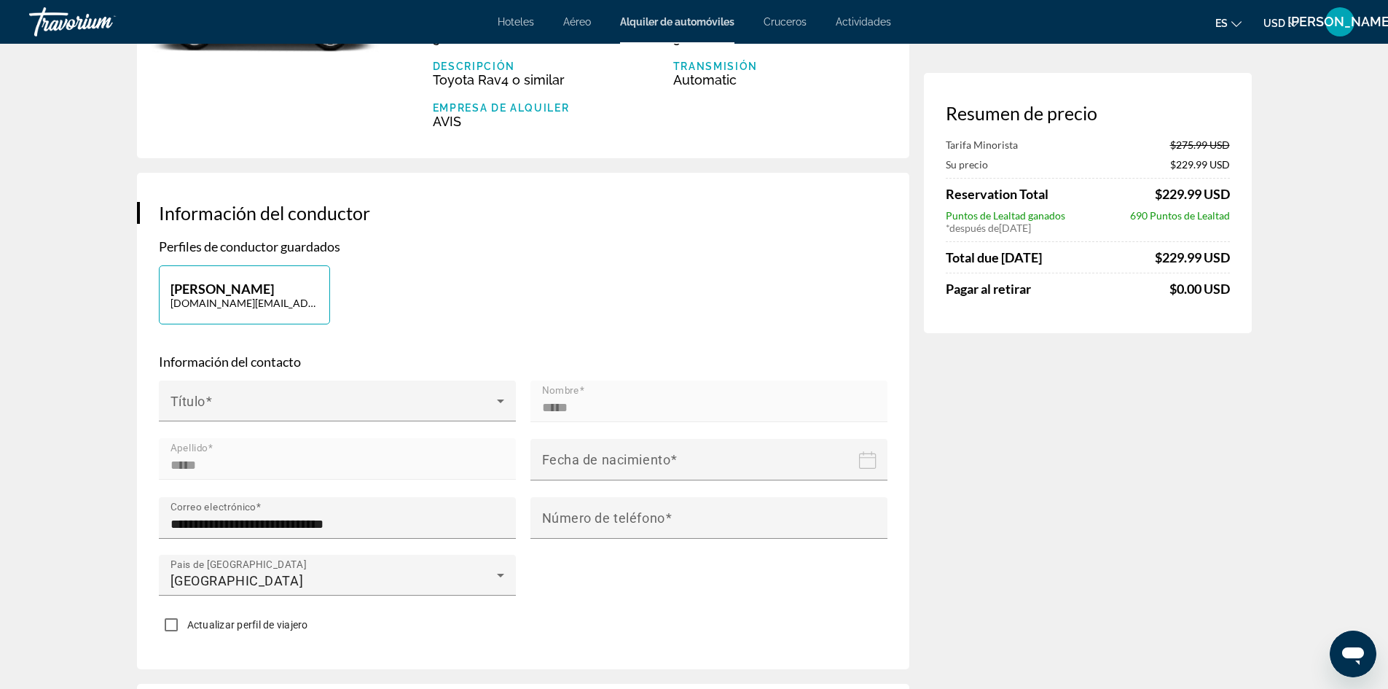
scroll to position [0, 0]
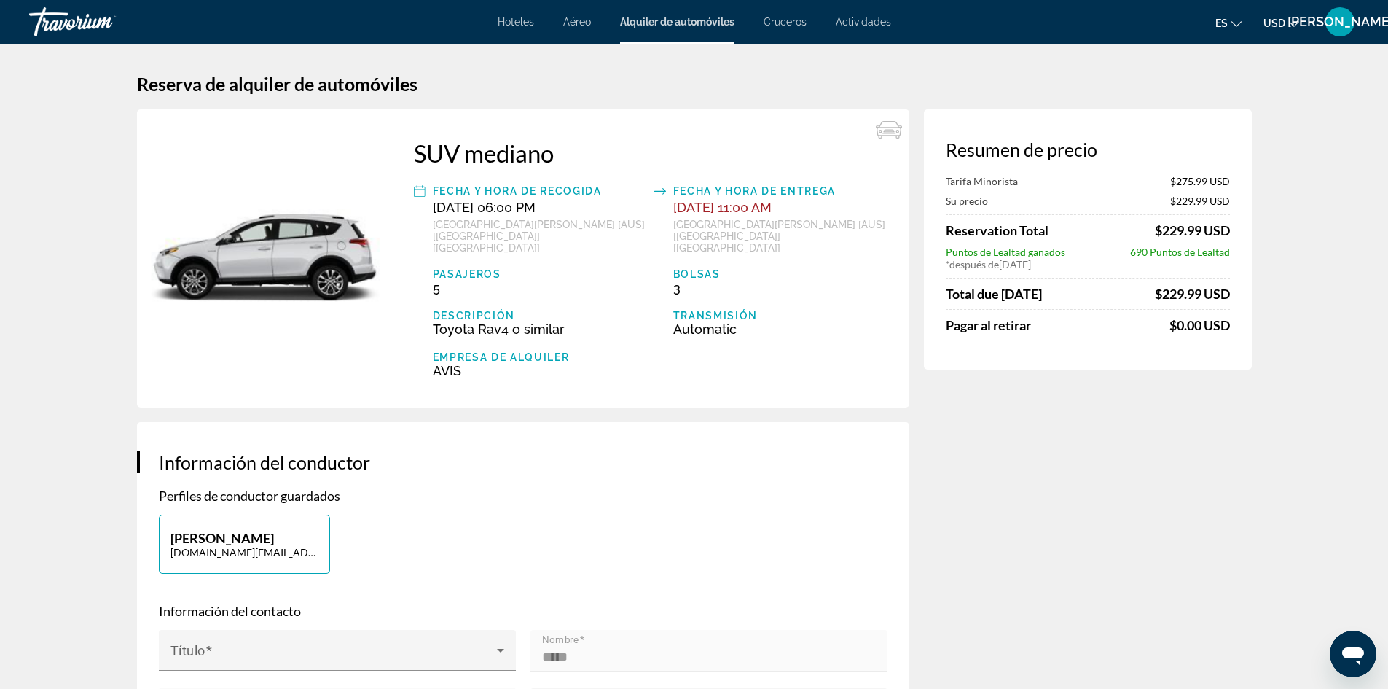
click at [588, 23] on span "Aéreo" at bounding box center [577, 22] width 28 height 12
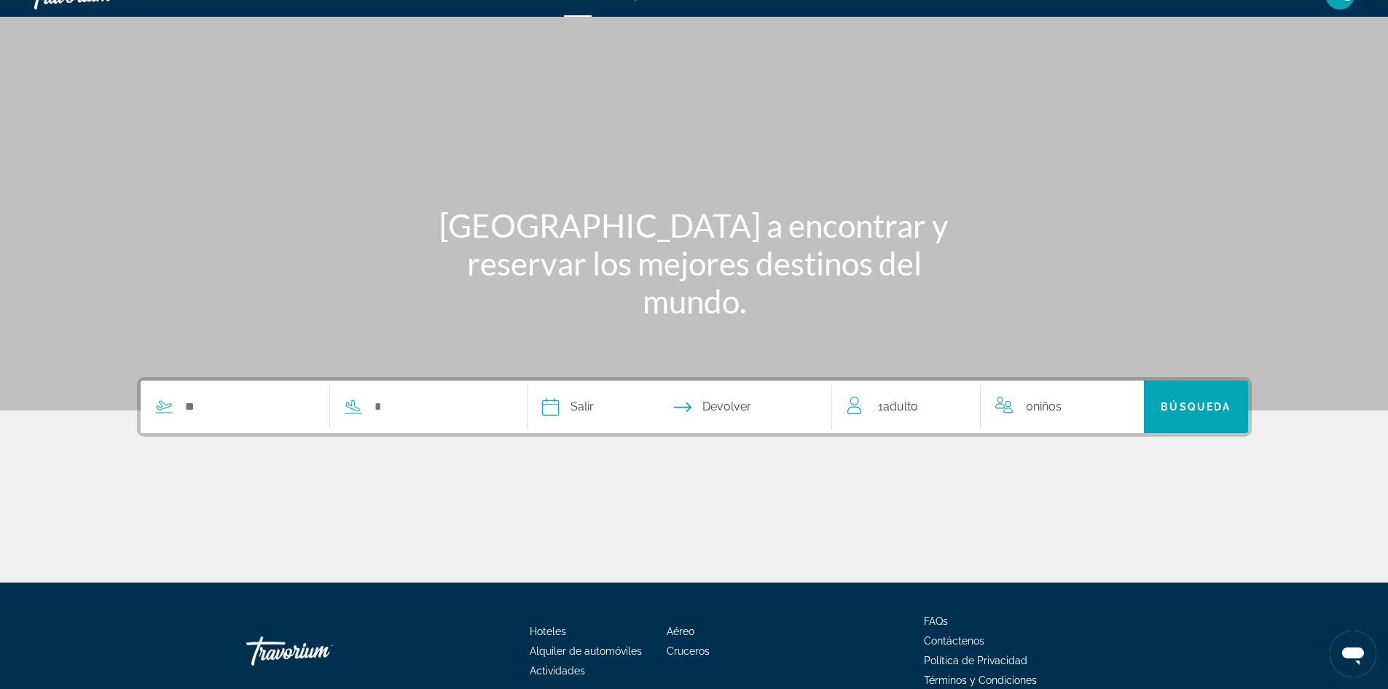
scroll to position [73, 0]
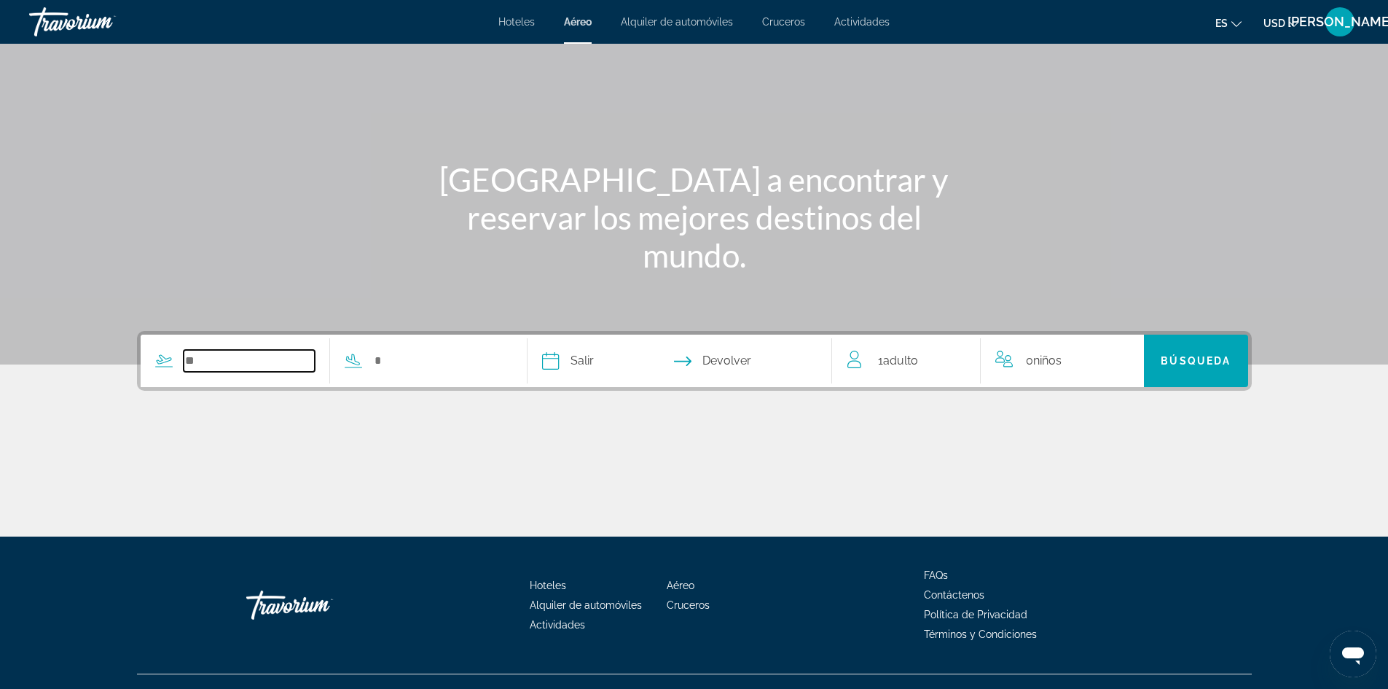
click at [206, 362] on input "Search widget" at bounding box center [250, 361] width 132 height 22
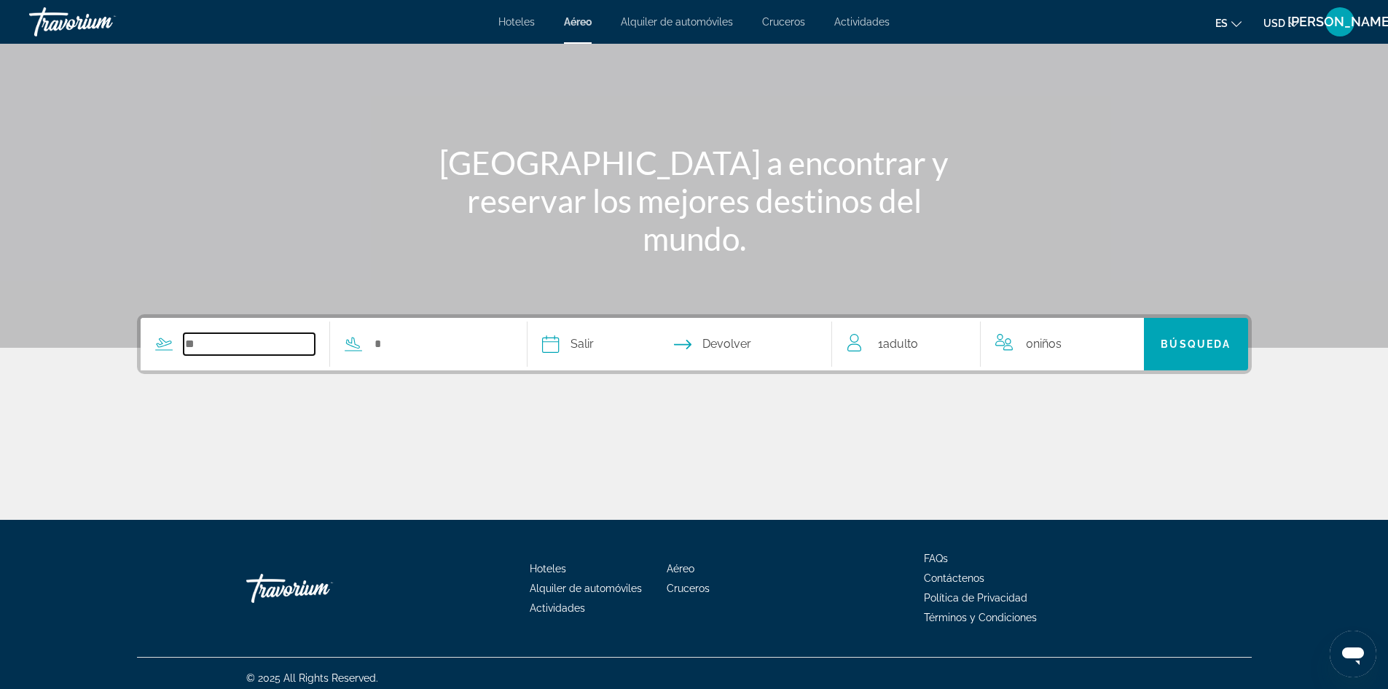
scroll to position [99, 0]
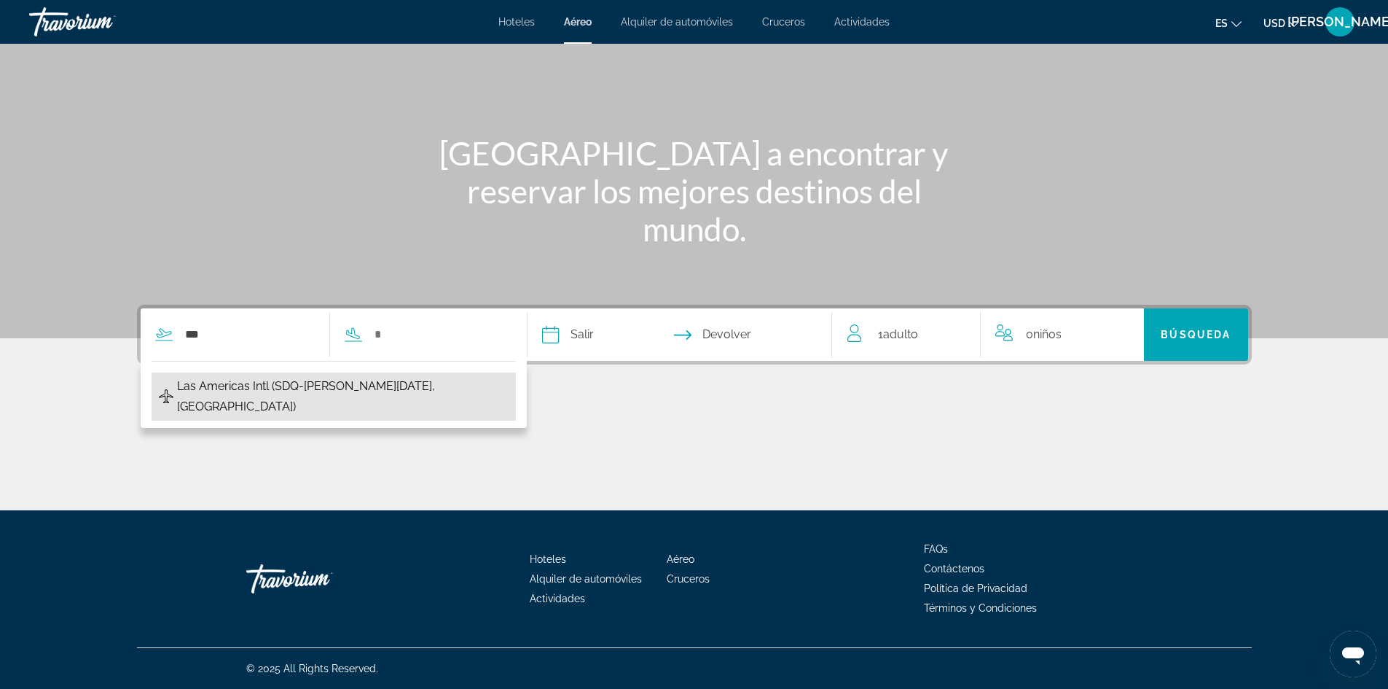
click at [241, 387] on span "Las Americas Intl (SDQ-[PERSON_NAME][DATE], [GEOGRAPHIC_DATA])" at bounding box center [342, 396] width 331 height 41
type input "**********"
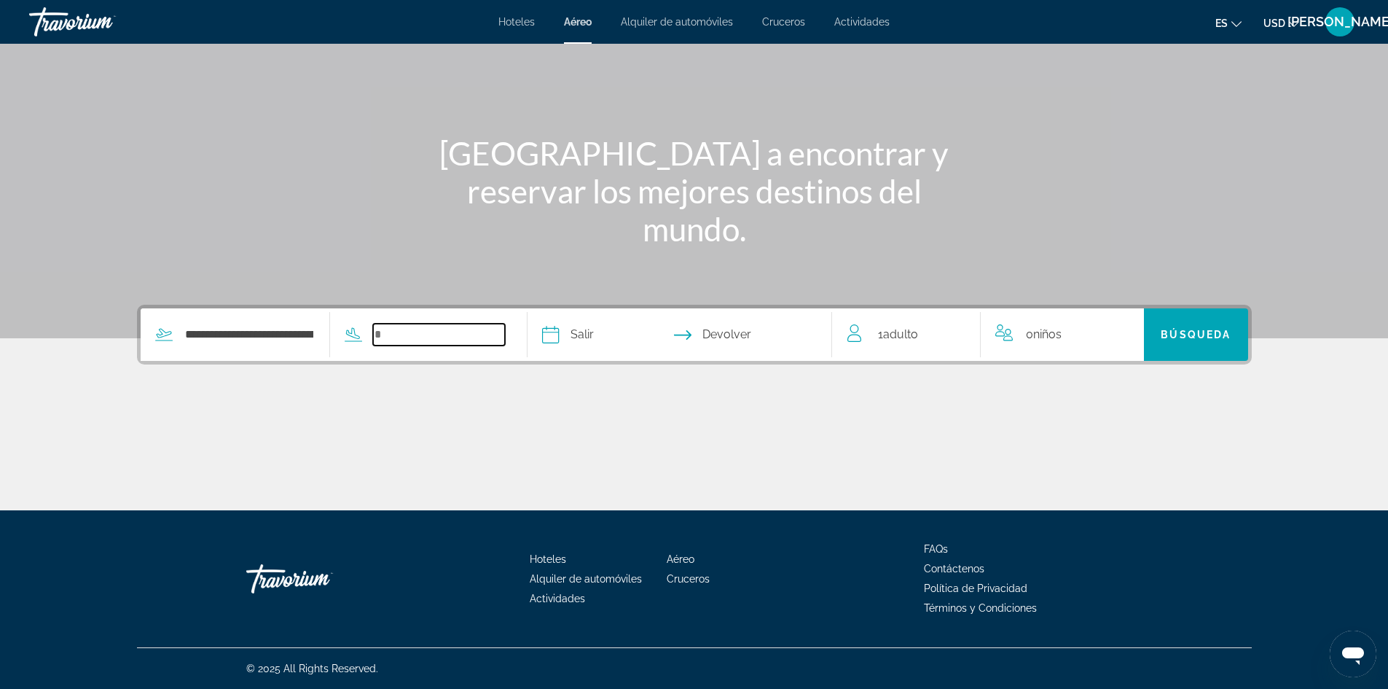
click at [386, 343] on input "Search widget" at bounding box center [439, 335] width 132 height 22
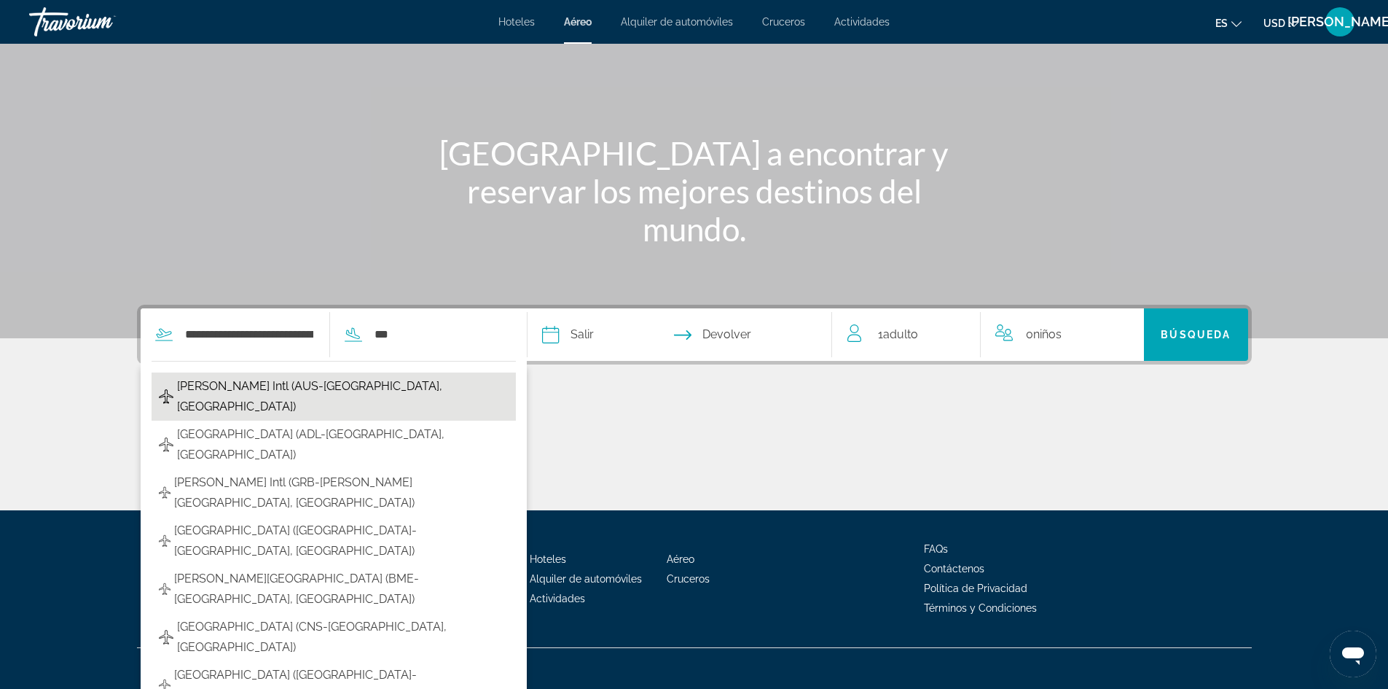
click at [362, 386] on span "[PERSON_NAME] Intl (AUS-[GEOGRAPHIC_DATA], [GEOGRAPHIC_DATA])" at bounding box center [343, 396] width 332 height 41
type input "**********"
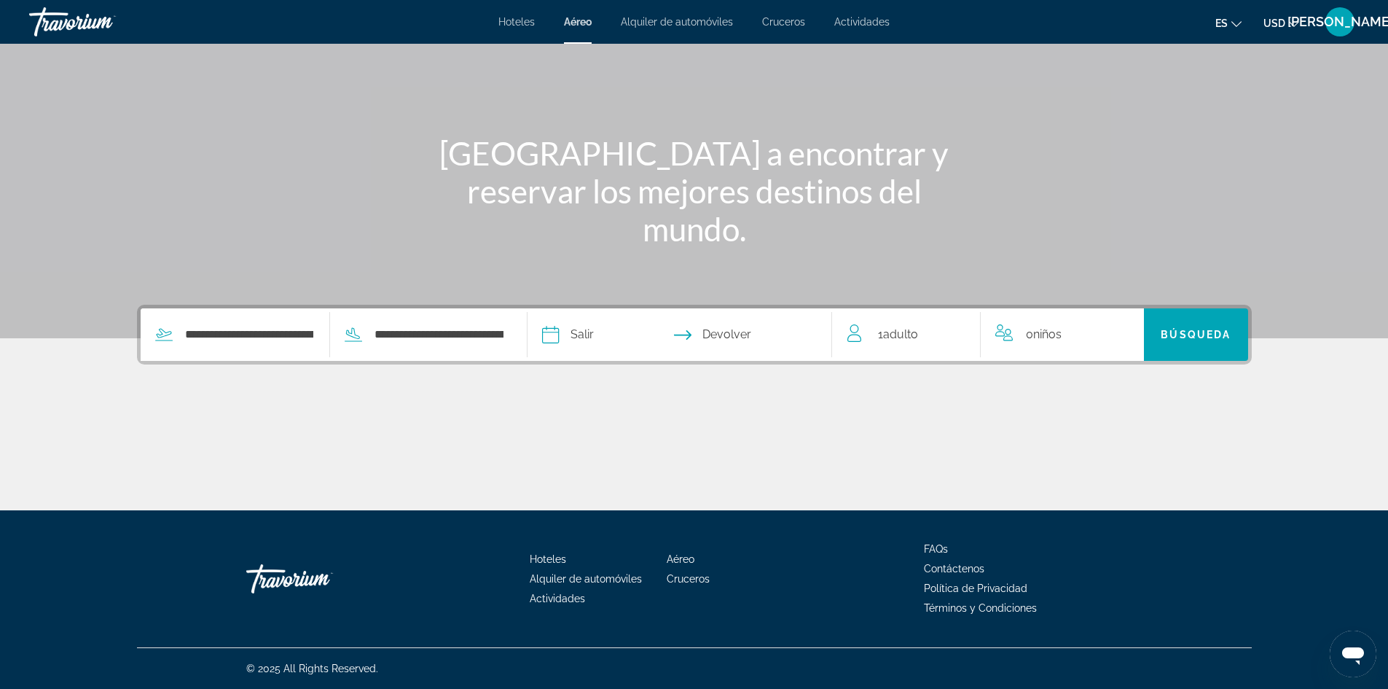
click at [584, 334] on input "Depart date" at bounding box center [614, 336] width 151 height 57
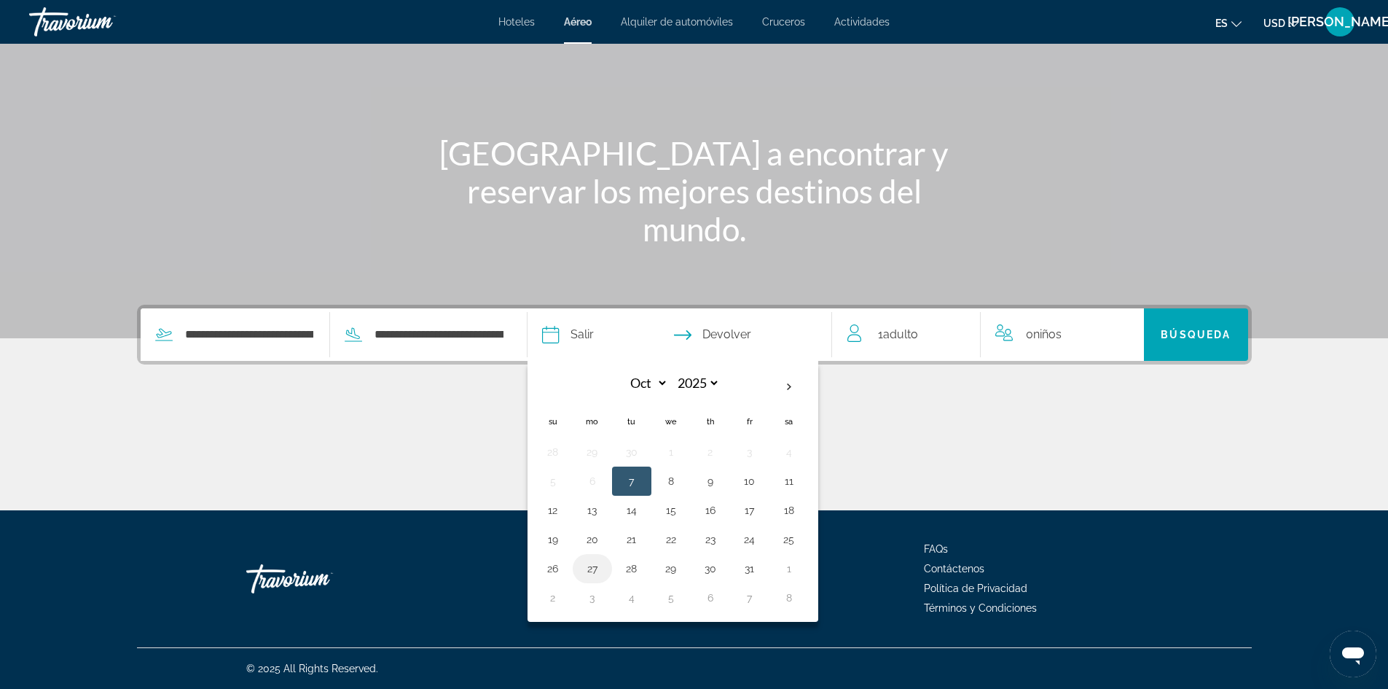
click at [596, 572] on button "27" at bounding box center [592, 568] width 23 height 20
type input "**********"
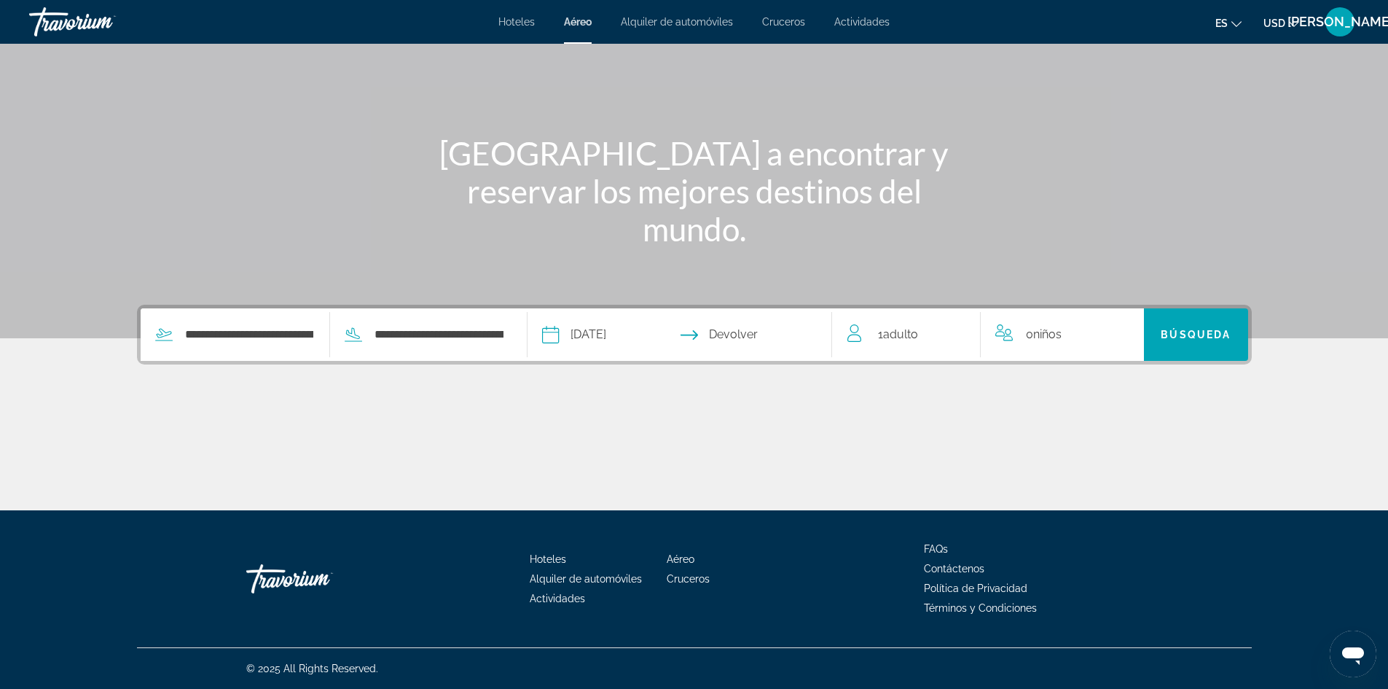
click at [751, 327] on input "Return date" at bounding box center [762, 336] width 151 height 57
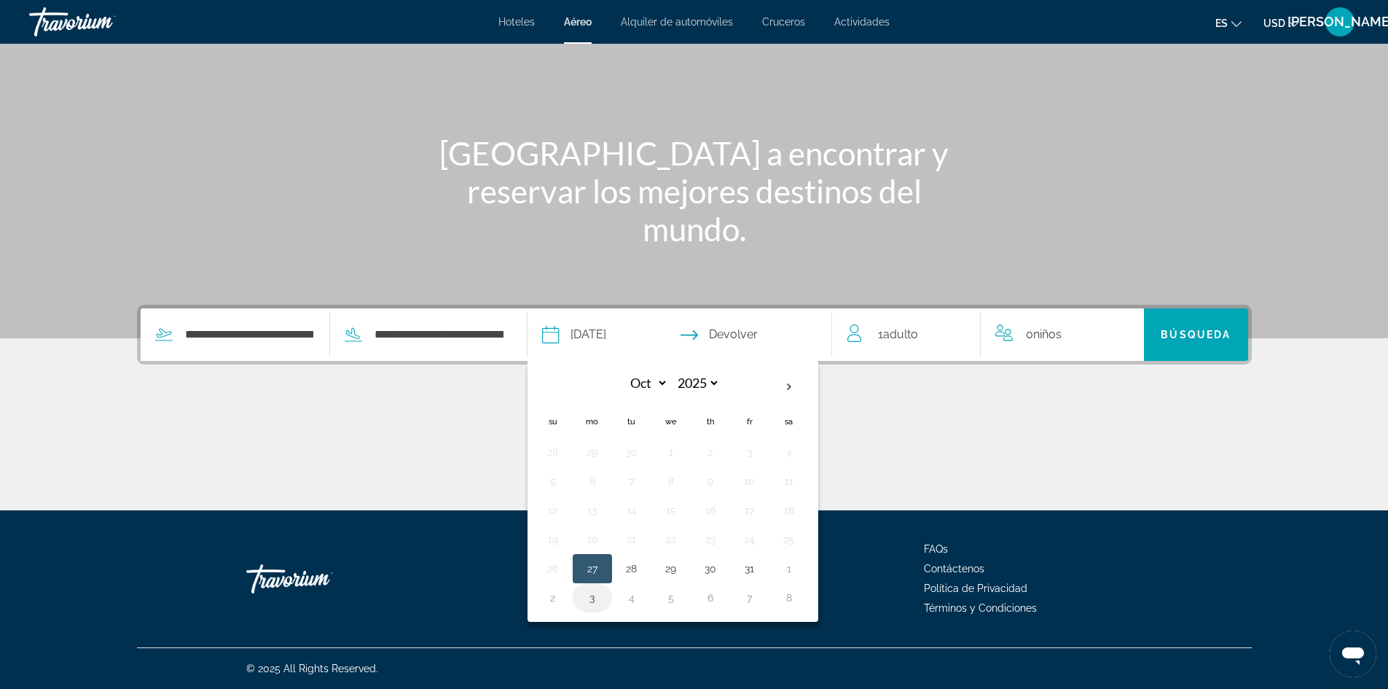
click at [595, 598] on button "3" at bounding box center [592, 597] width 23 height 20
type input "**********"
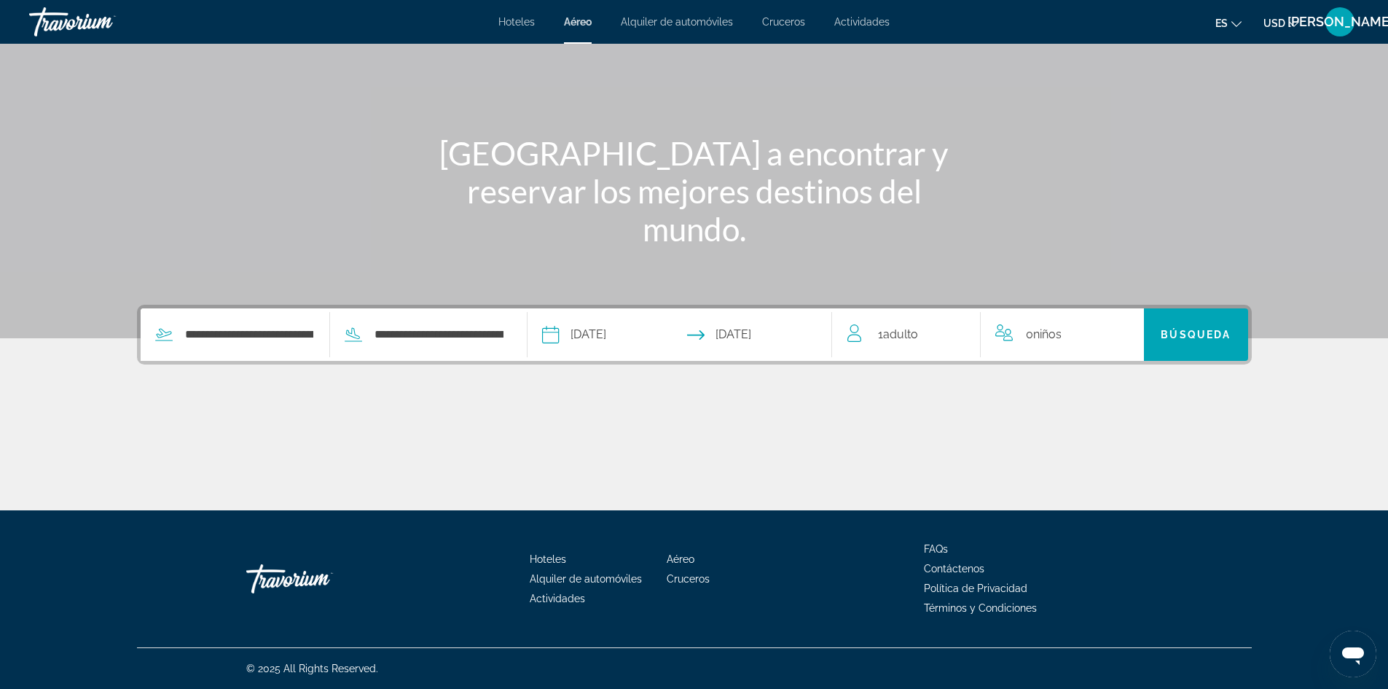
click at [894, 340] on span "Adulto" at bounding box center [900, 334] width 35 height 14
click at [956, 329] on icon "Increment adults" at bounding box center [959, 331] width 13 height 17
click at [1171, 335] on span "Búsqueda" at bounding box center [1196, 335] width 70 height 12
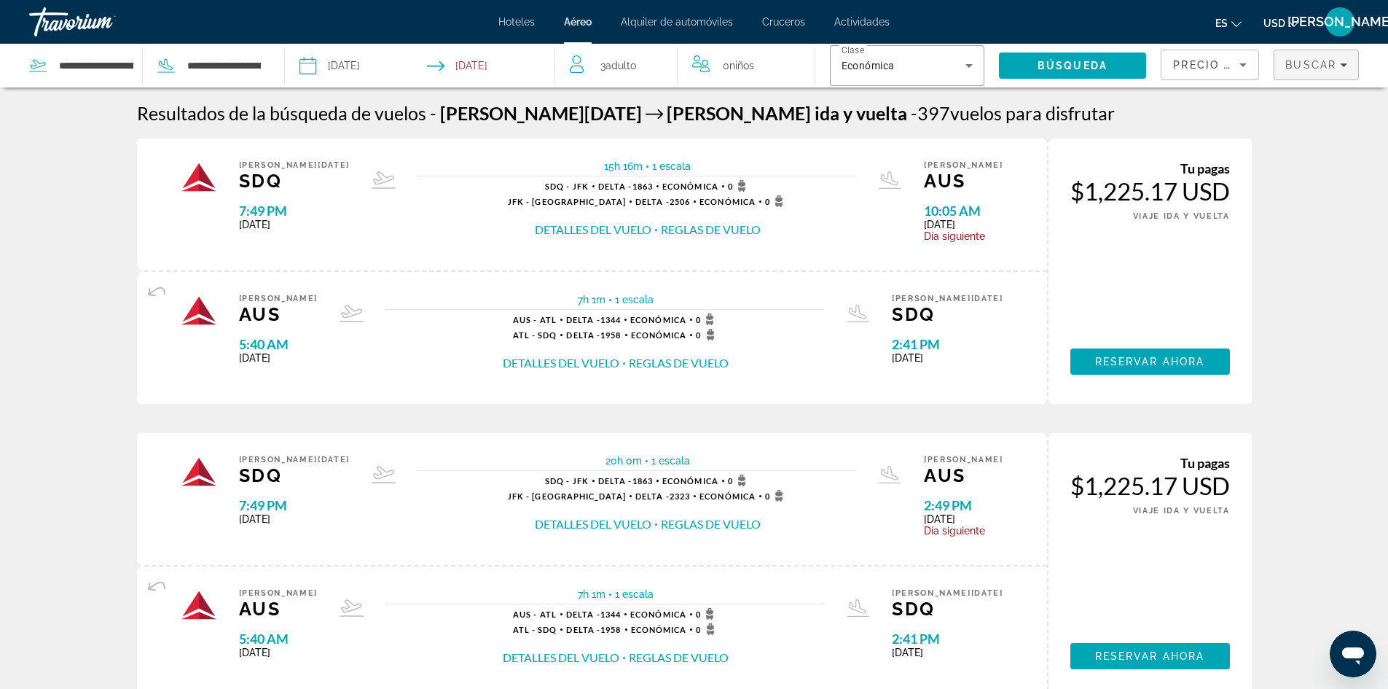
click at [1346, 64] on icon "Filters" at bounding box center [1343, 65] width 7 height 4
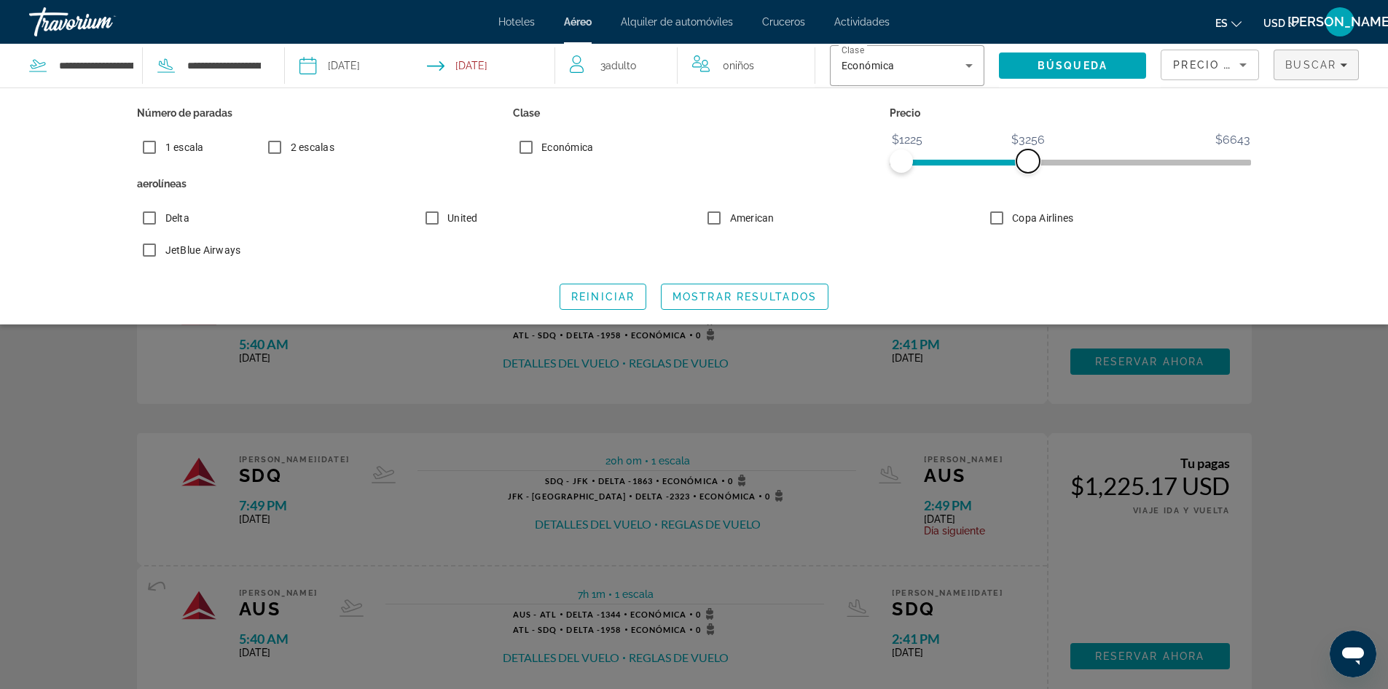
drag, startPoint x: 1236, startPoint y: 160, endPoint x: 1028, endPoint y: 159, distance: 207.7
click at [1028, 159] on span "ngx-slider-max" at bounding box center [1028, 160] width 23 height 23
click at [706, 297] on span "Mostrar resultados" at bounding box center [745, 297] width 144 height 12
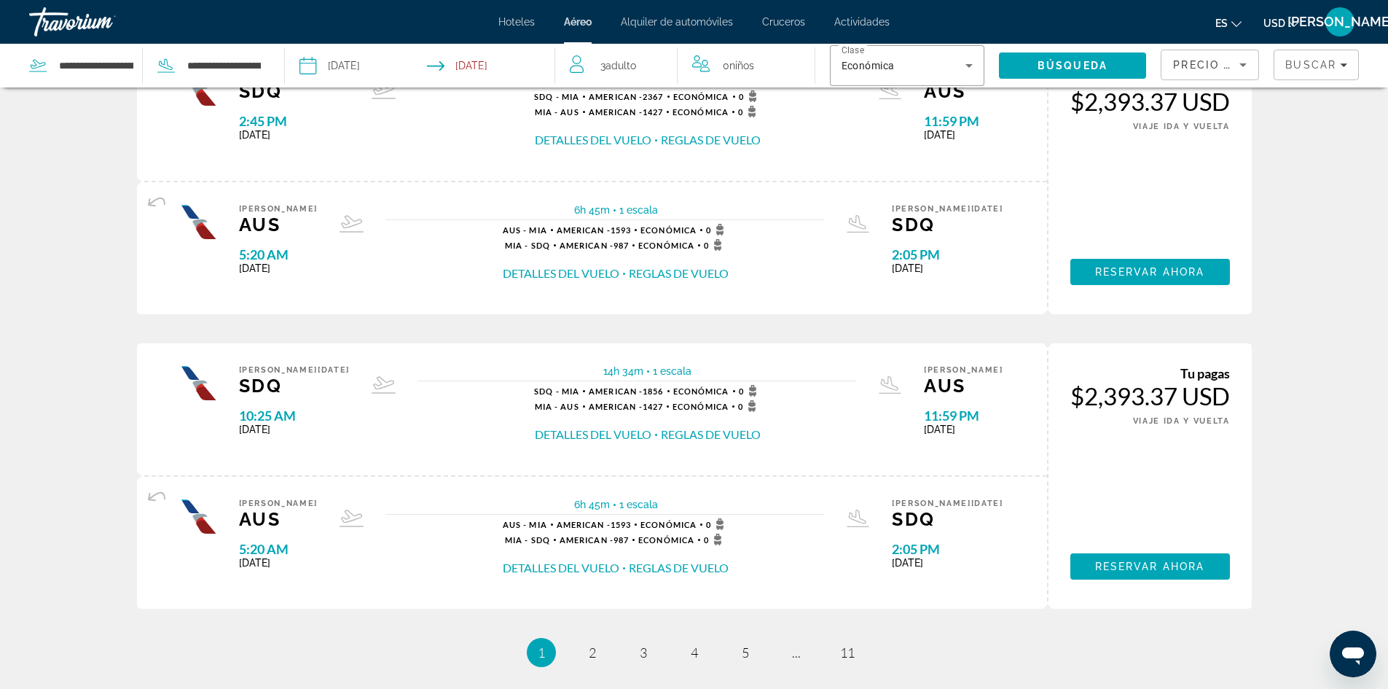
scroll to position [1385, 0]
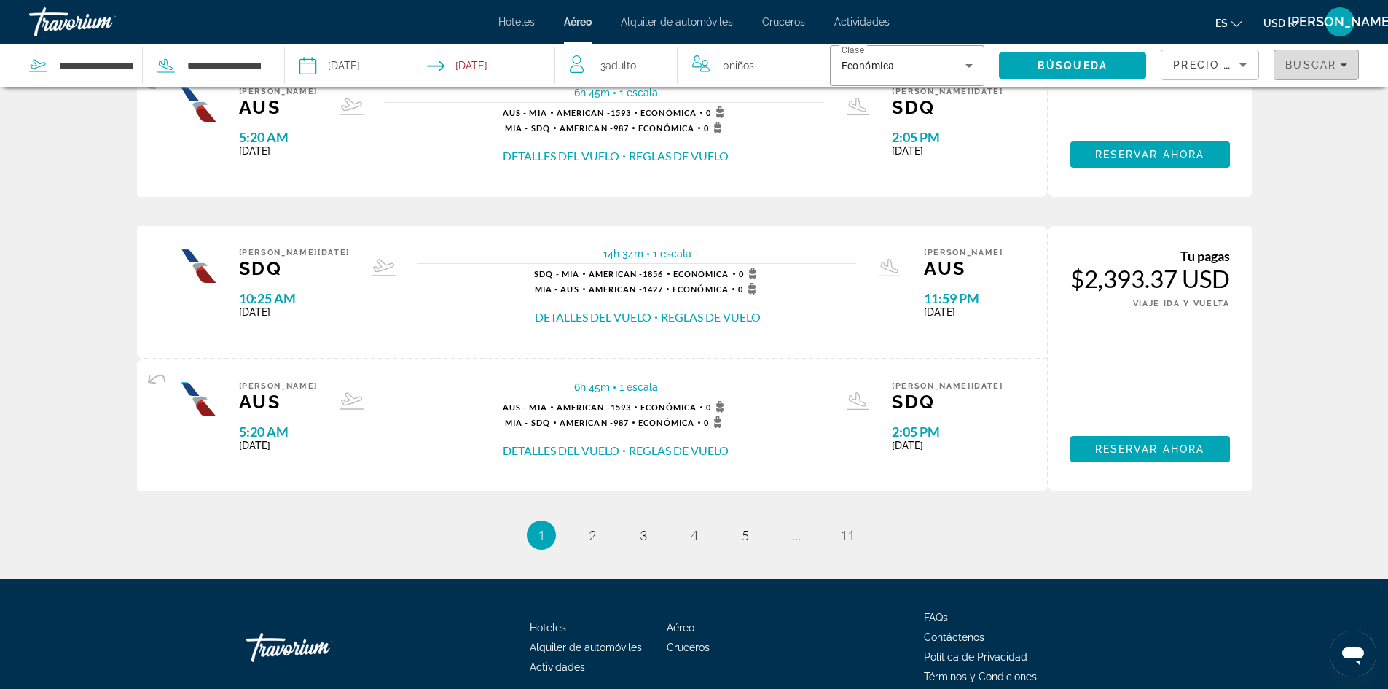
click at [1343, 68] on icon "Filters" at bounding box center [1343, 64] width 7 height 7
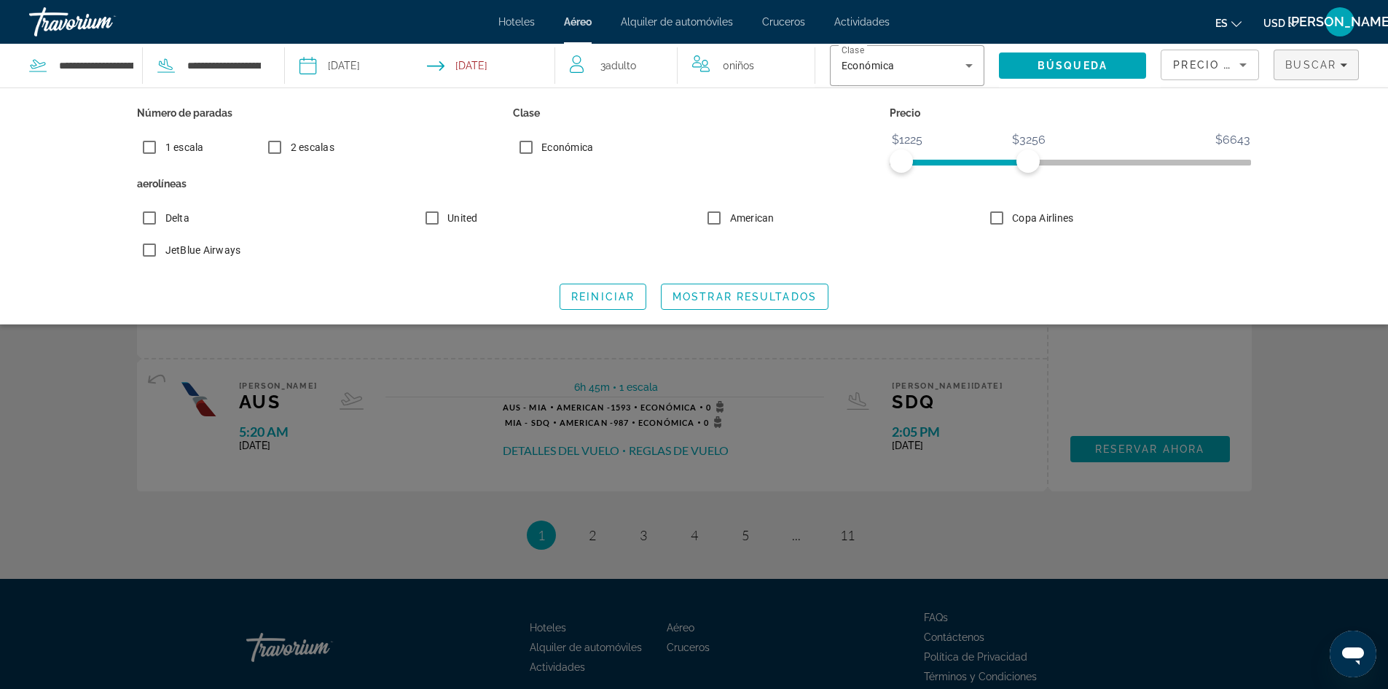
click at [1282, 357] on div "Search widget" at bounding box center [694, 449] width 1388 height 477
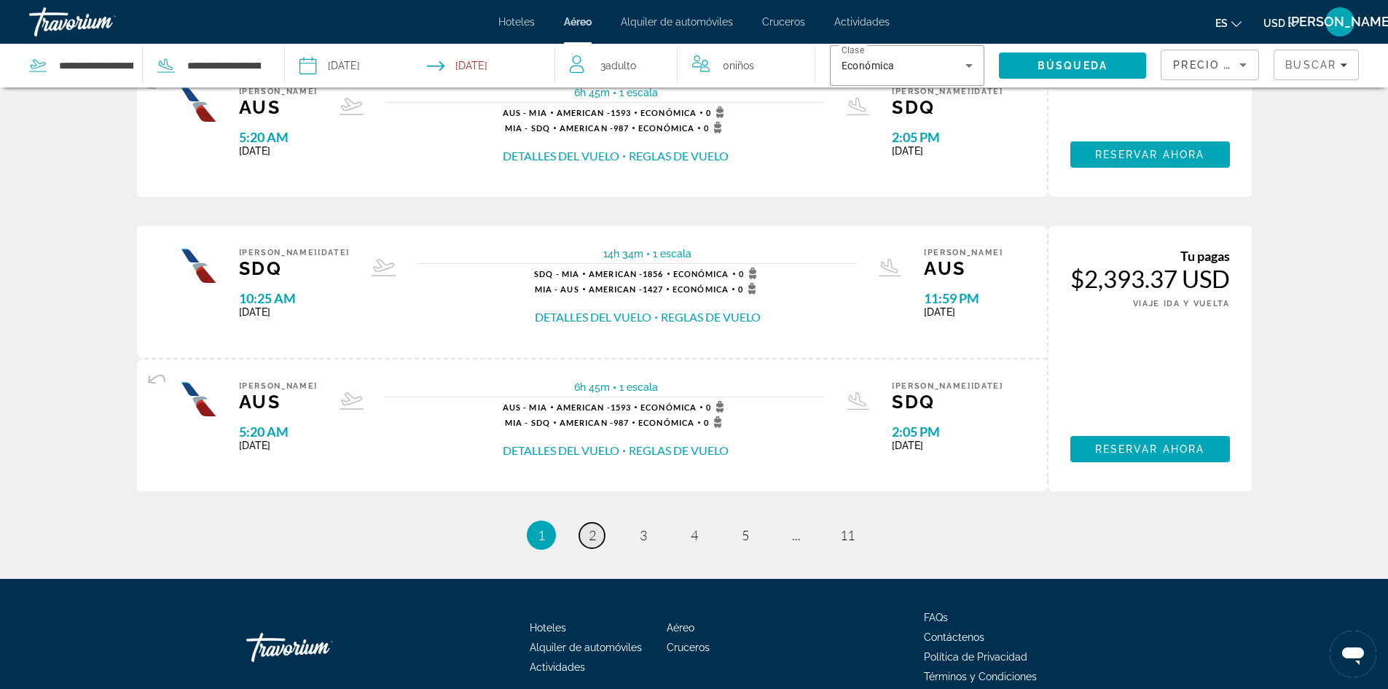
click at [590, 533] on span "2" at bounding box center [592, 535] width 7 height 16
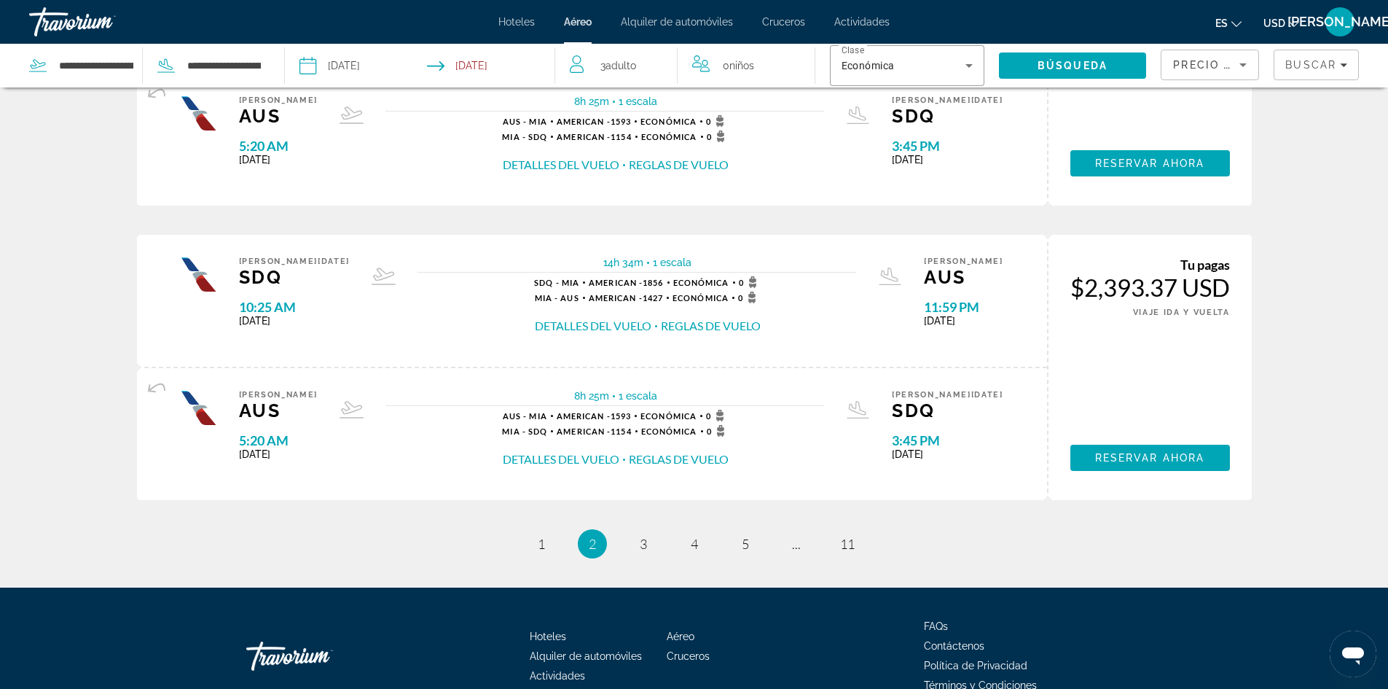
scroll to position [1453, 0]
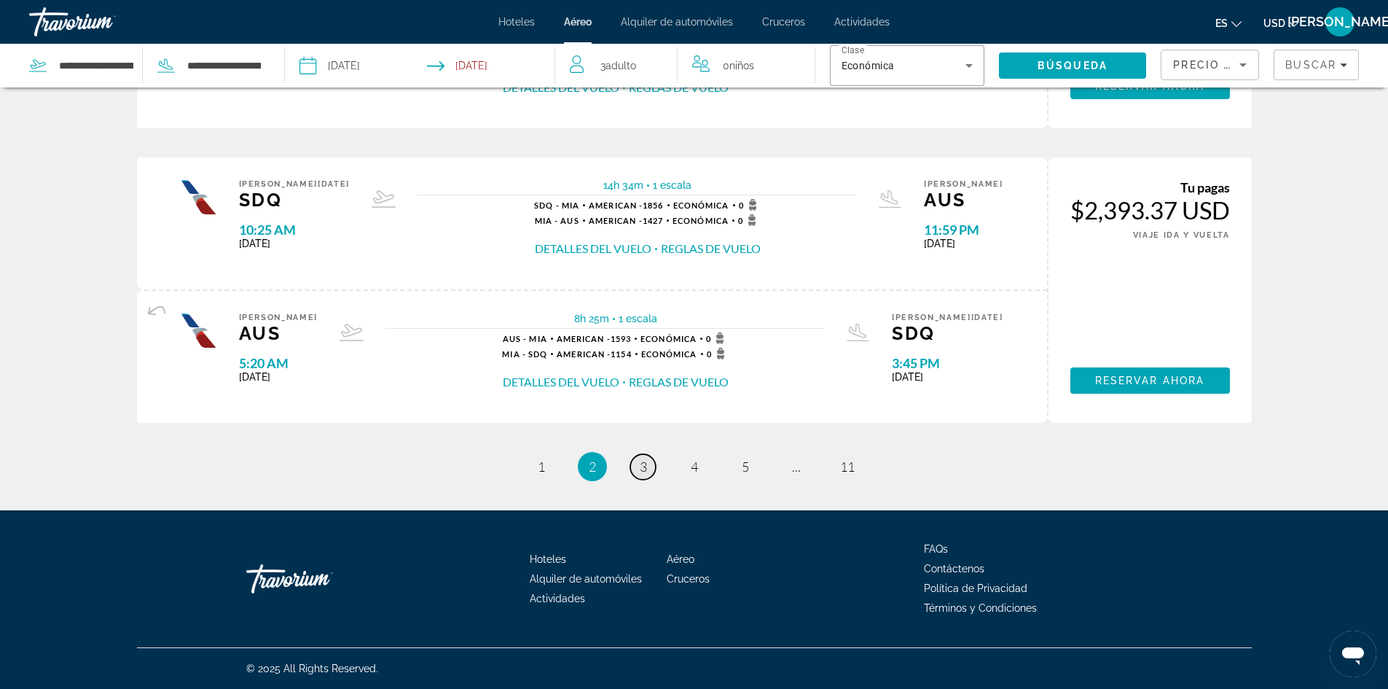
click at [643, 469] on span "3" at bounding box center [643, 466] width 7 height 16
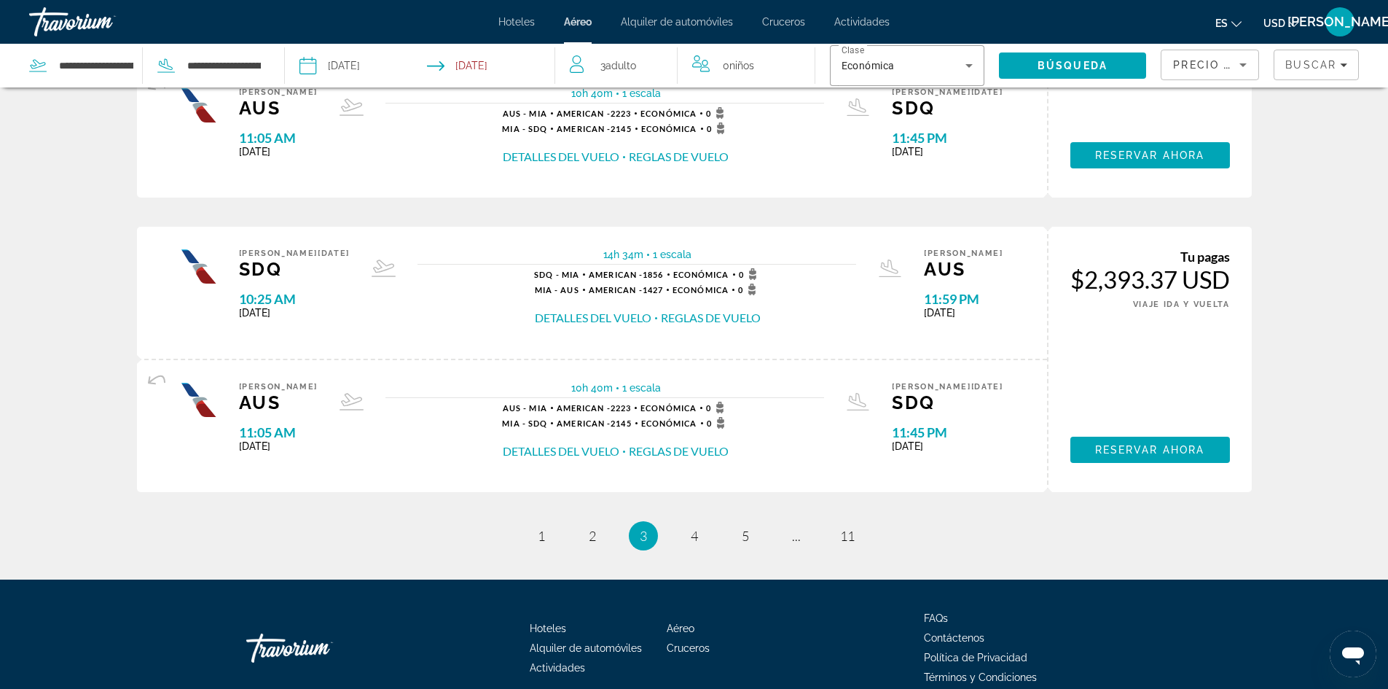
scroll to position [1453, 0]
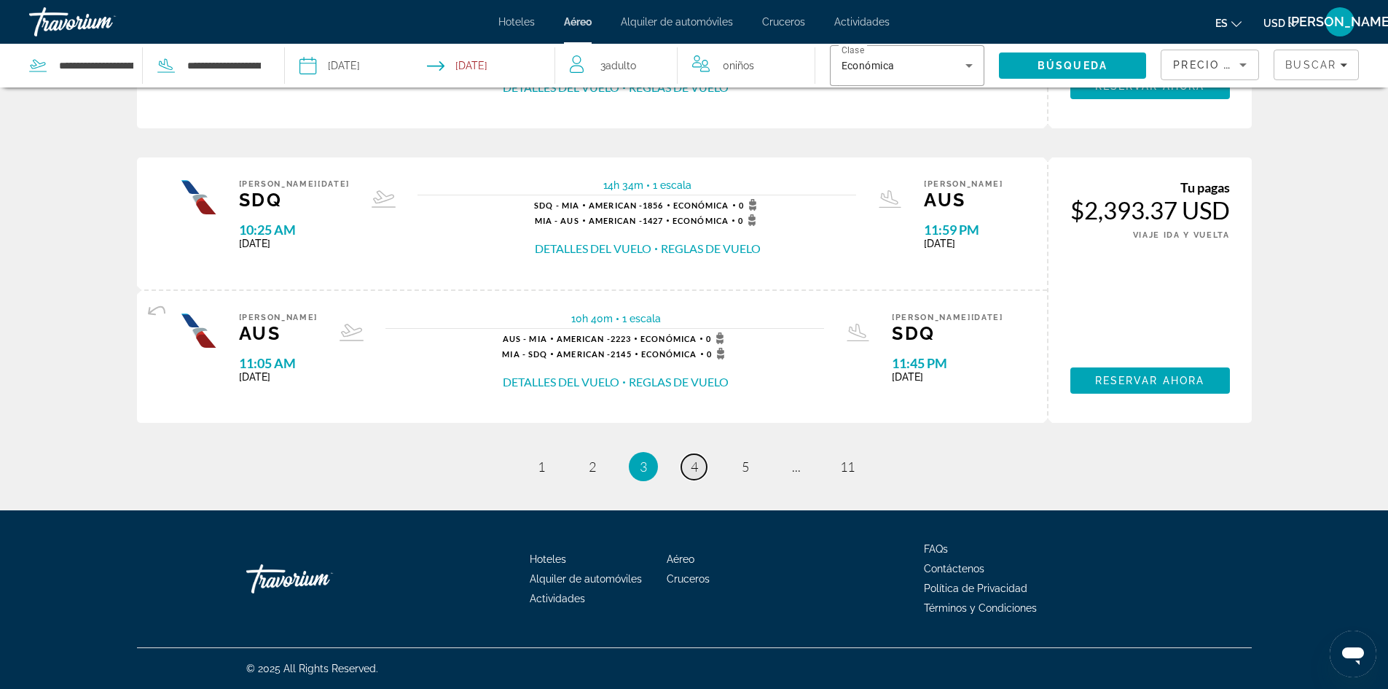
click at [691, 458] on span "4" at bounding box center [694, 466] width 7 height 16
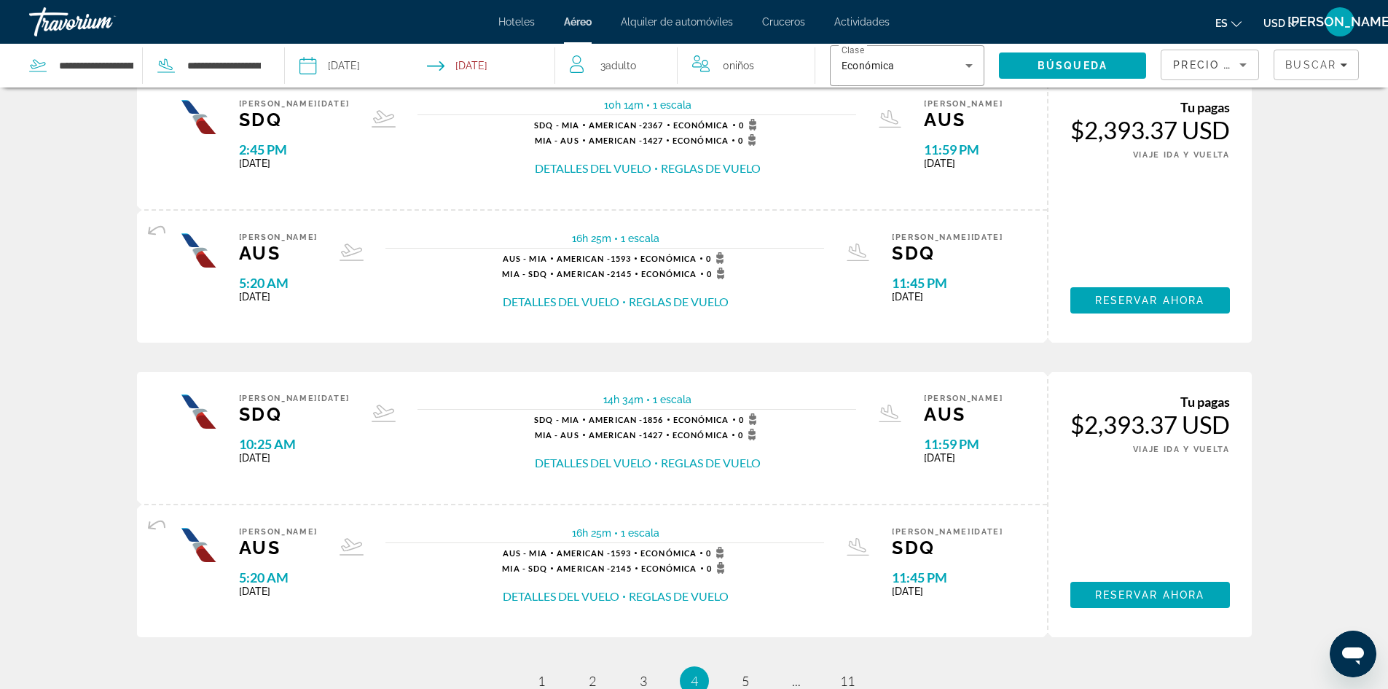
scroll to position [1166, 0]
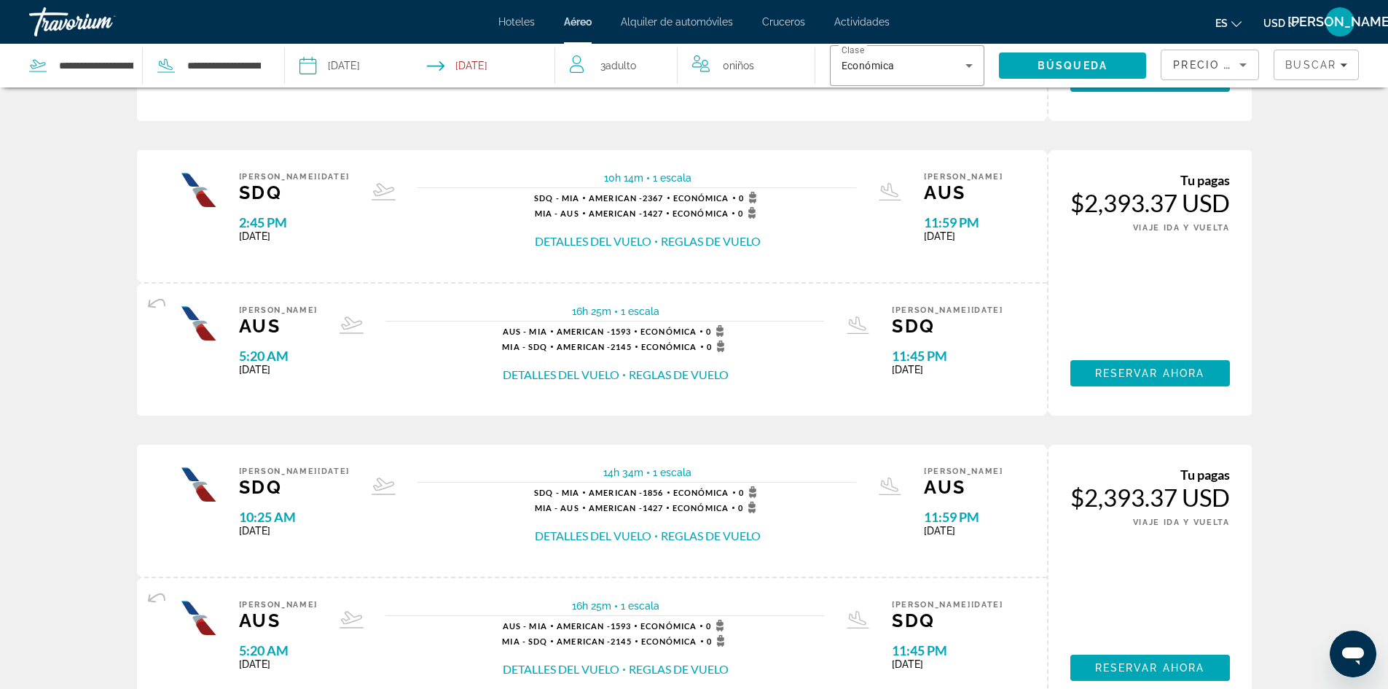
click at [598, 235] on button "Detalles del vuelo" at bounding box center [593, 241] width 117 height 16
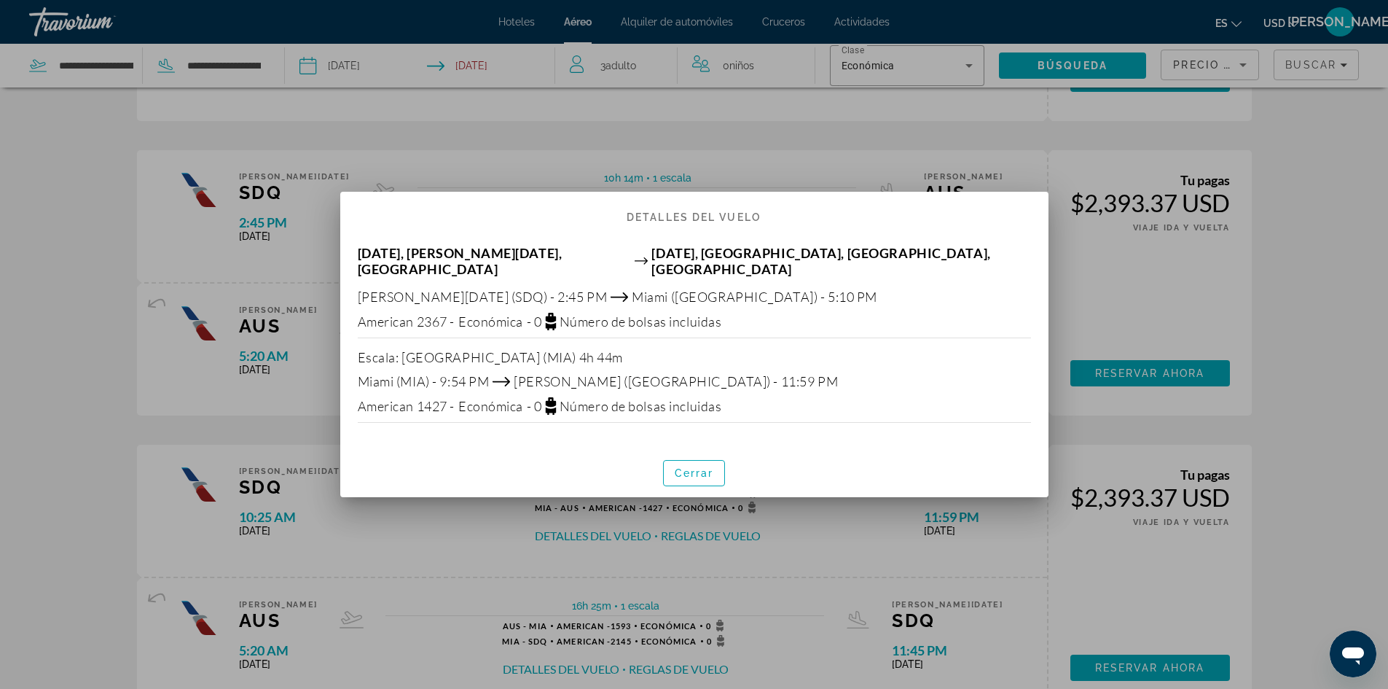
scroll to position [0, 0]
click at [793, 161] on div at bounding box center [694, 344] width 1388 height 689
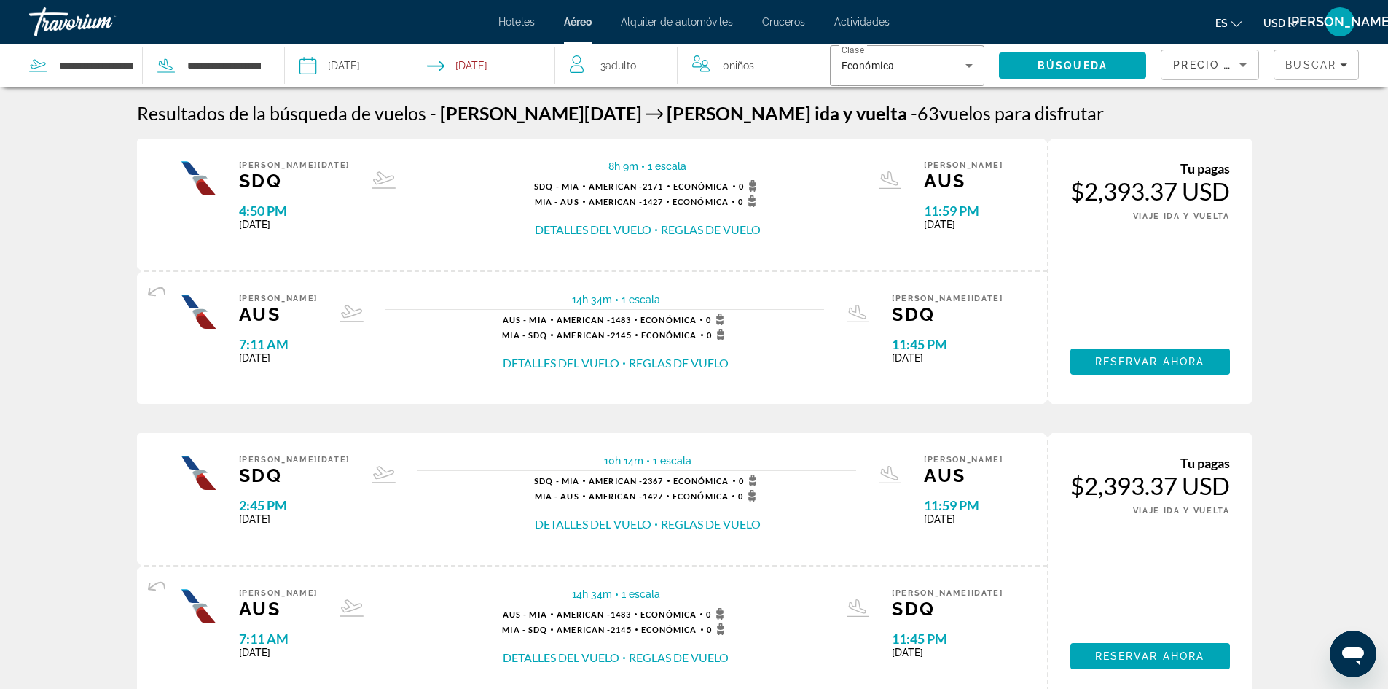
scroll to position [1166, 0]
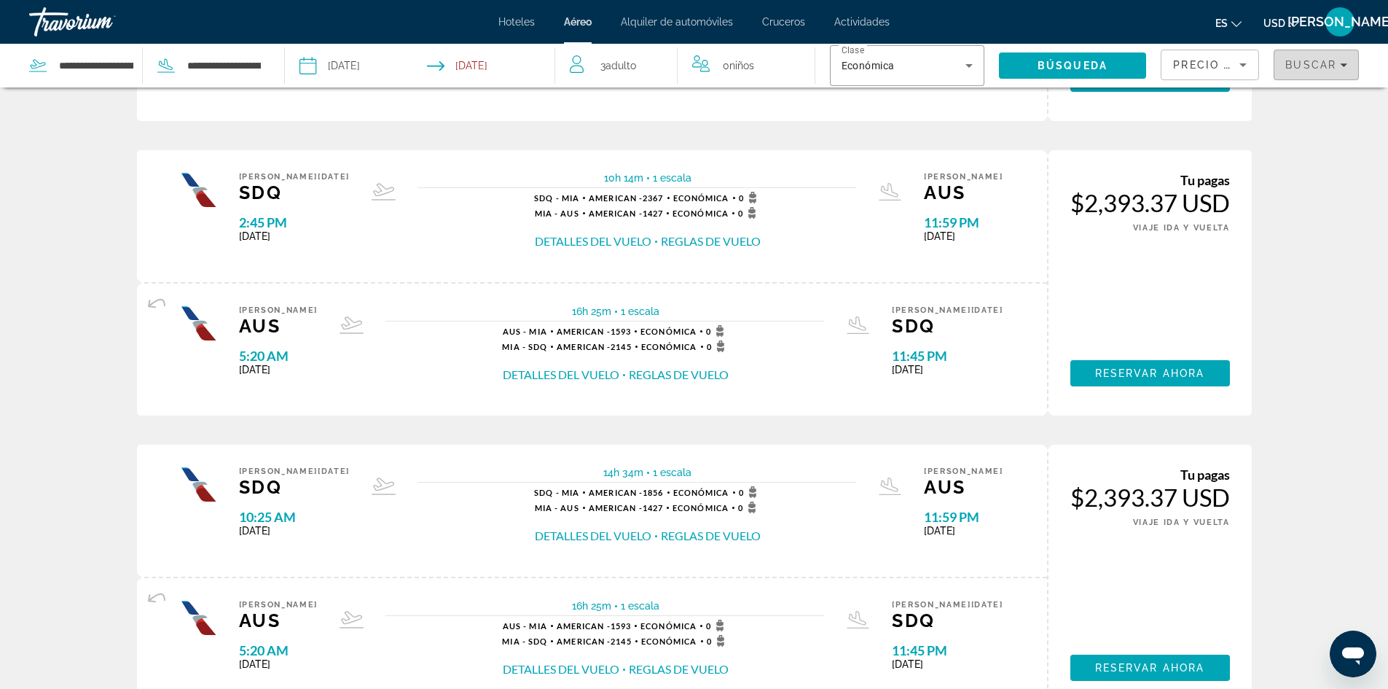
click at [1316, 66] on span "Buscar" at bounding box center [1311, 65] width 51 height 12
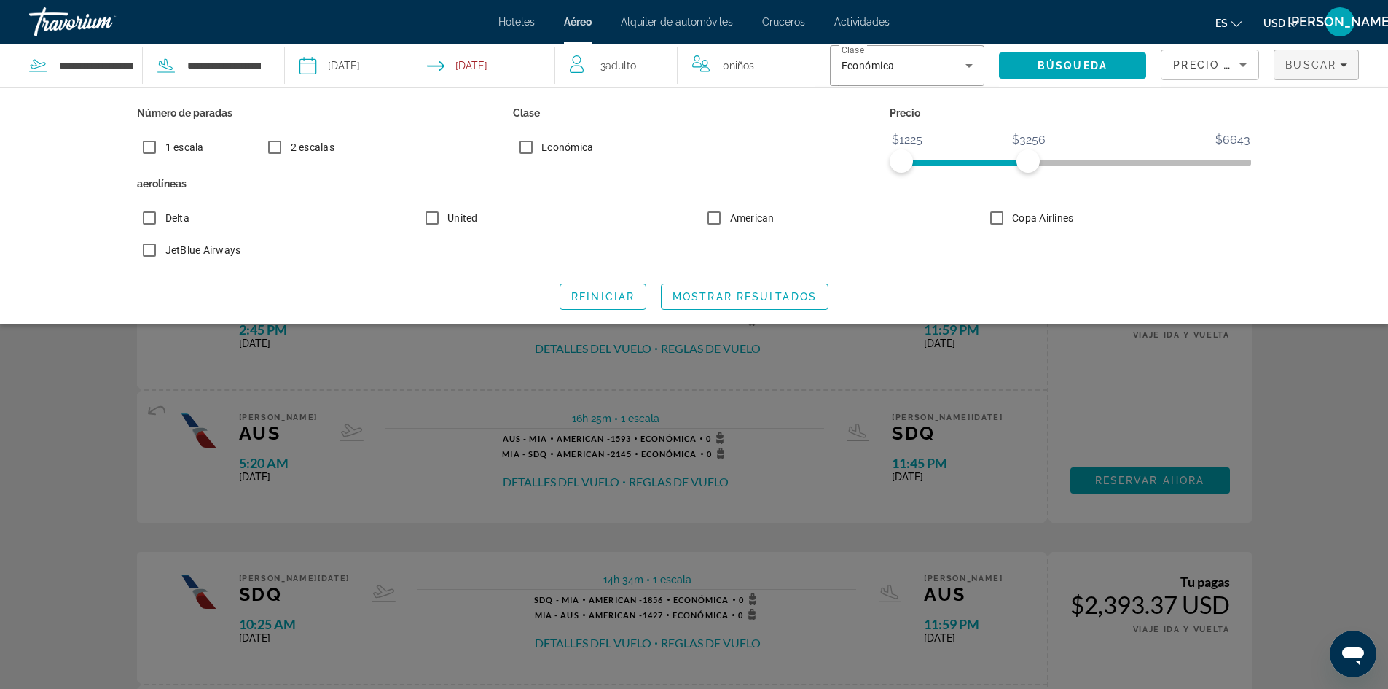
scroll to position [1093, 0]
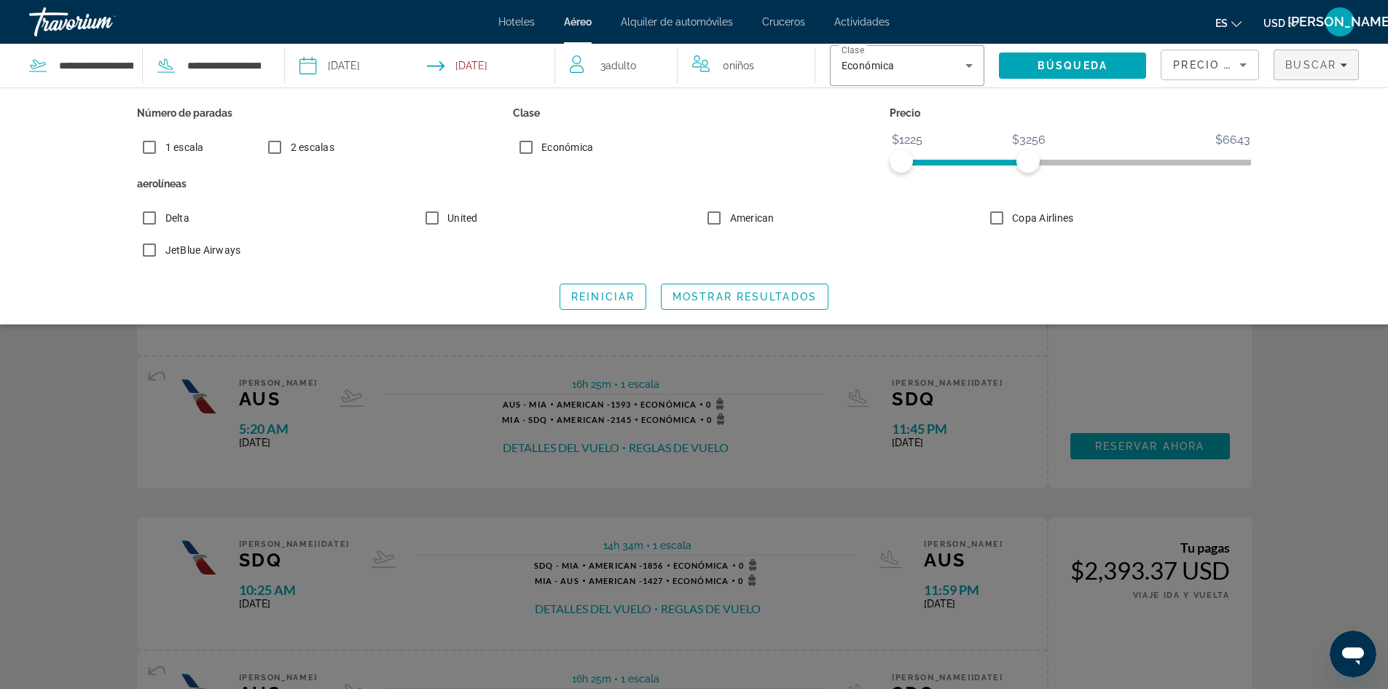
click at [1185, 261] on div "Delta United American Copa Airlines JetBlue Airways" at bounding box center [695, 237] width 1130 height 64
click at [824, 358] on div "Search widget" at bounding box center [694, 449] width 1388 height 477
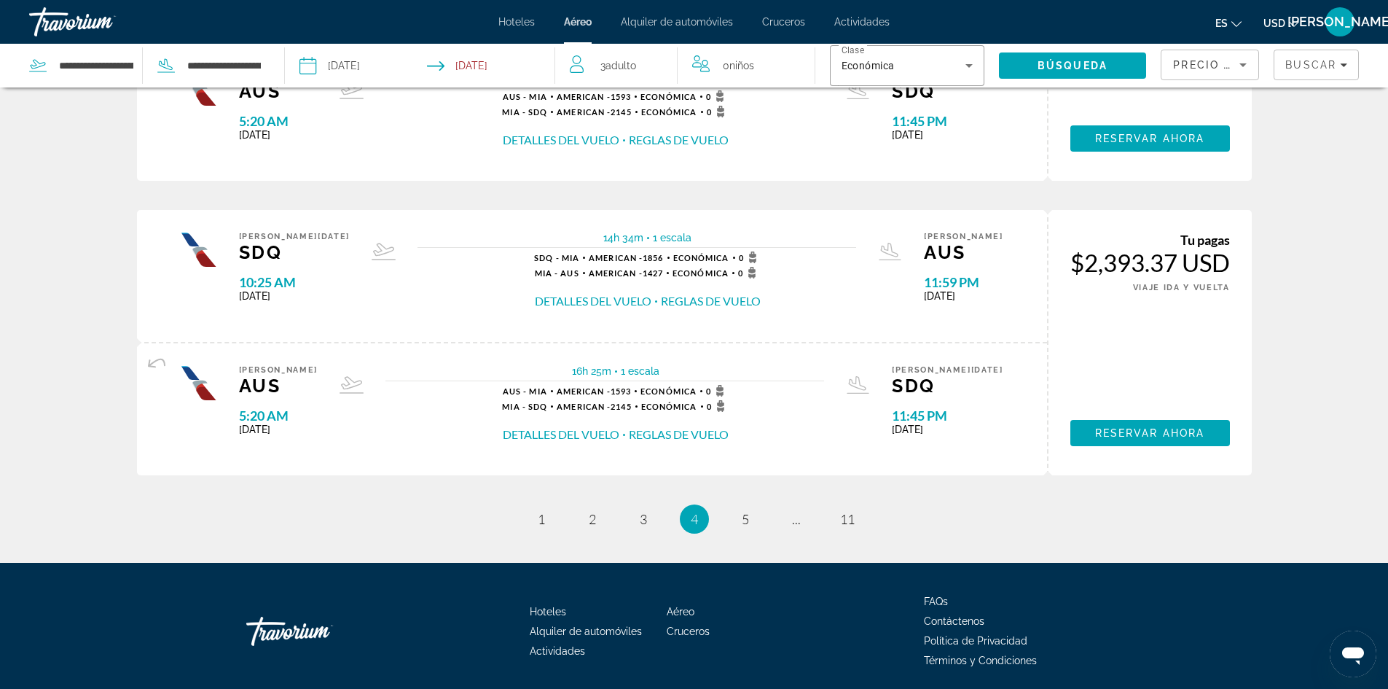
scroll to position [1453, 0]
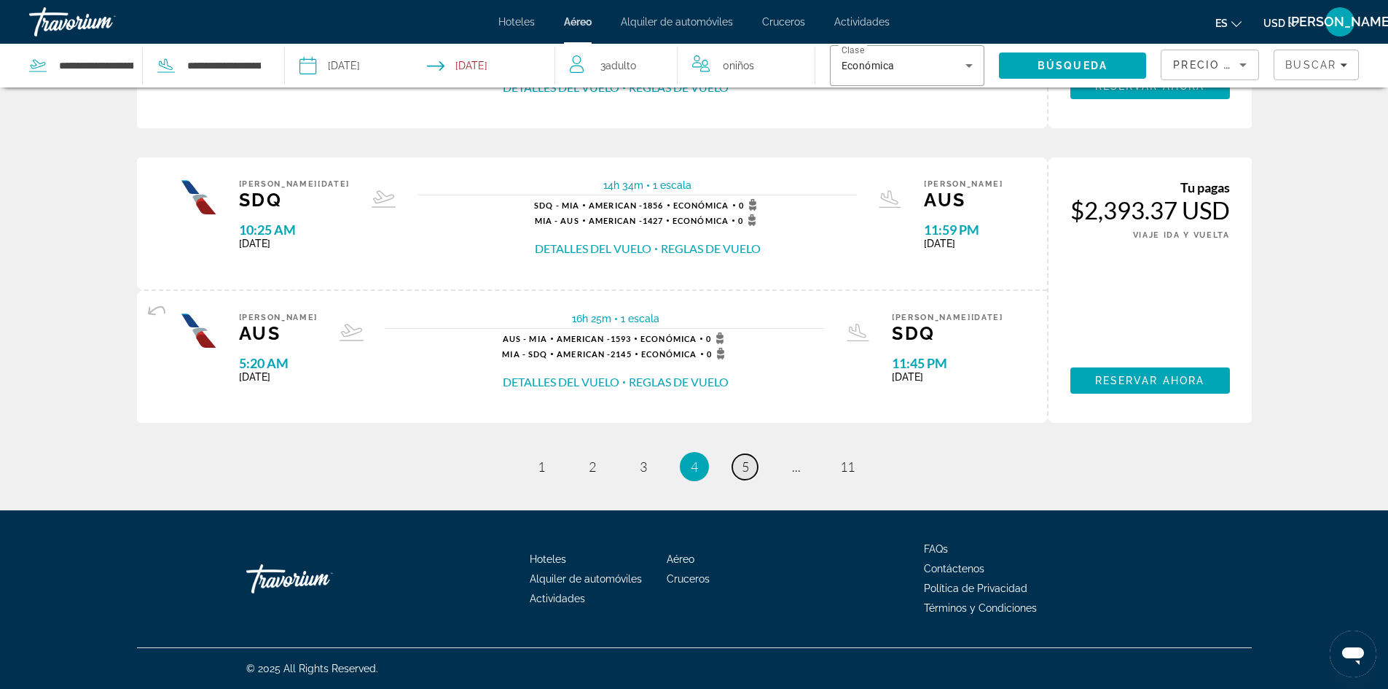
click at [746, 467] on span "5" at bounding box center [745, 466] width 7 height 16
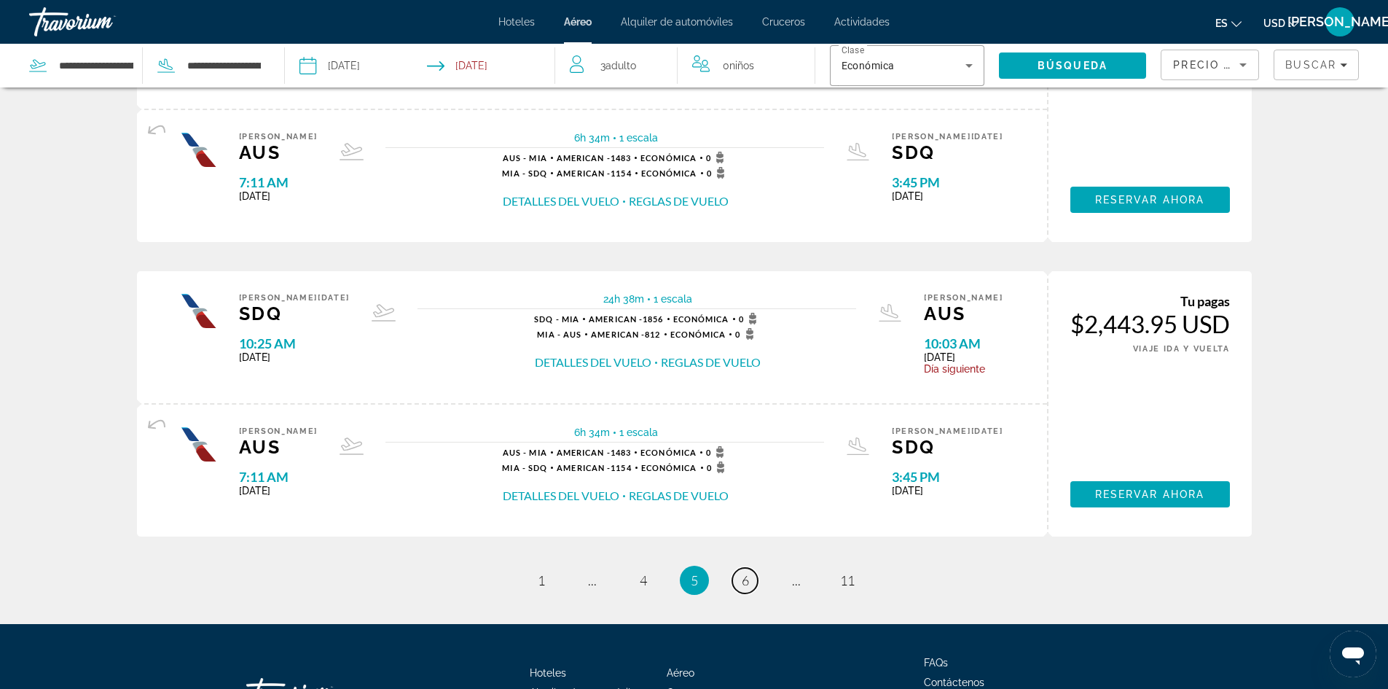
scroll to position [1453, 0]
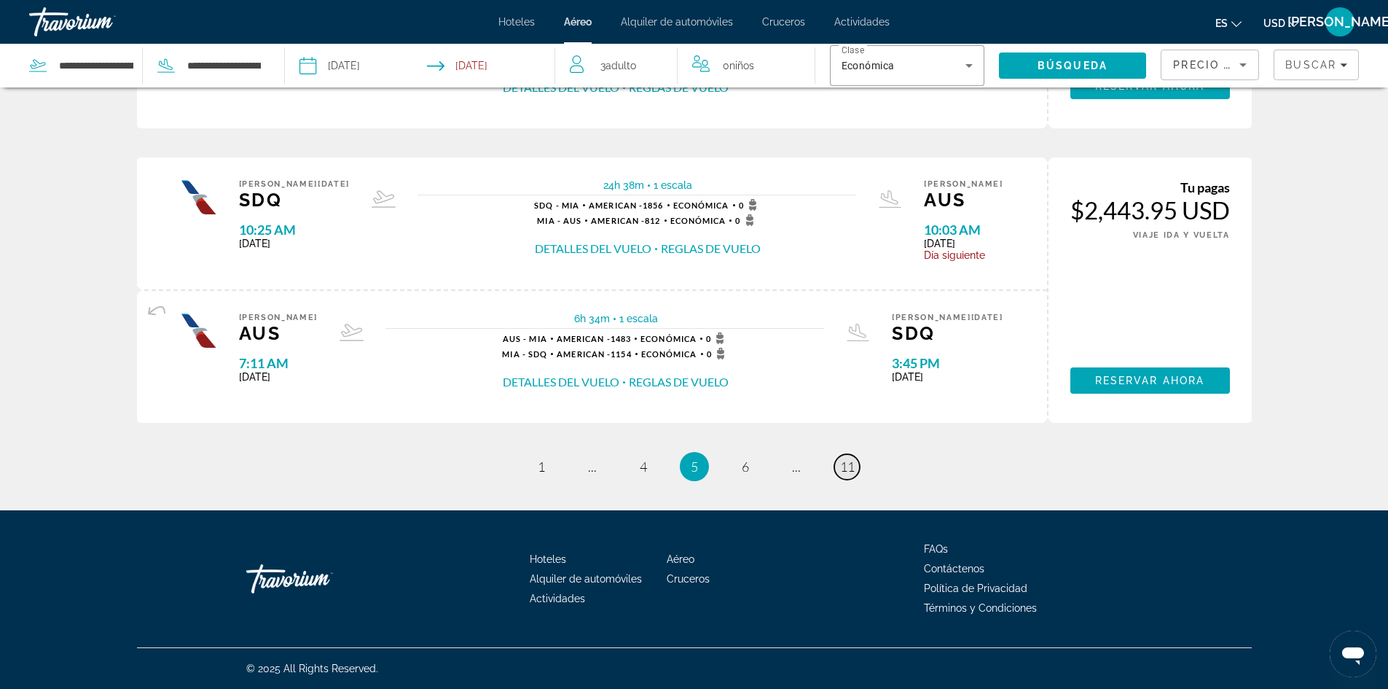
click at [853, 458] on span "11" at bounding box center [847, 466] width 15 height 16
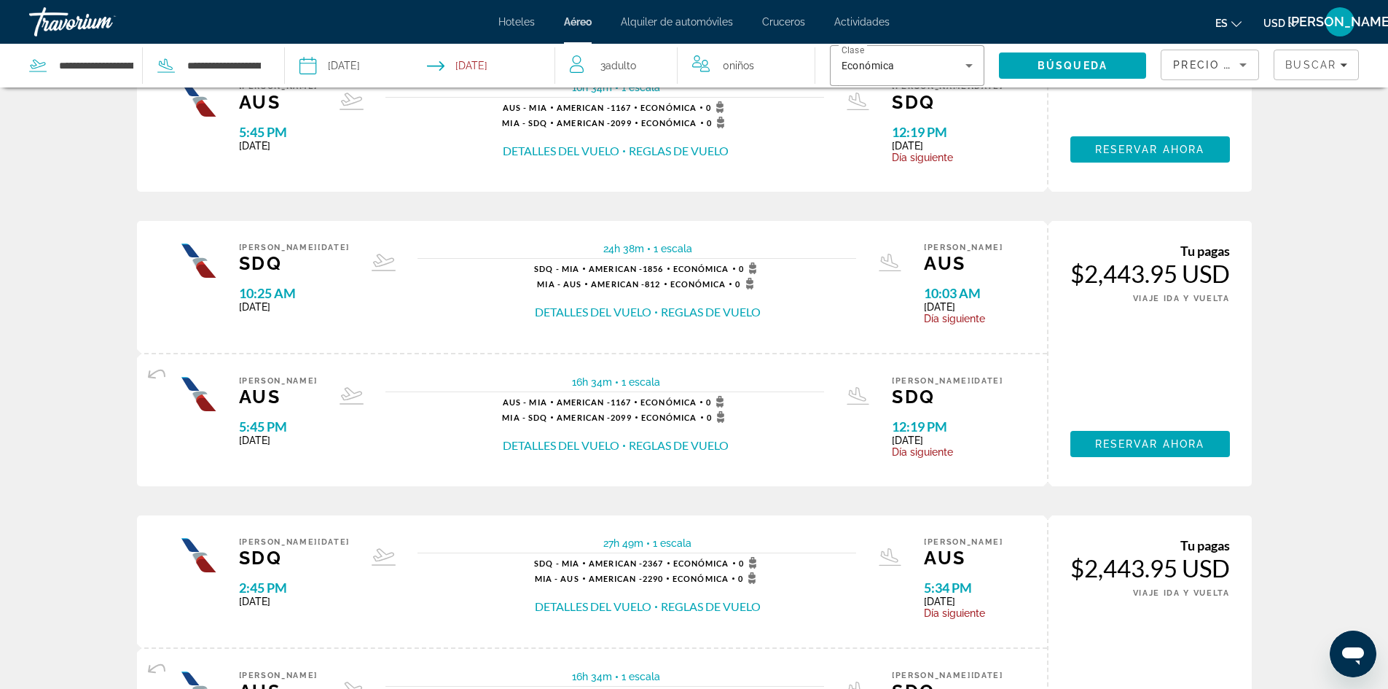
scroll to position [510, 0]
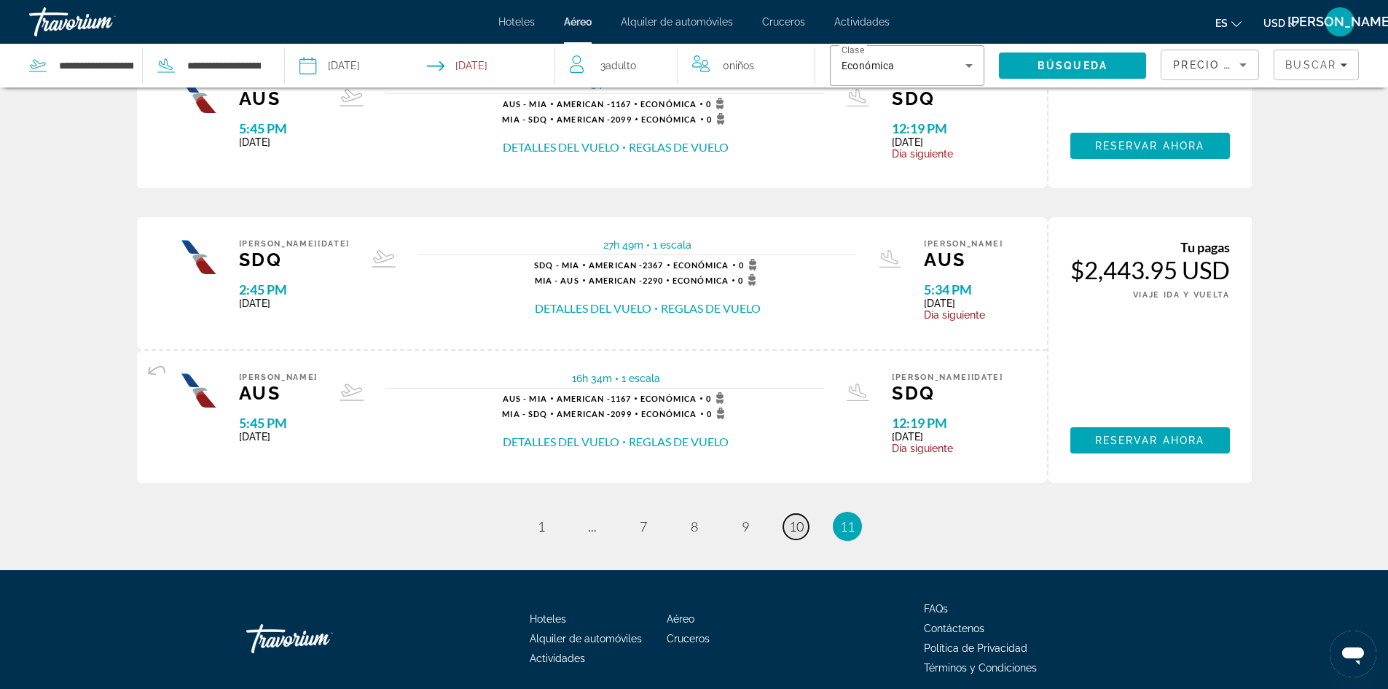
click at [790, 525] on span "10" at bounding box center [796, 526] width 15 height 16
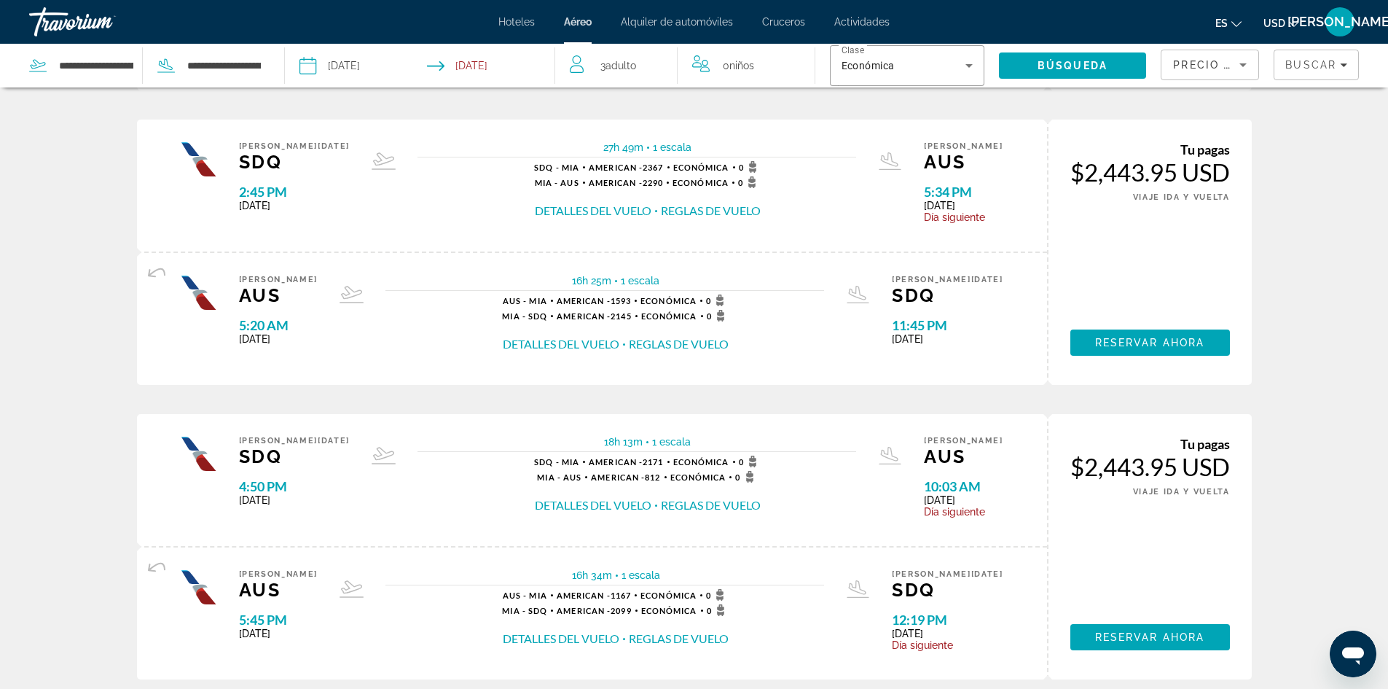
scroll to position [1239, 0]
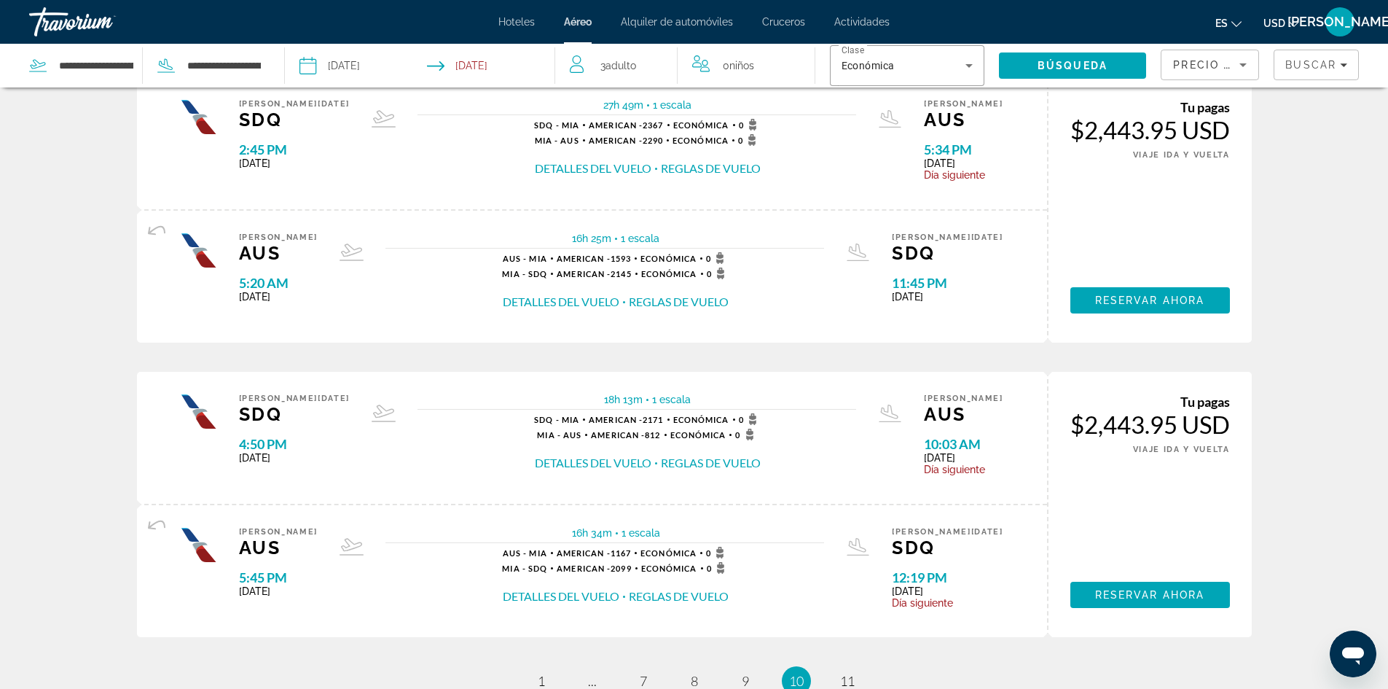
click at [594, 465] on button "Detalles del vuelo" at bounding box center [593, 463] width 117 height 16
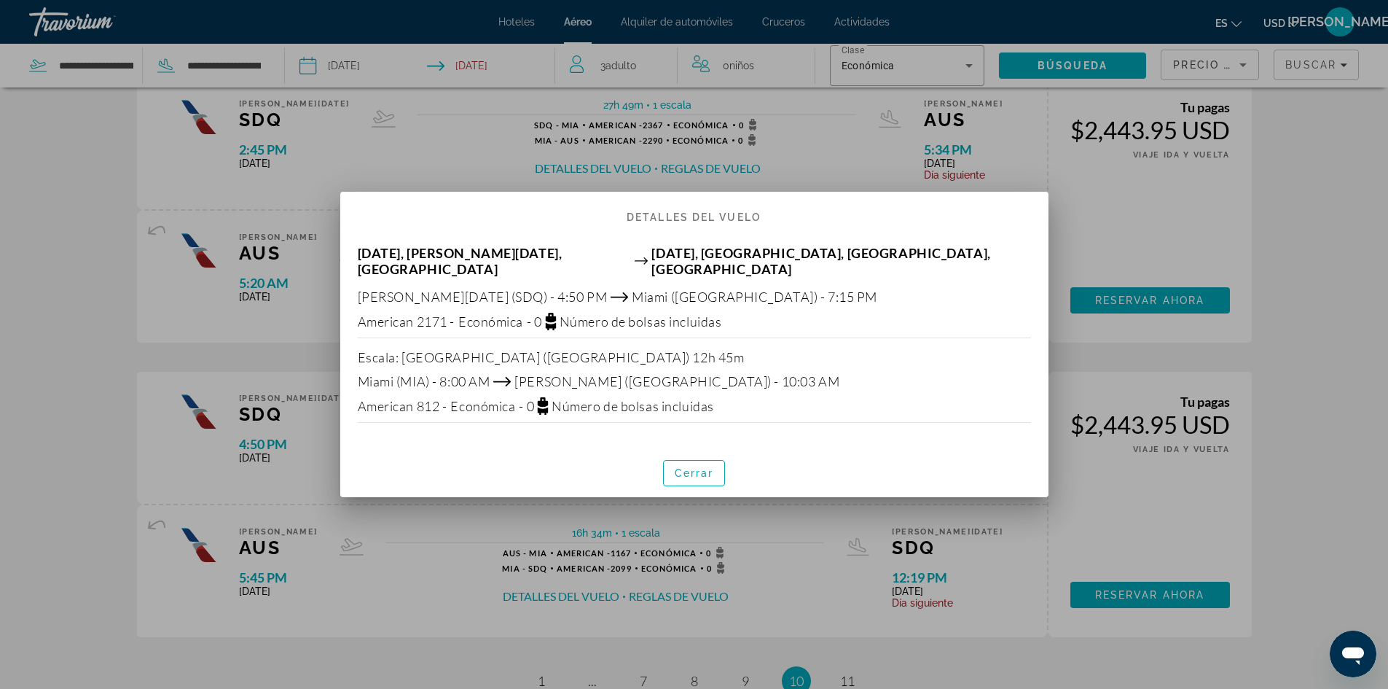
scroll to position [0, 0]
click at [881, 160] on div at bounding box center [694, 344] width 1388 height 689
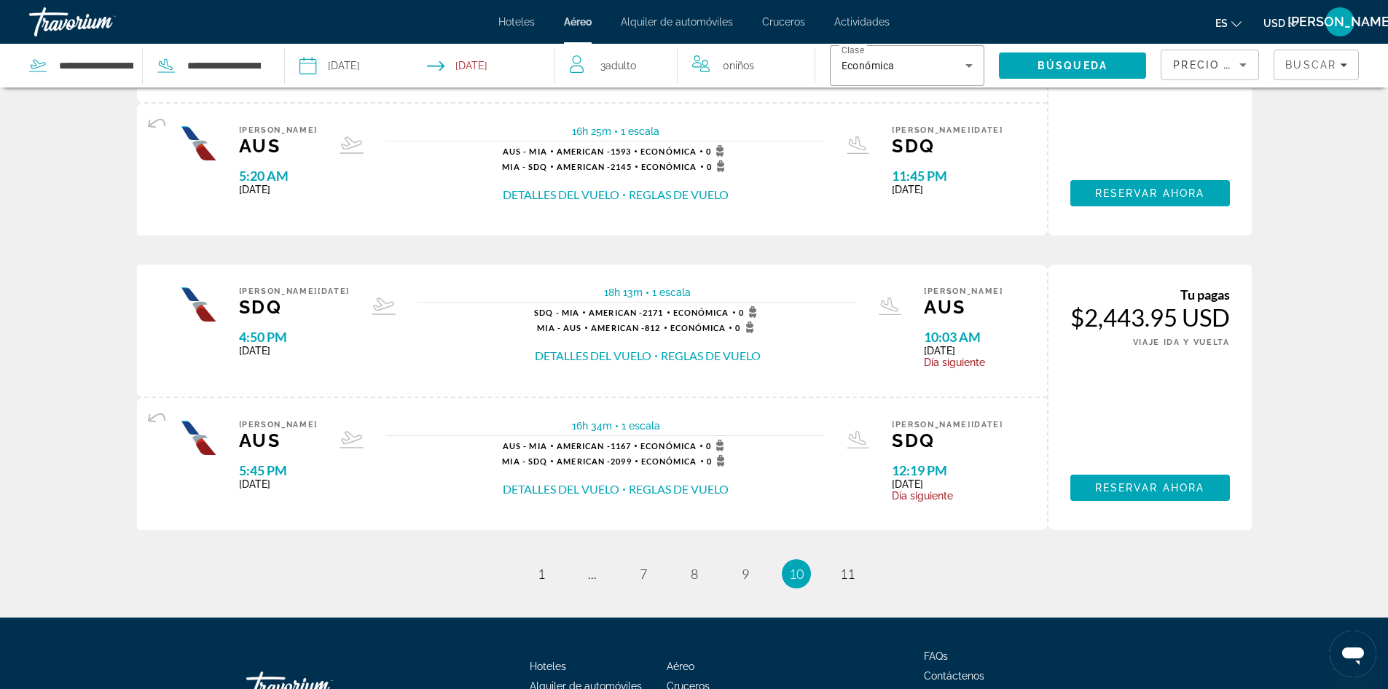
scroll to position [1385, 0]
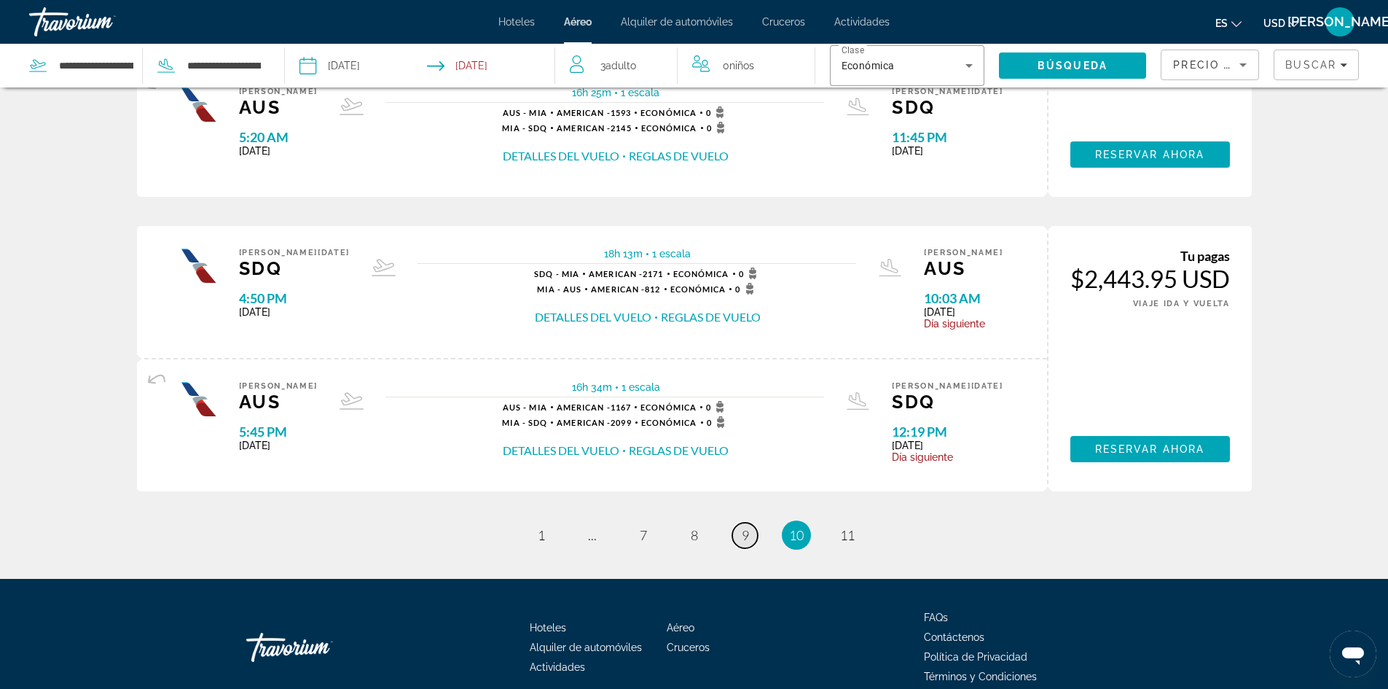
click at [746, 536] on span "9" at bounding box center [745, 535] width 7 height 16
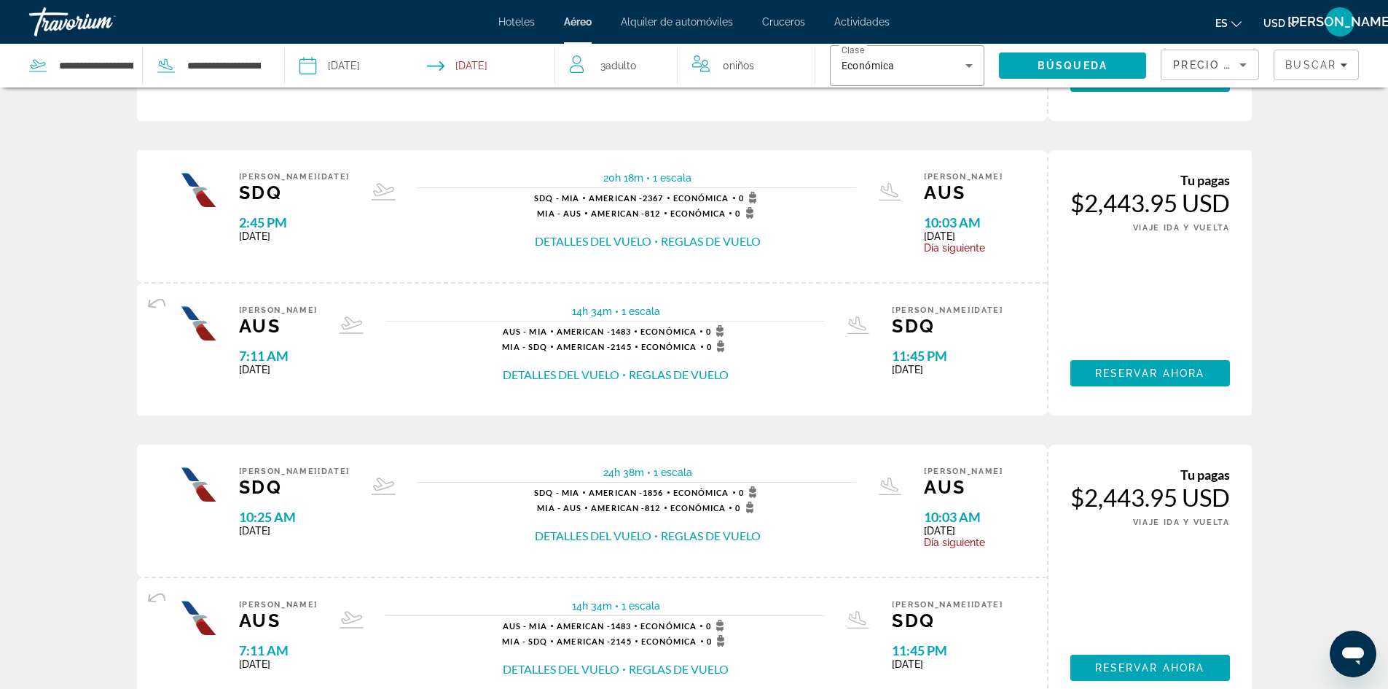
scroll to position [1239, 0]
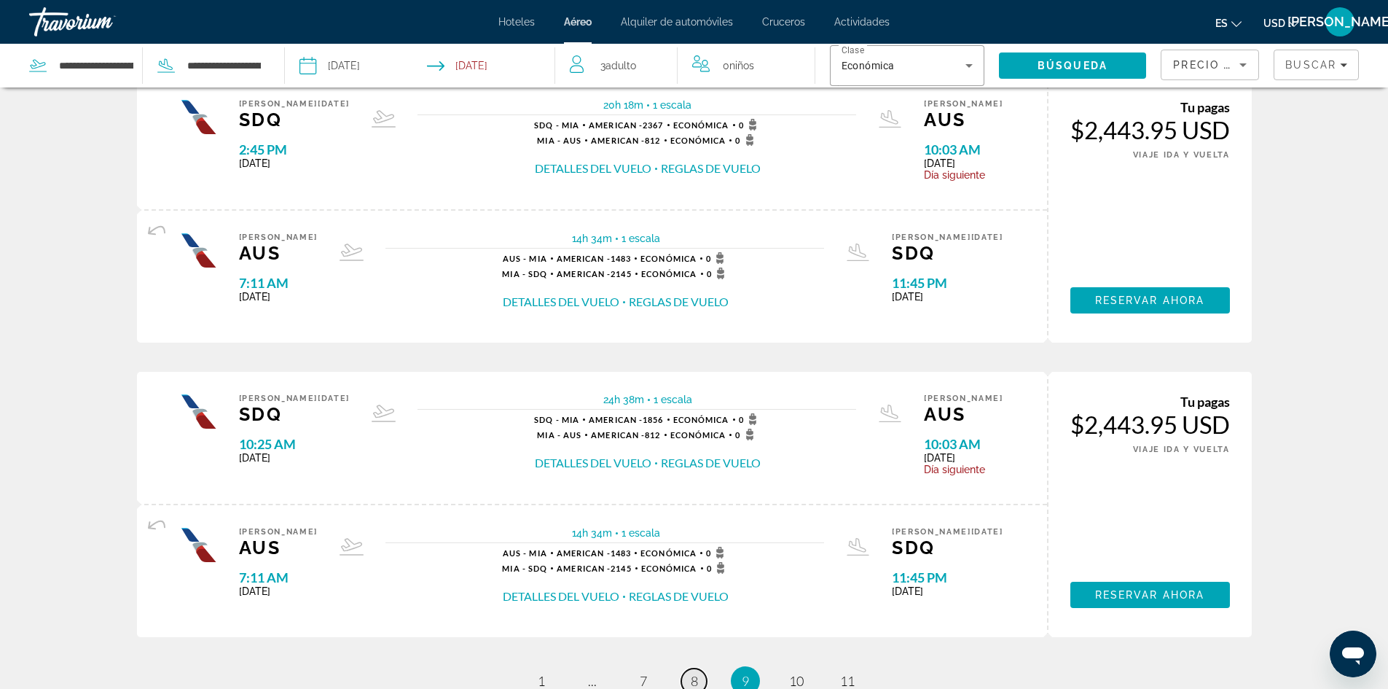
click at [695, 679] on span "8" at bounding box center [694, 681] width 7 height 16
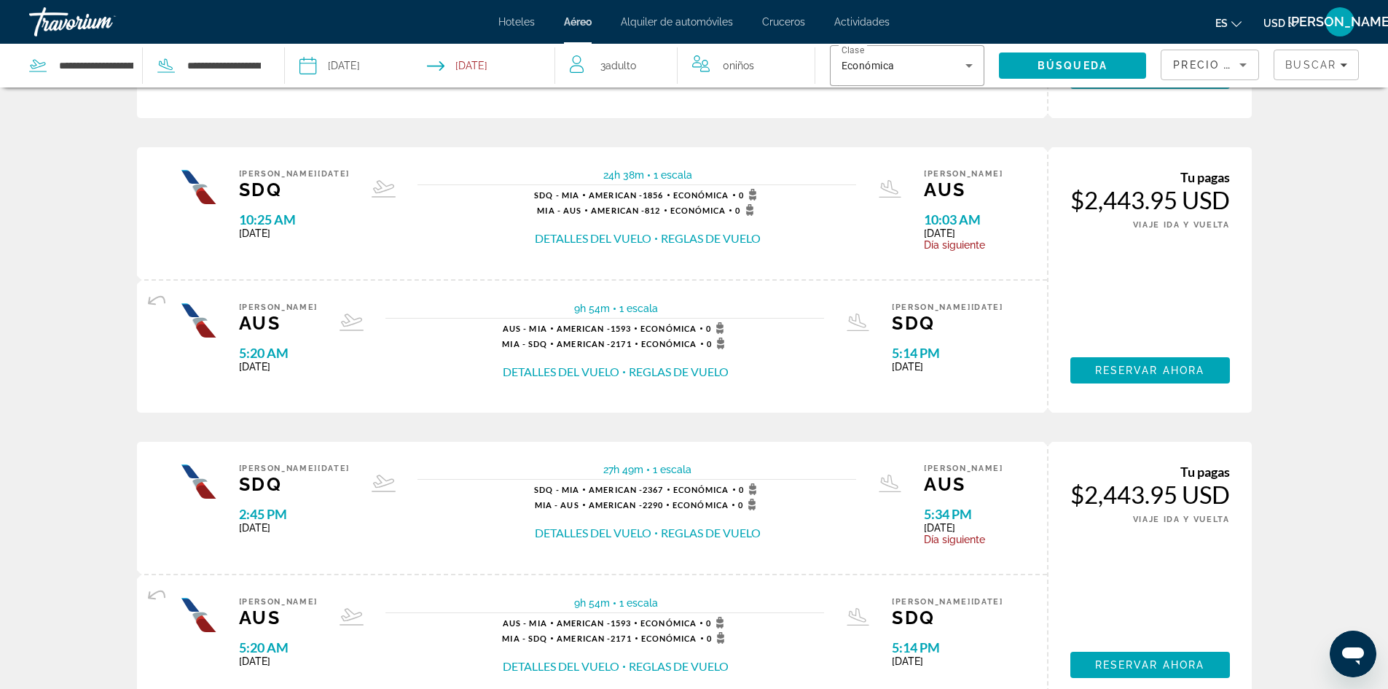
scroll to position [1312, 0]
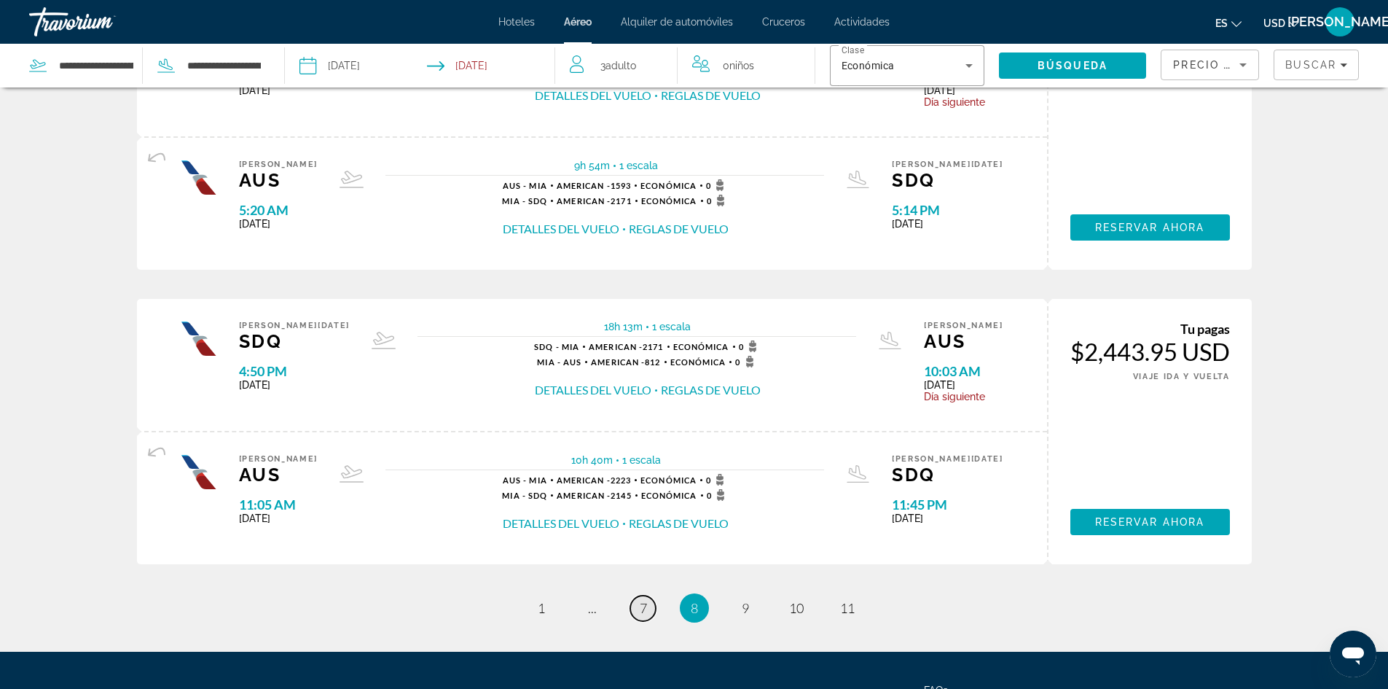
click at [644, 608] on span "7" at bounding box center [643, 608] width 7 height 16
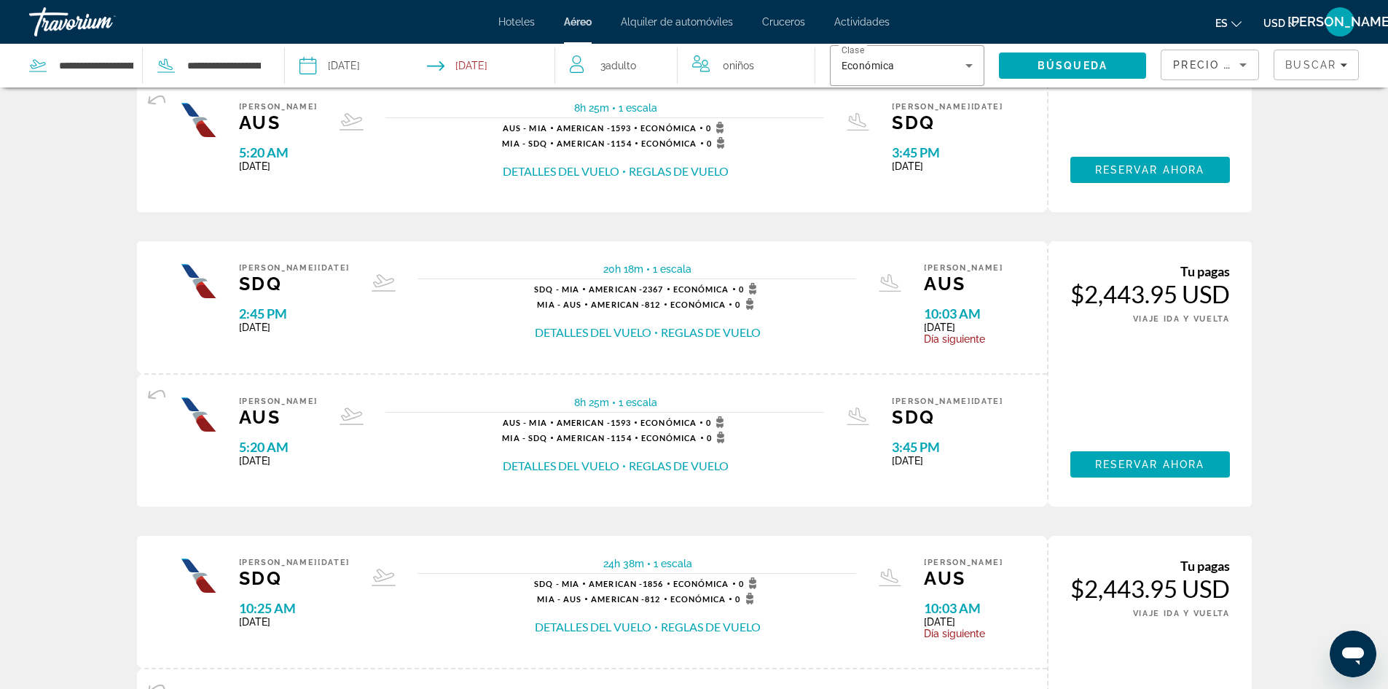
scroll to position [1312, 0]
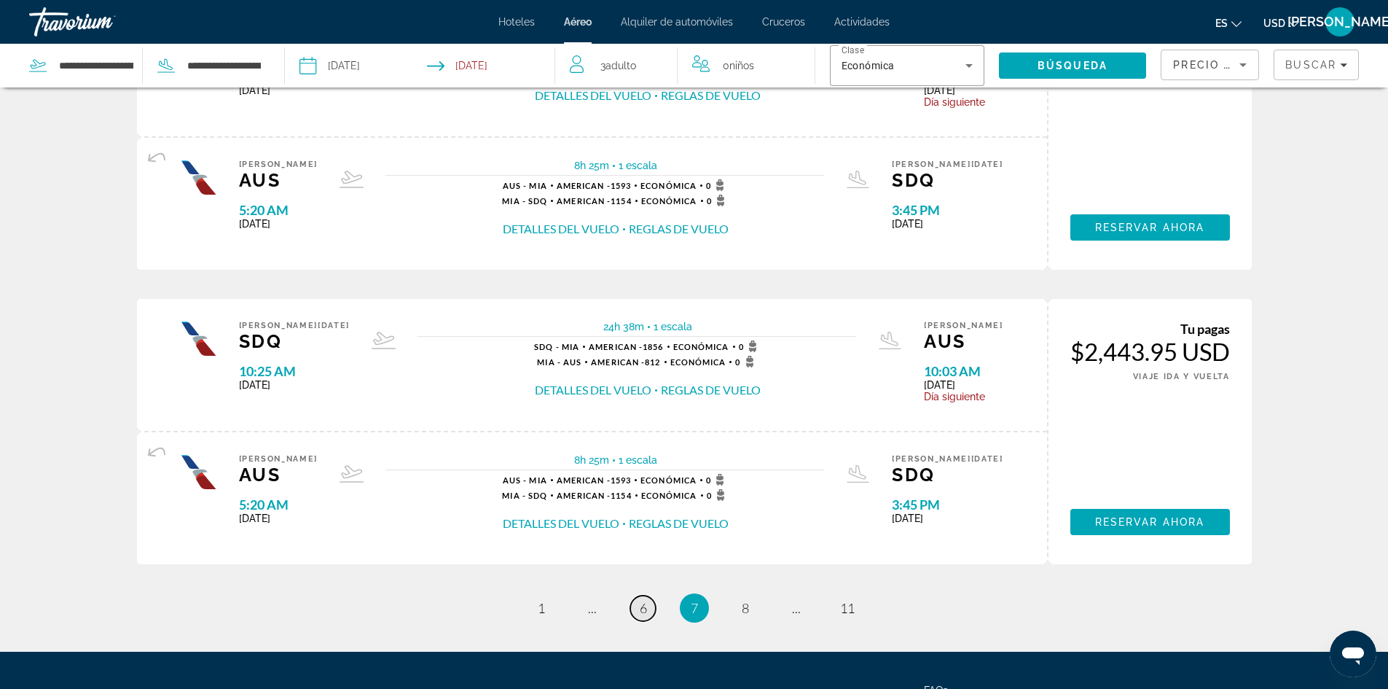
click at [636, 602] on link "page 6" at bounding box center [643, 608] width 26 height 26
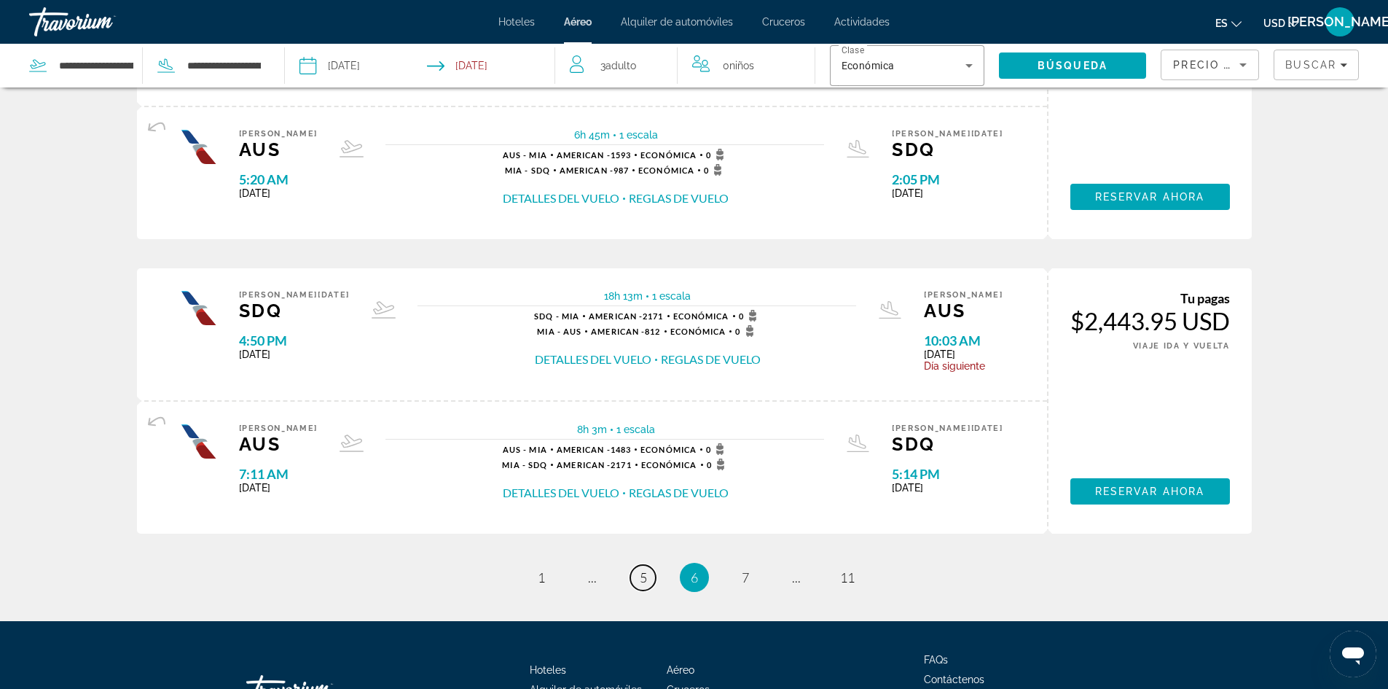
scroll to position [1453, 0]
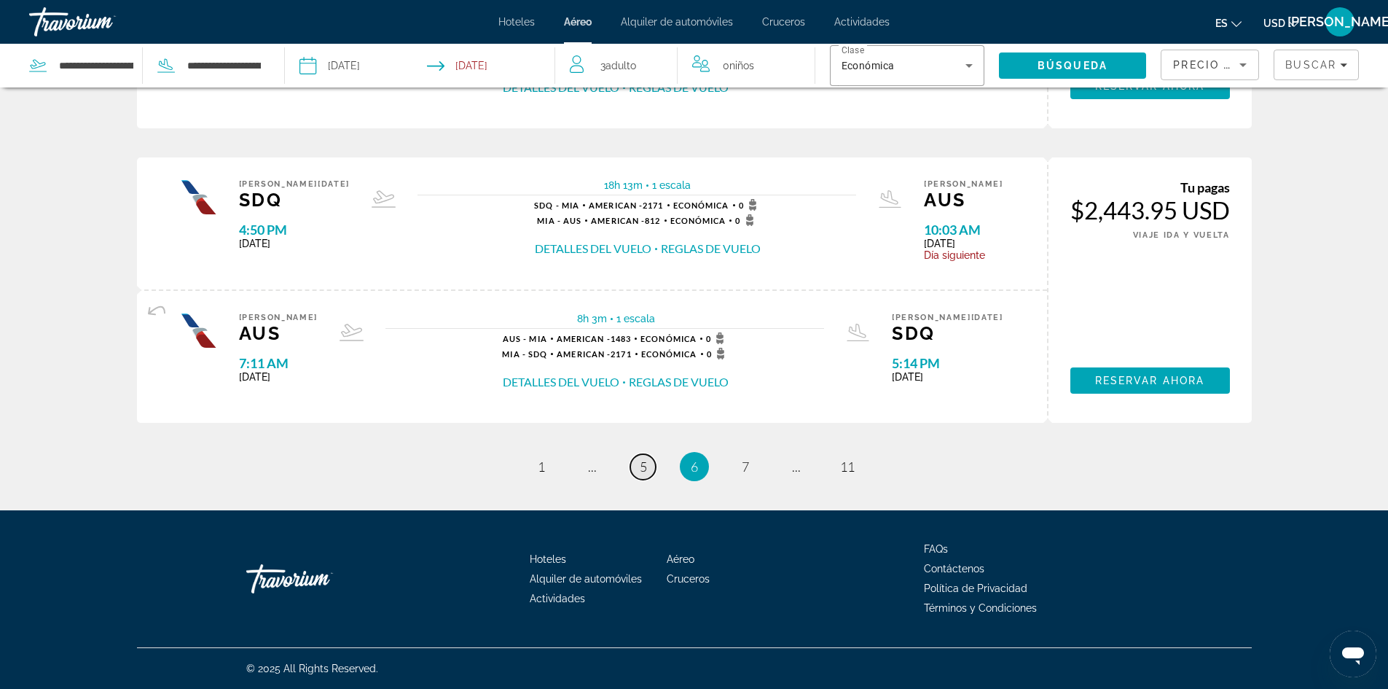
click at [644, 466] on span "5" at bounding box center [643, 466] width 7 height 16
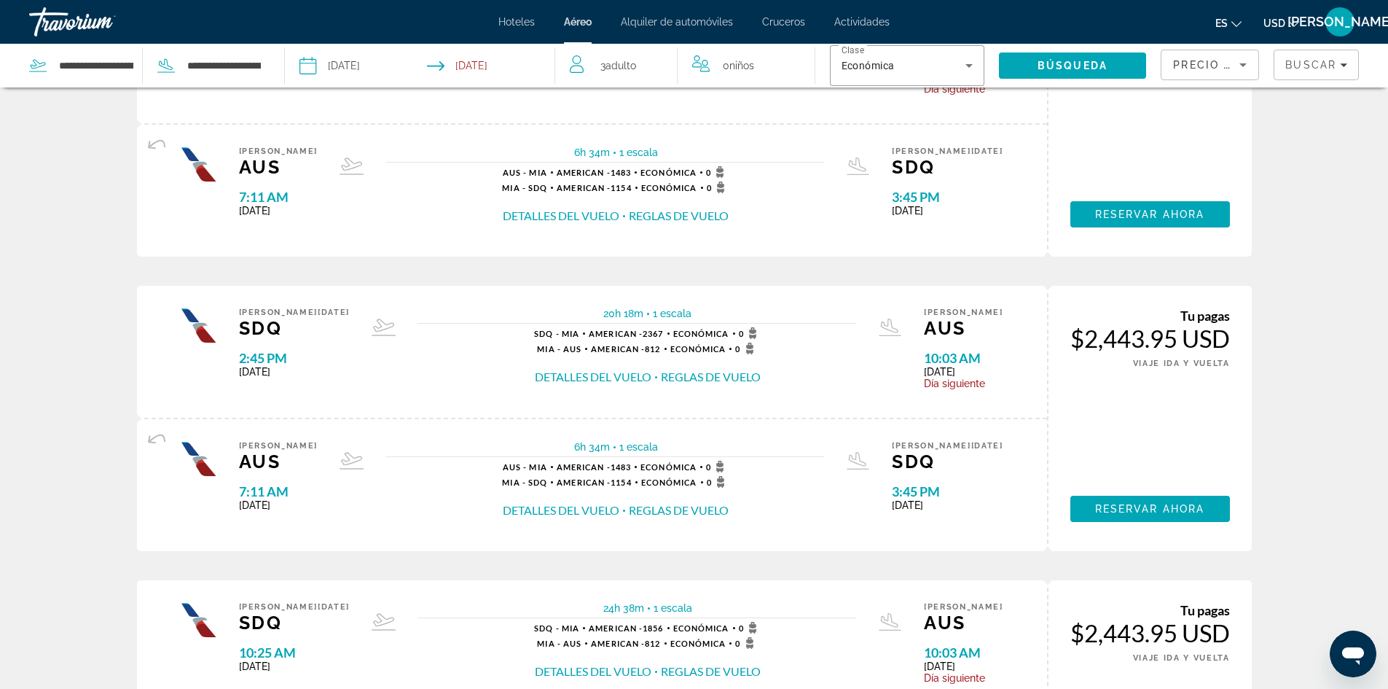
scroll to position [1312, 0]
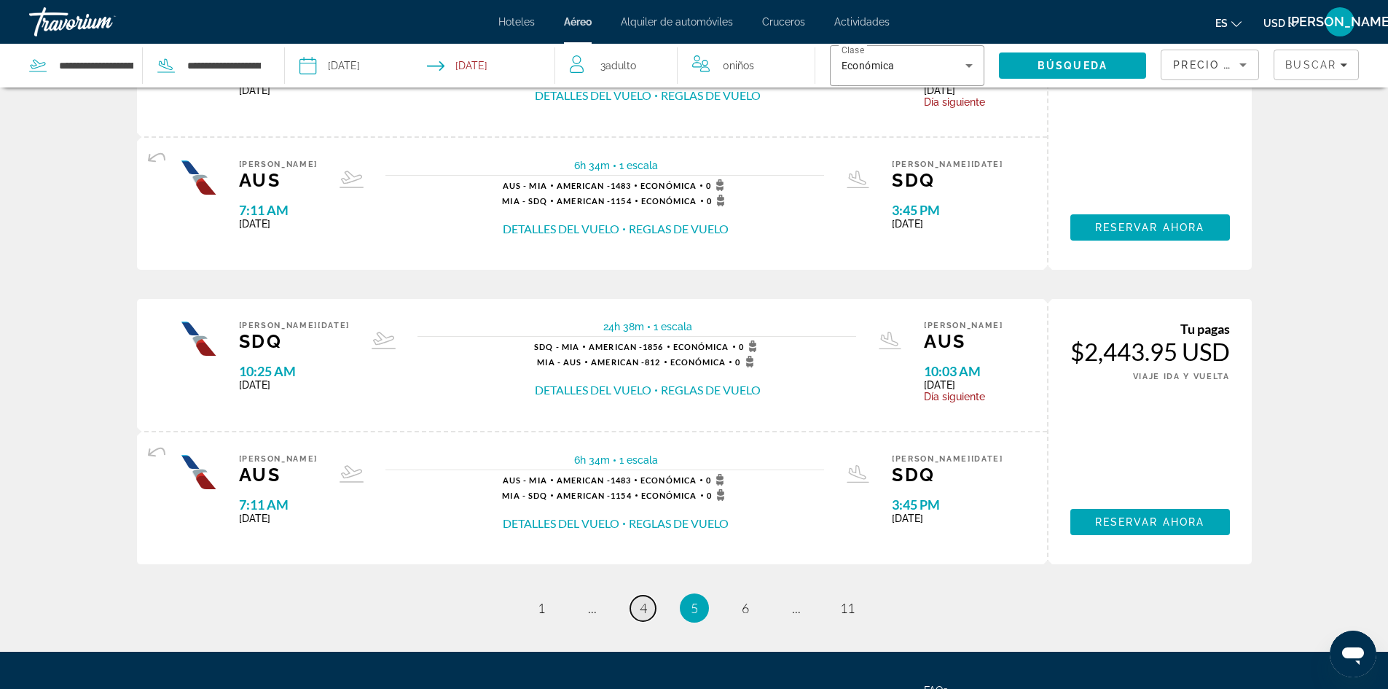
click at [636, 609] on link "page 4" at bounding box center [643, 608] width 26 height 26
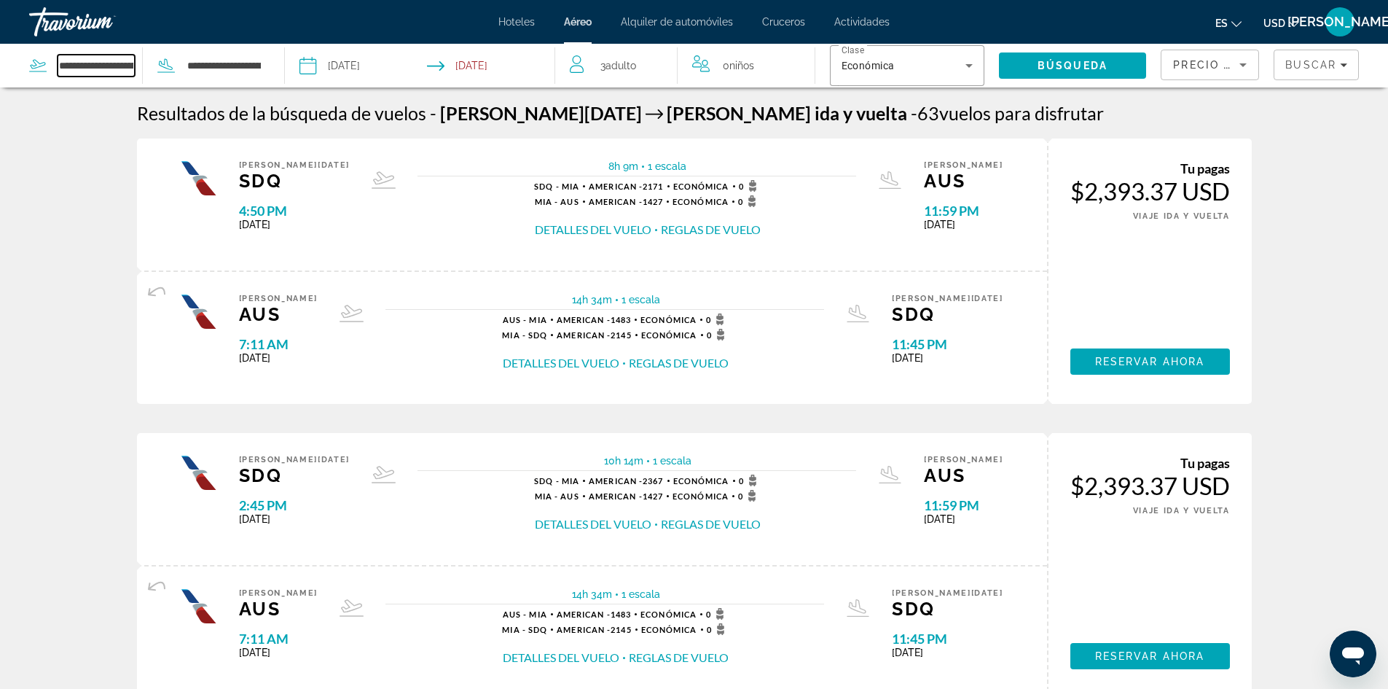
click at [112, 69] on input "**********" at bounding box center [96, 66] width 77 height 22
